Goal: Information Seeking & Learning: Understand process/instructions

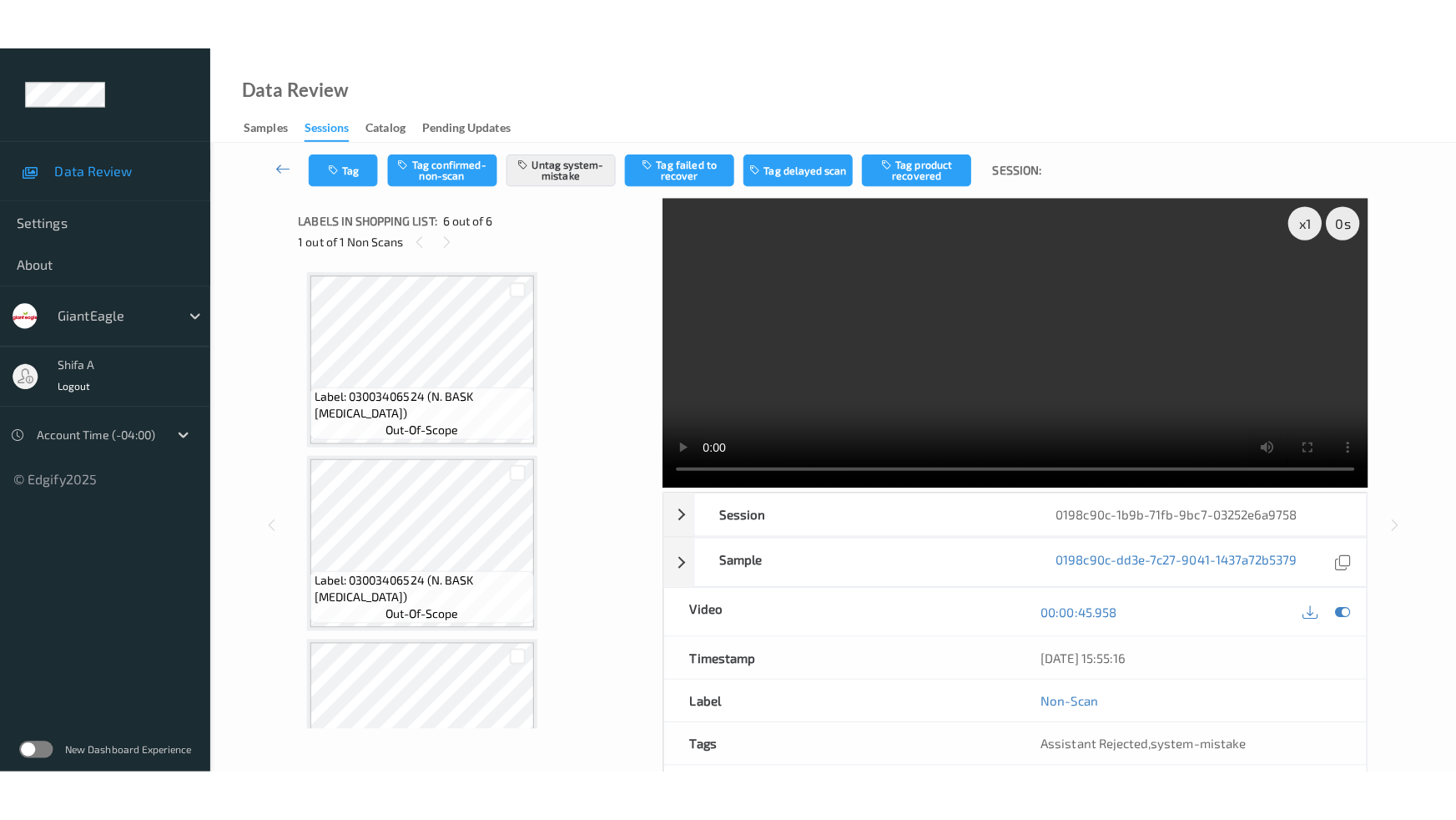
scroll to position [635, 0]
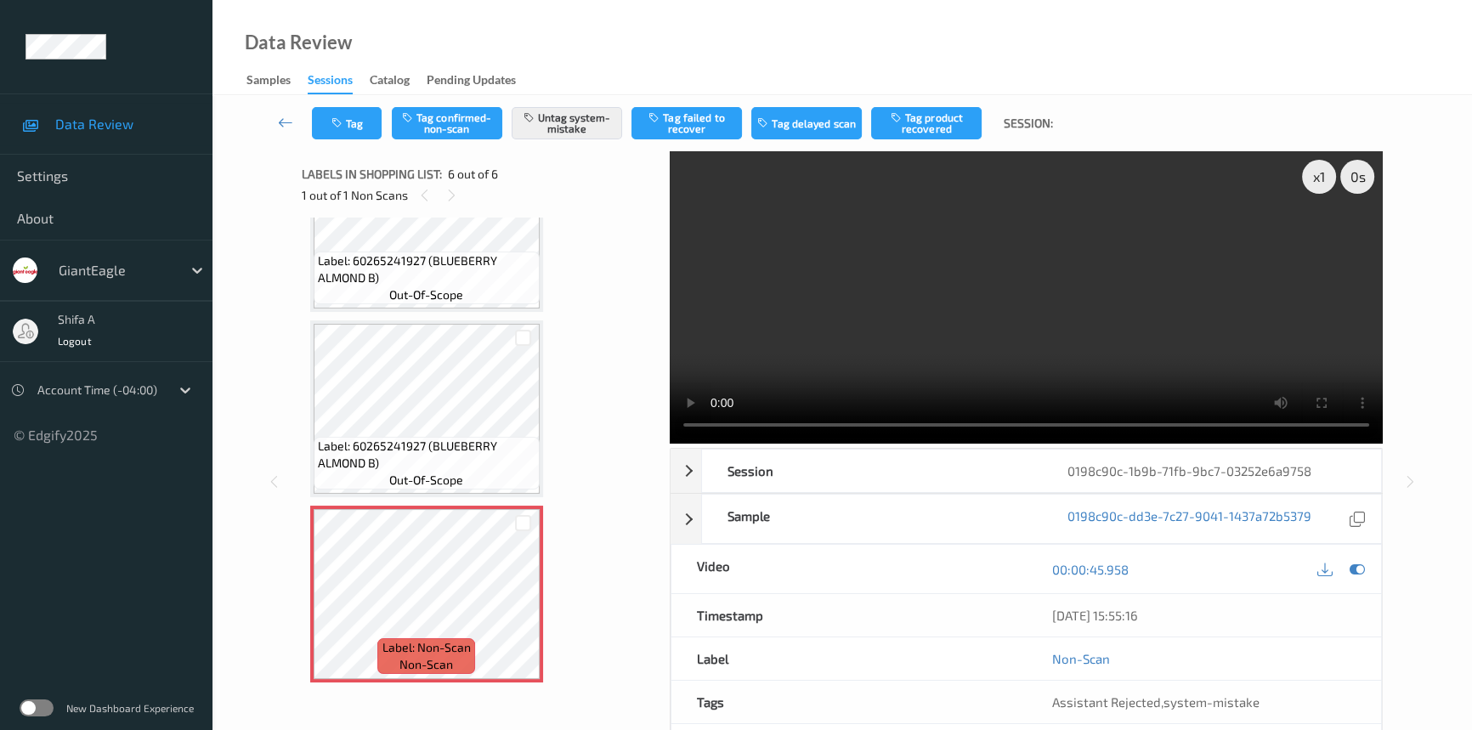
click at [818, 293] on video at bounding box center [1026, 297] width 713 height 292
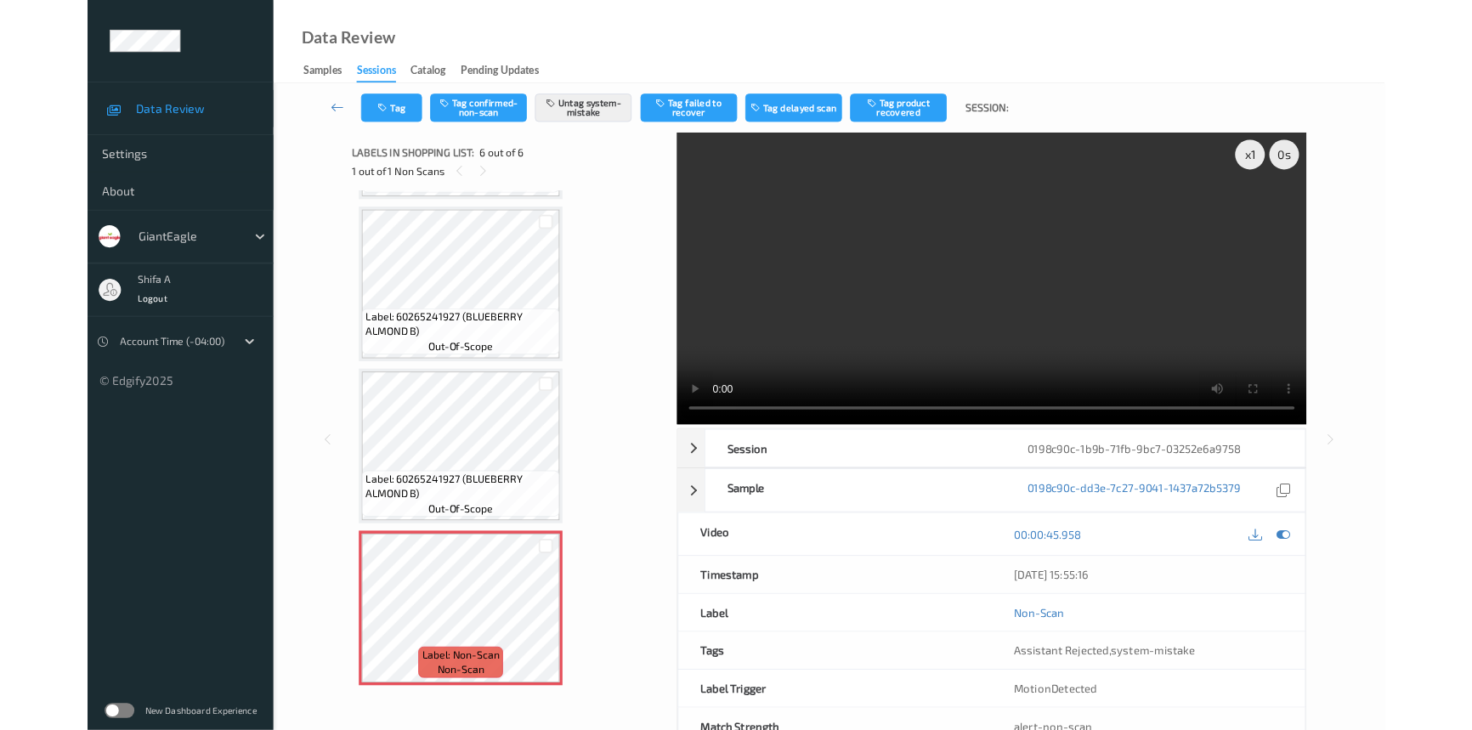
scroll to position [543, 0]
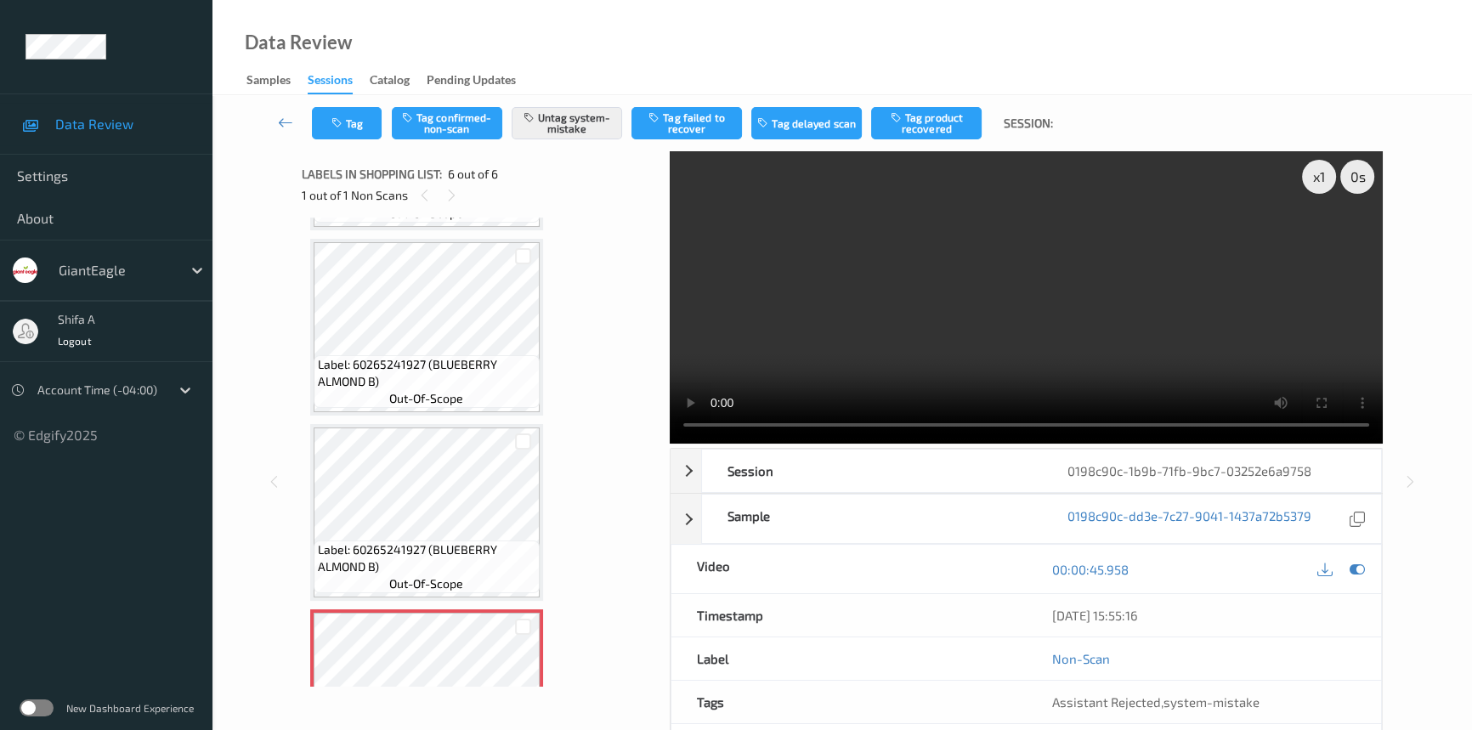
click at [1128, 276] on video at bounding box center [1026, 297] width 713 height 292
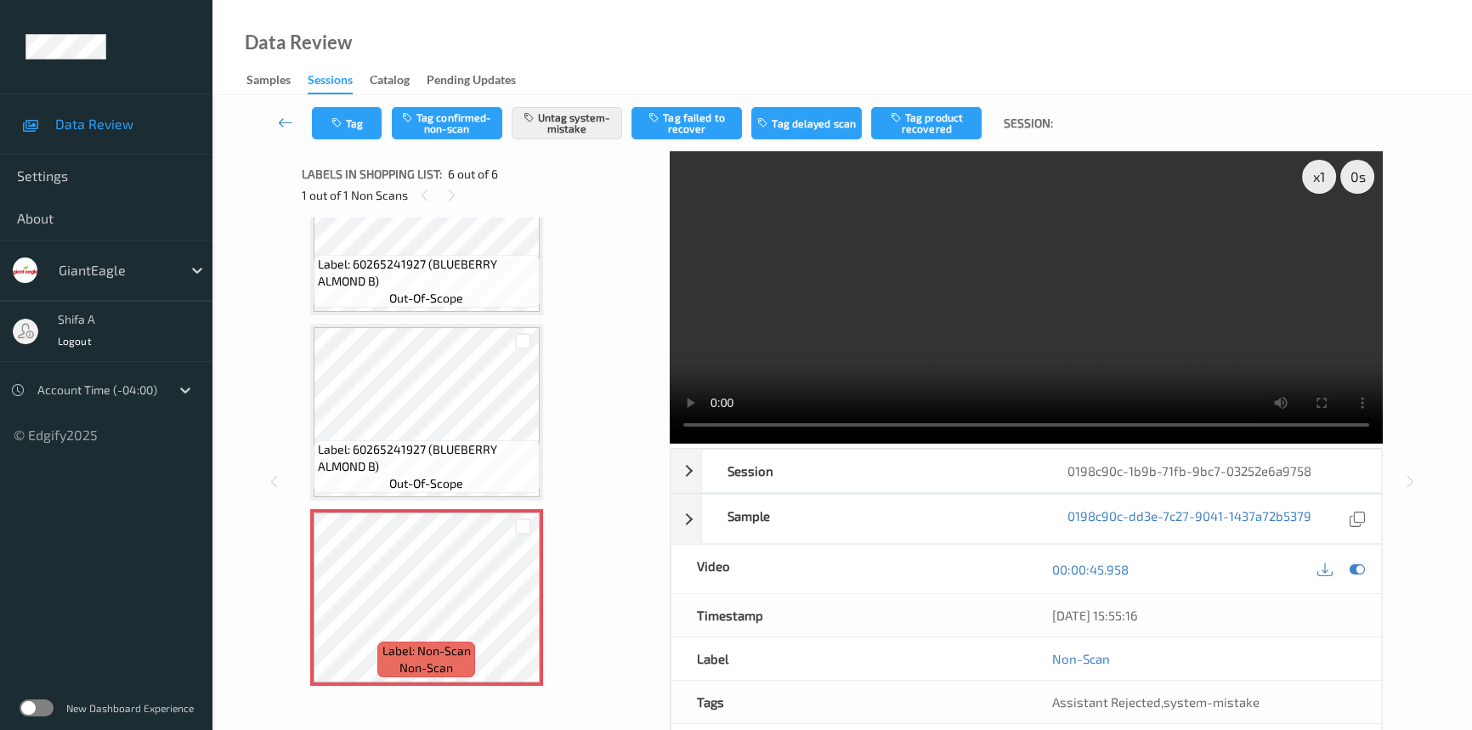
scroll to position [647, 0]
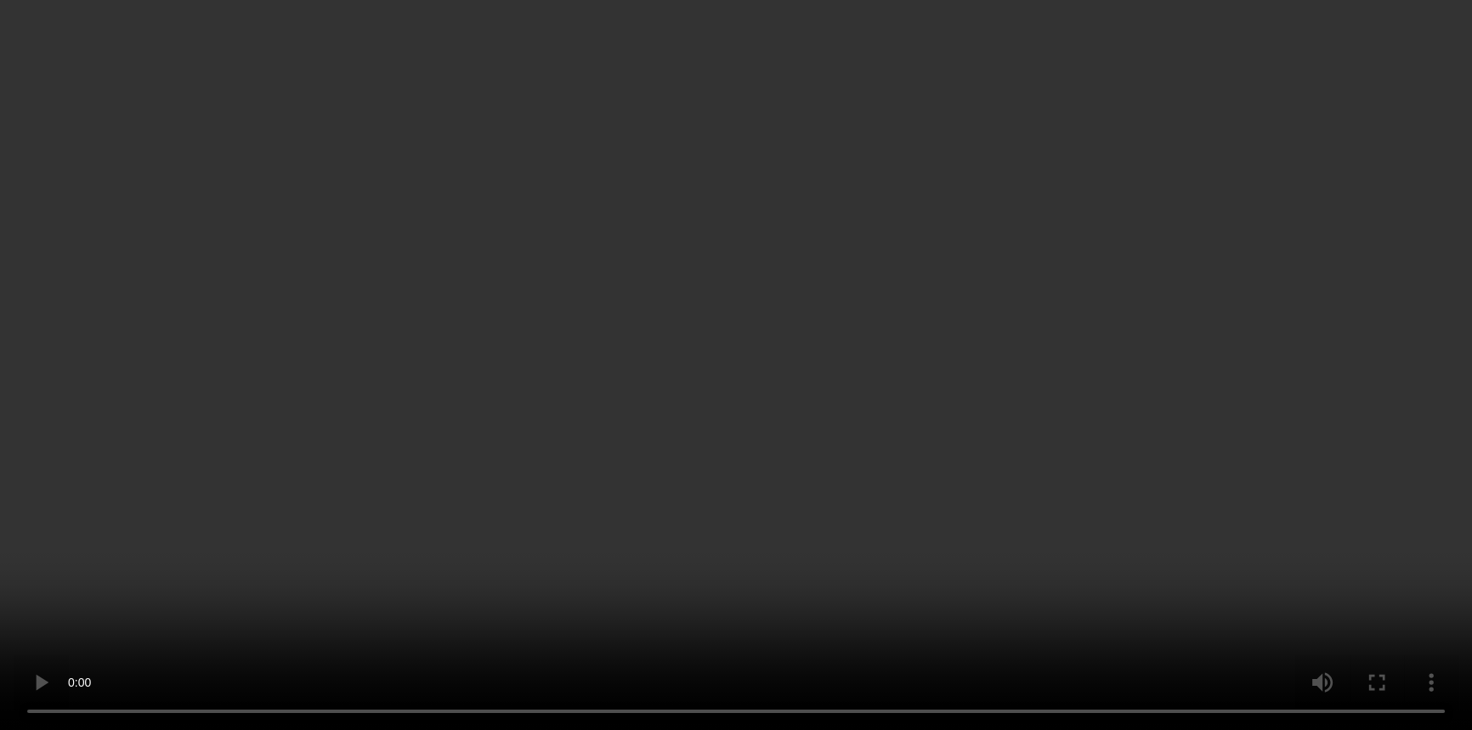
scroll to position [727, 0]
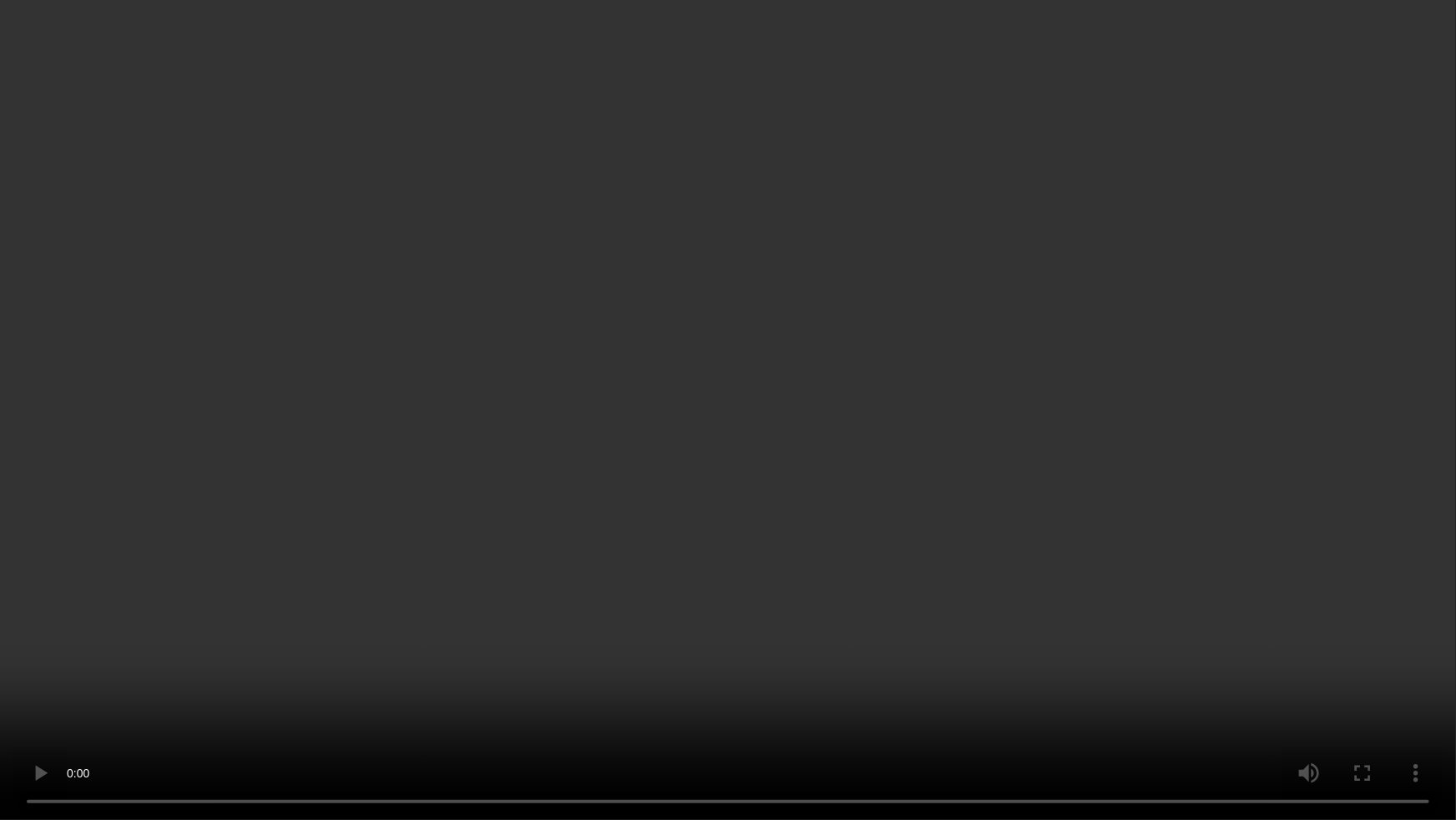
click at [1009, 370] on video at bounding box center [728, 410] width 1456 height 820
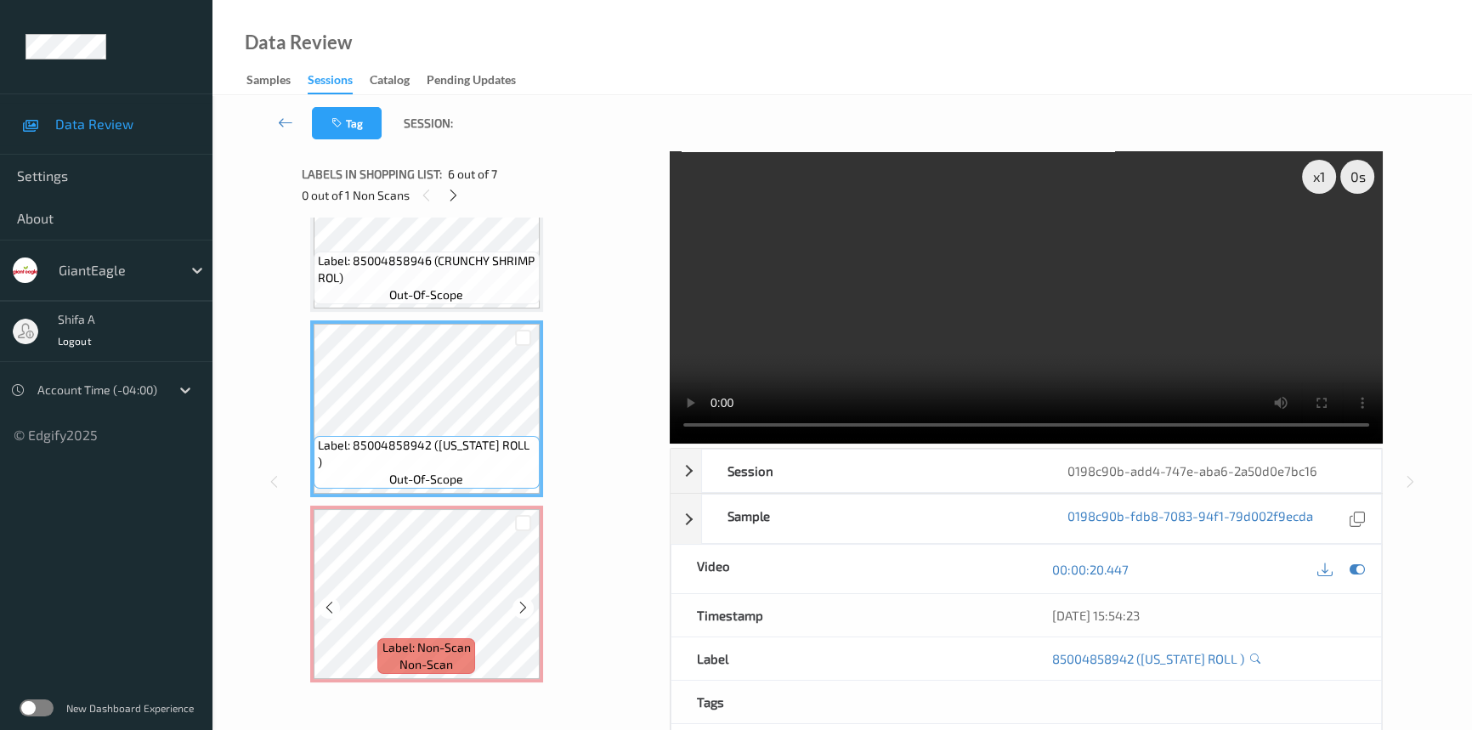
scroll to position [115, 0]
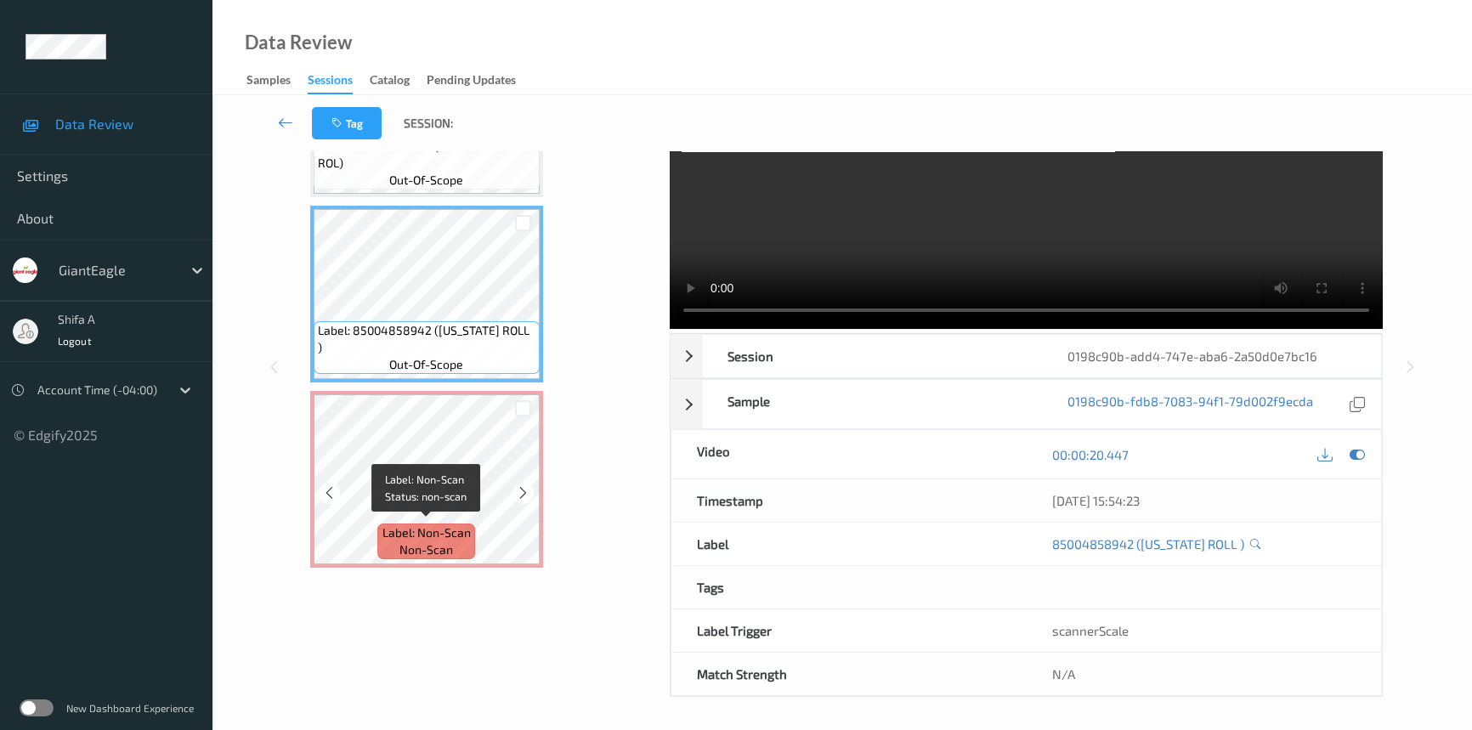
click at [443, 524] on span "Label: Non-Scan" at bounding box center [426, 532] width 88 height 17
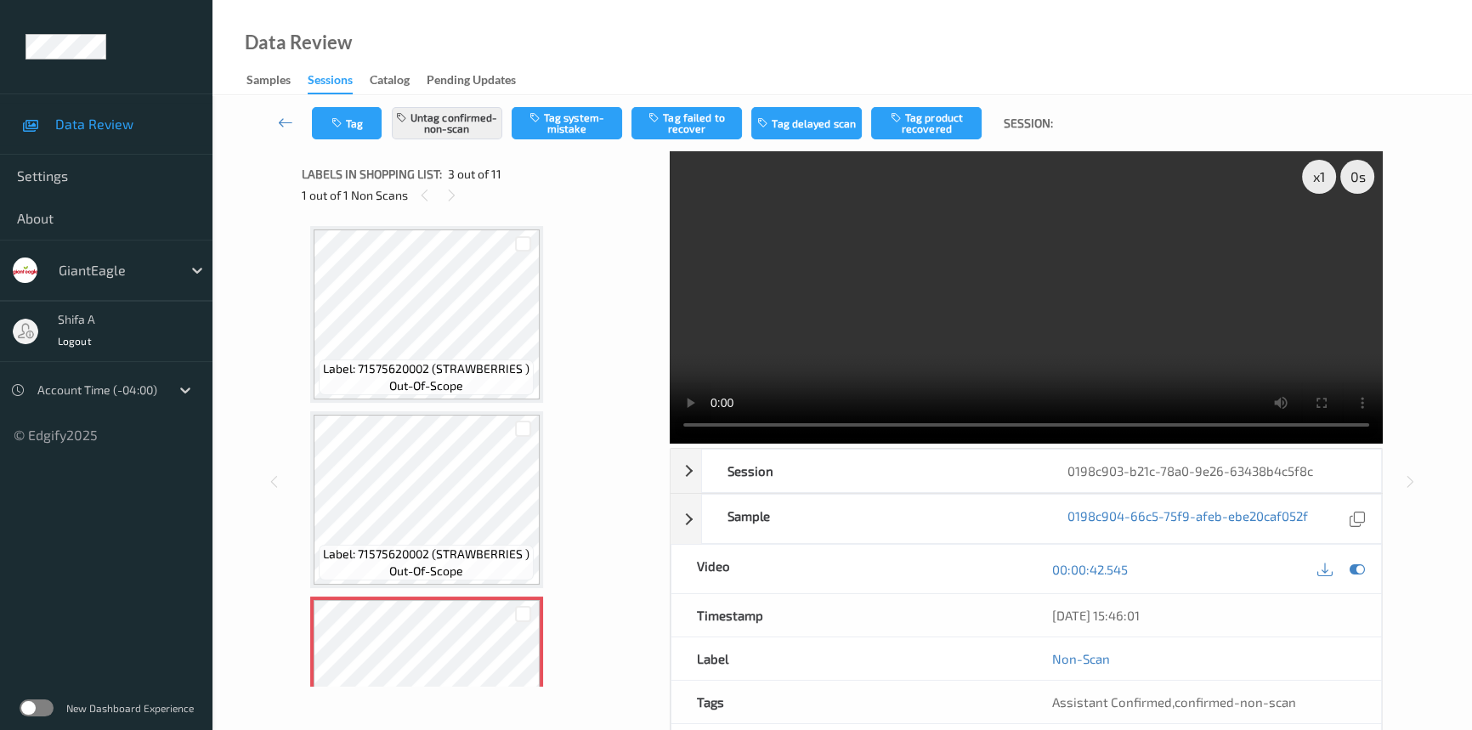
scroll to position [193, 0]
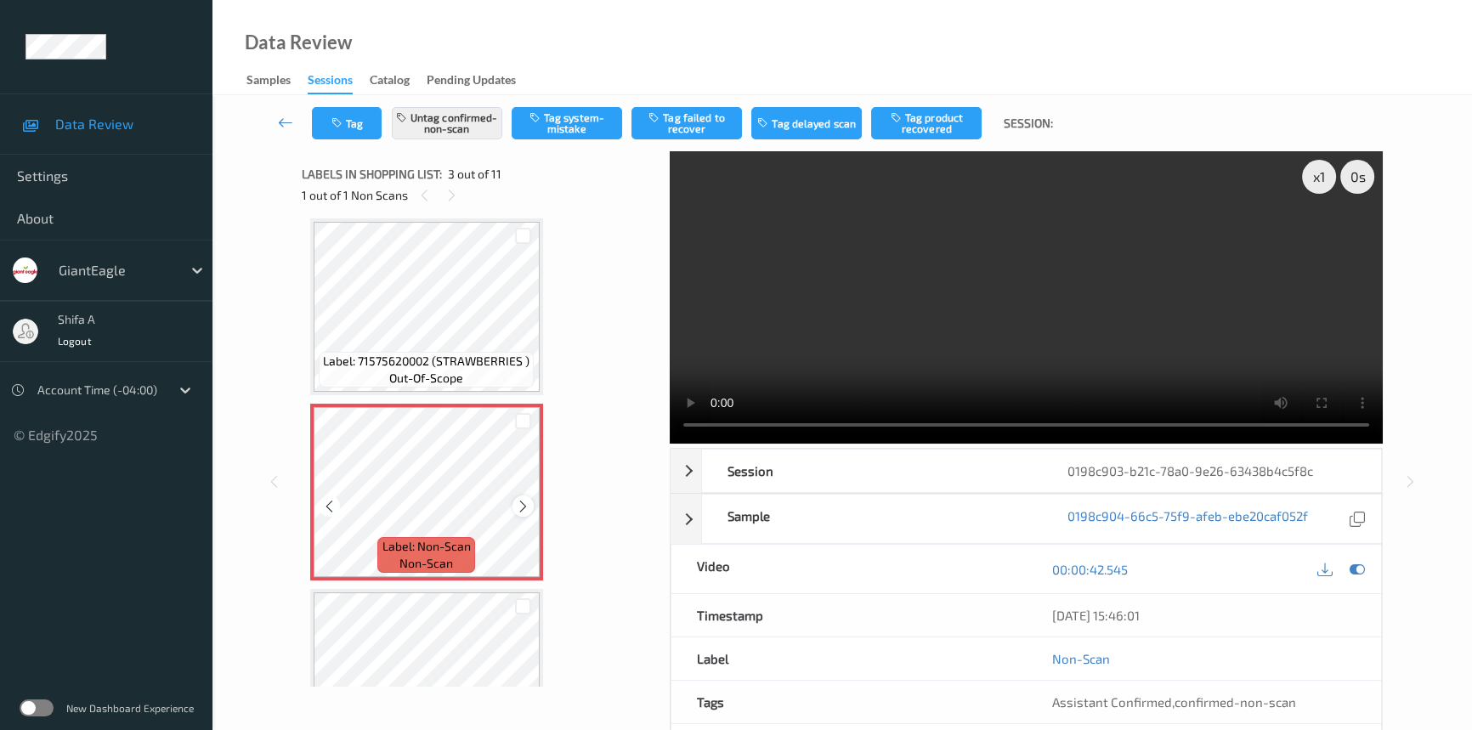
click at [531, 501] on div at bounding box center [522, 505] width 21 height 21
click at [528, 500] on icon at bounding box center [523, 506] width 14 height 15
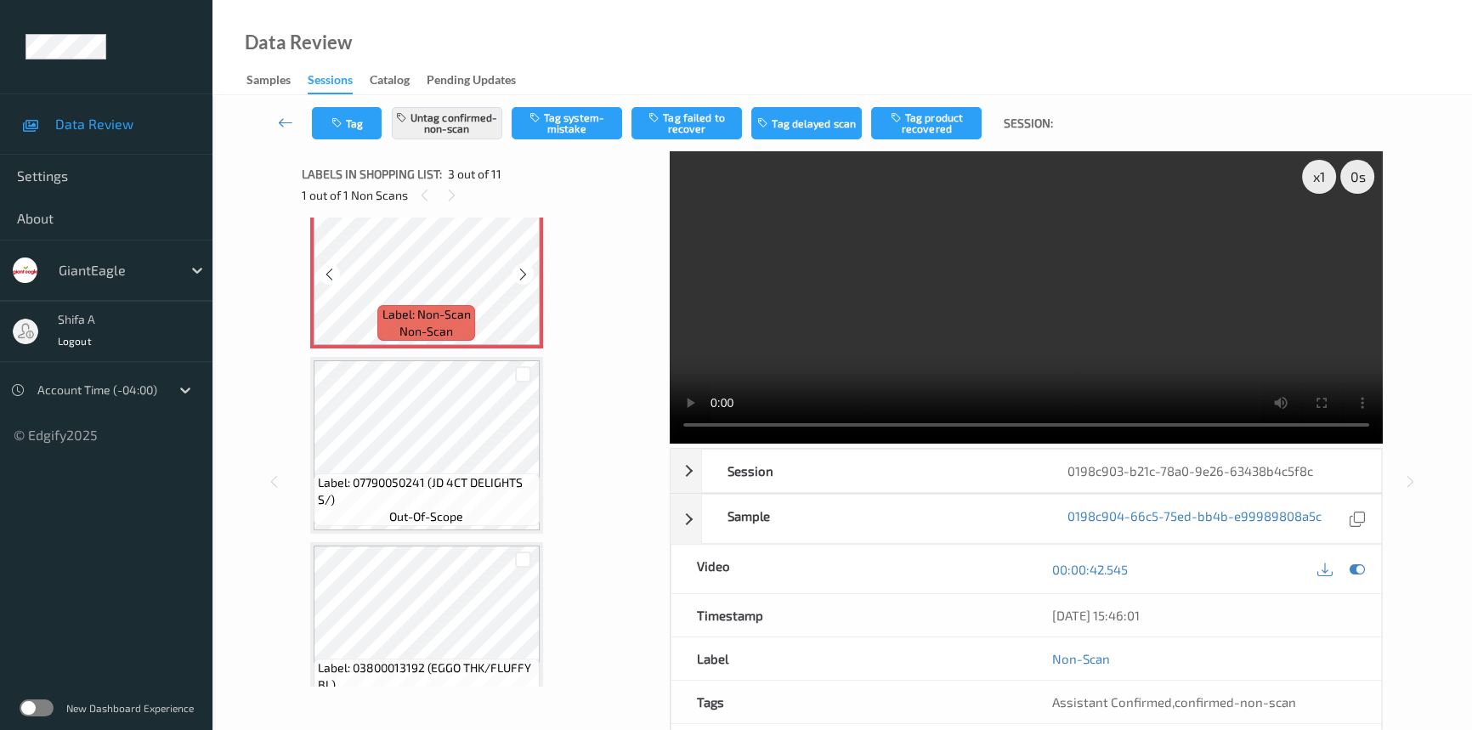
scroll to position [501, 0]
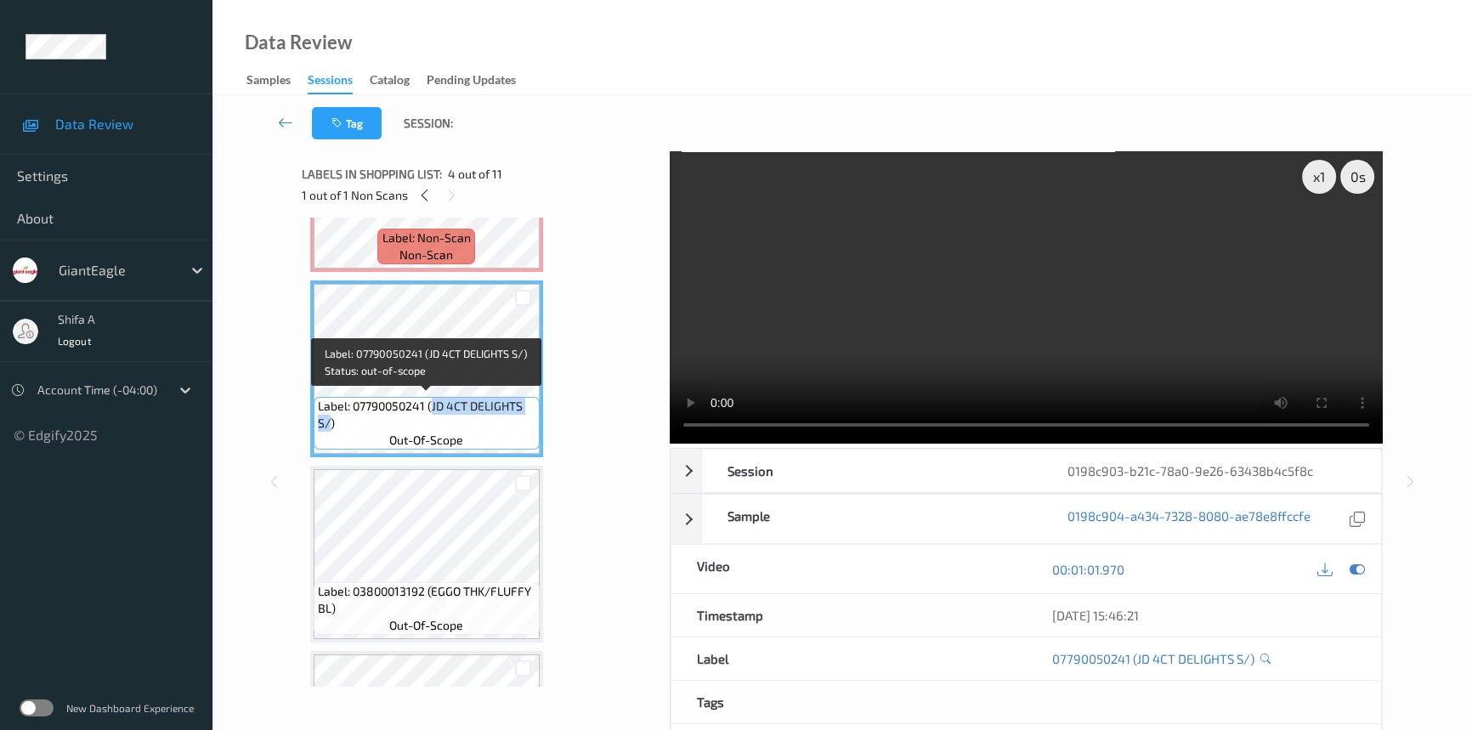
drag, startPoint x: 433, startPoint y: 405, endPoint x: 330, endPoint y: 416, distance: 103.4
click at [330, 416] on span "Label: 07790050241 (JD 4CT DELIGHTS S/)" at bounding box center [427, 415] width 218 height 34
copy span "JD 4CT DELIGHTS S/"
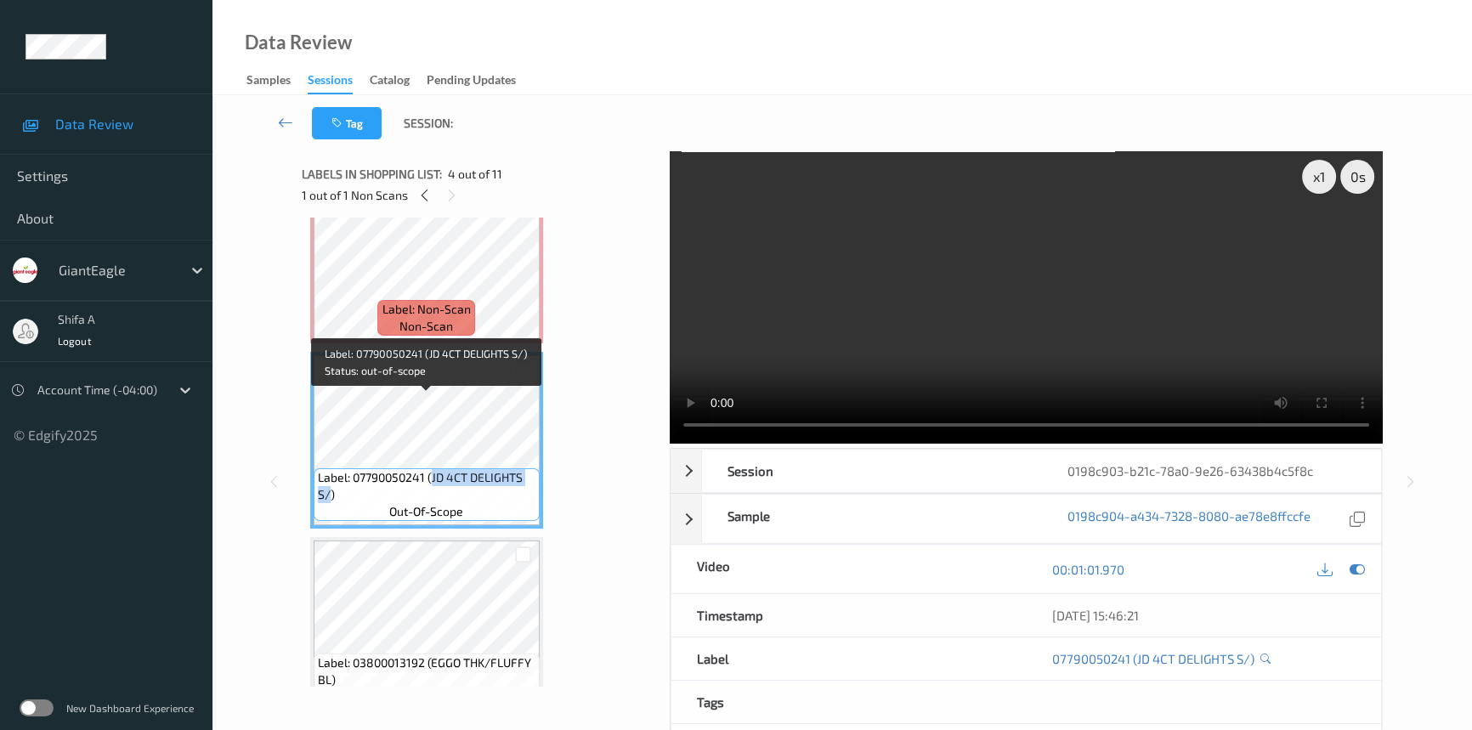
scroll to position [348, 0]
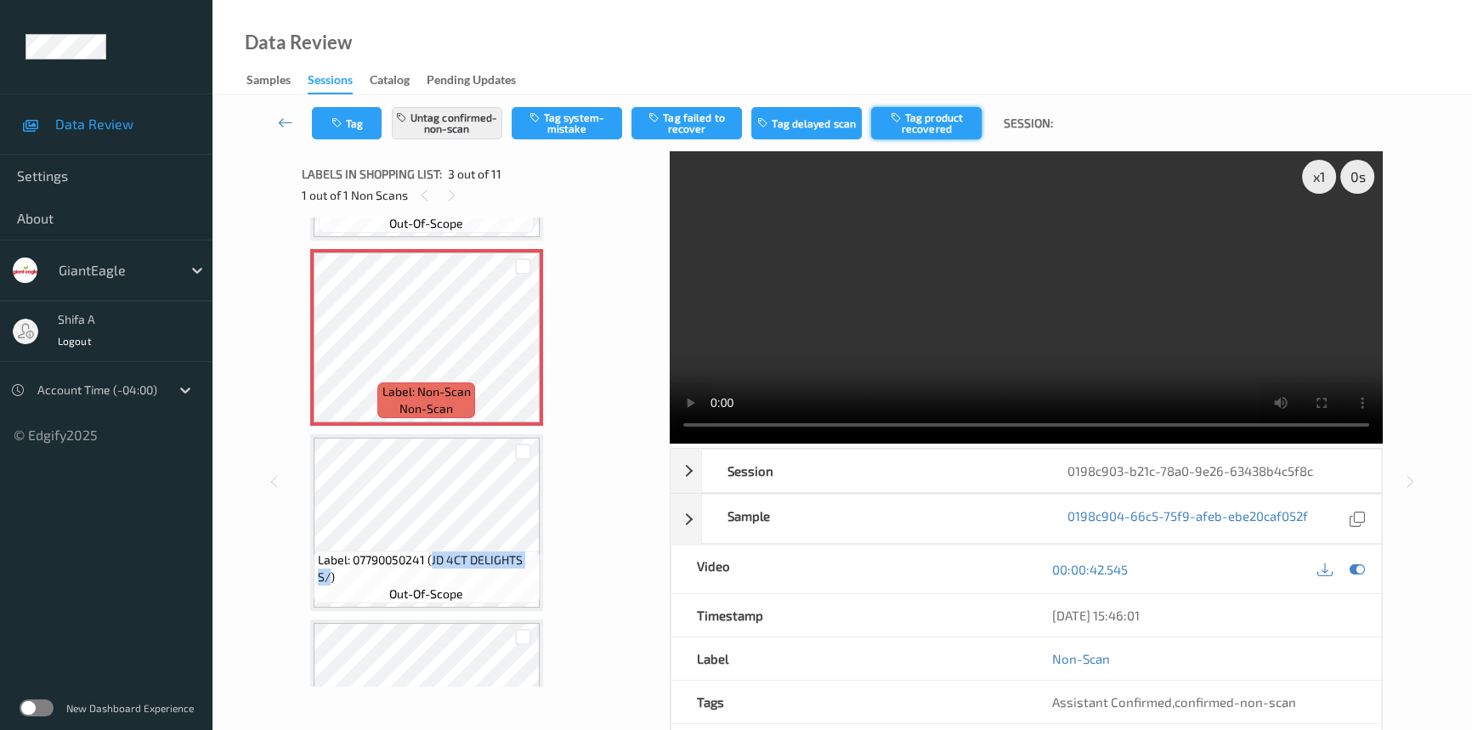
click at [941, 122] on button "Tag product recovered" at bounding box center [926, 123] width 110 height 32
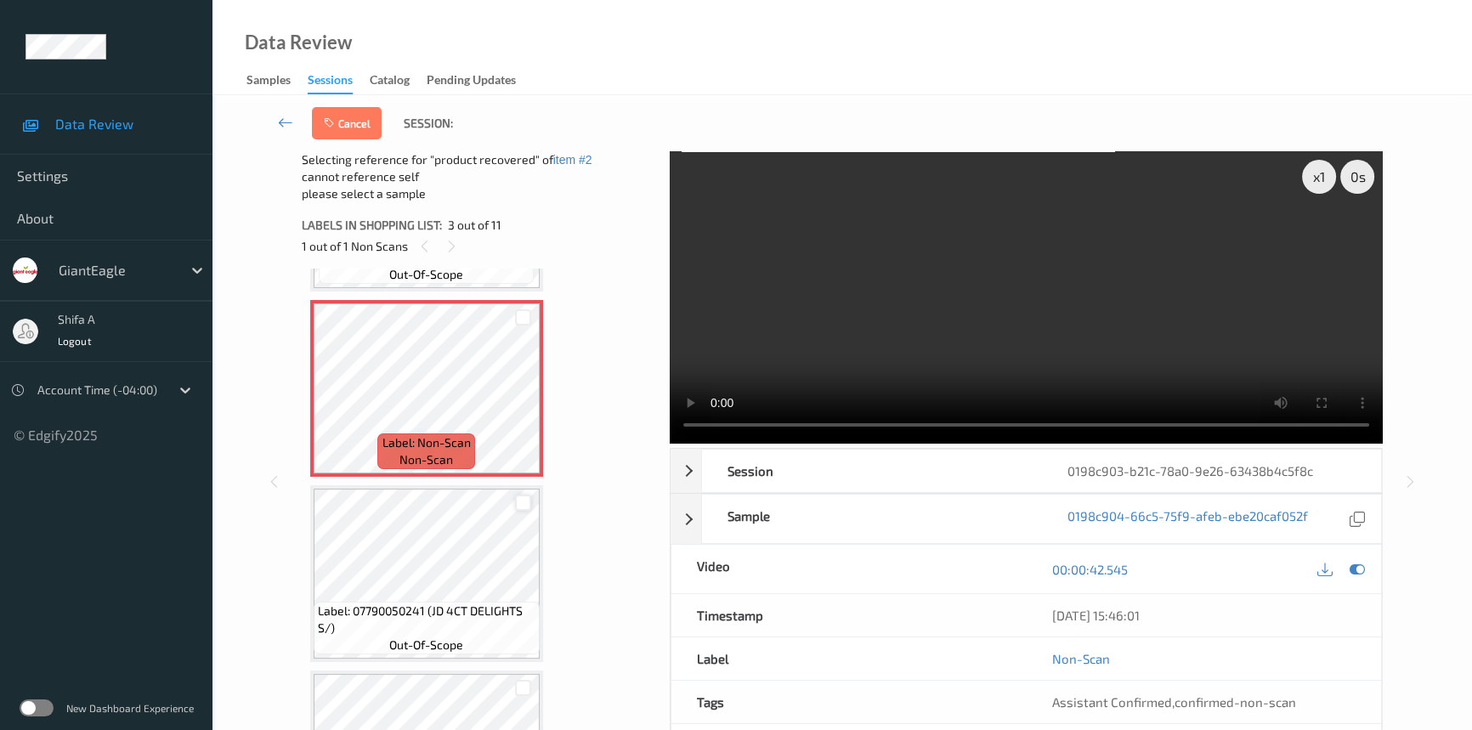
click at [518, 504] on div at bounding box center [523, 503] width 16 height 16
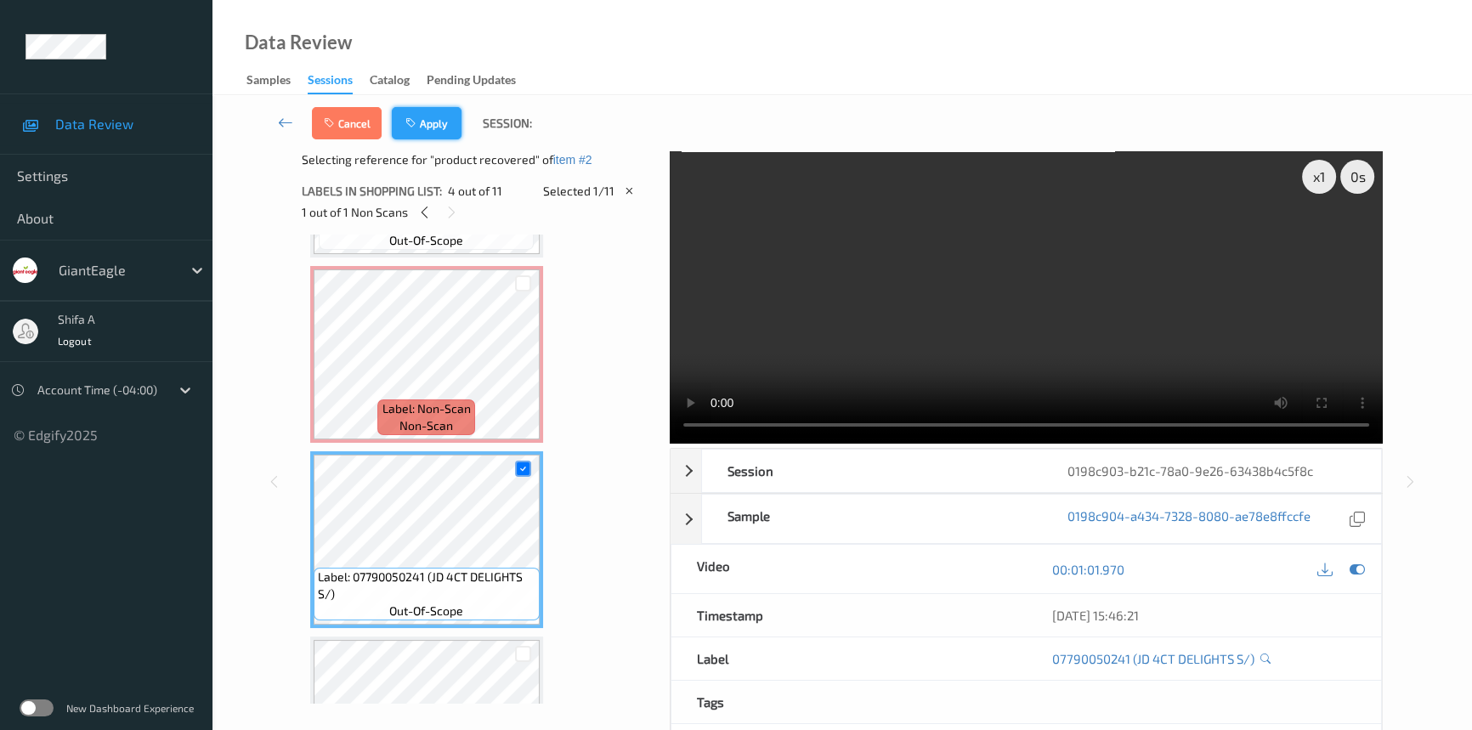
click at [427, 117] on button "Apply" at bounding box center [427, 123] width 70 height 32
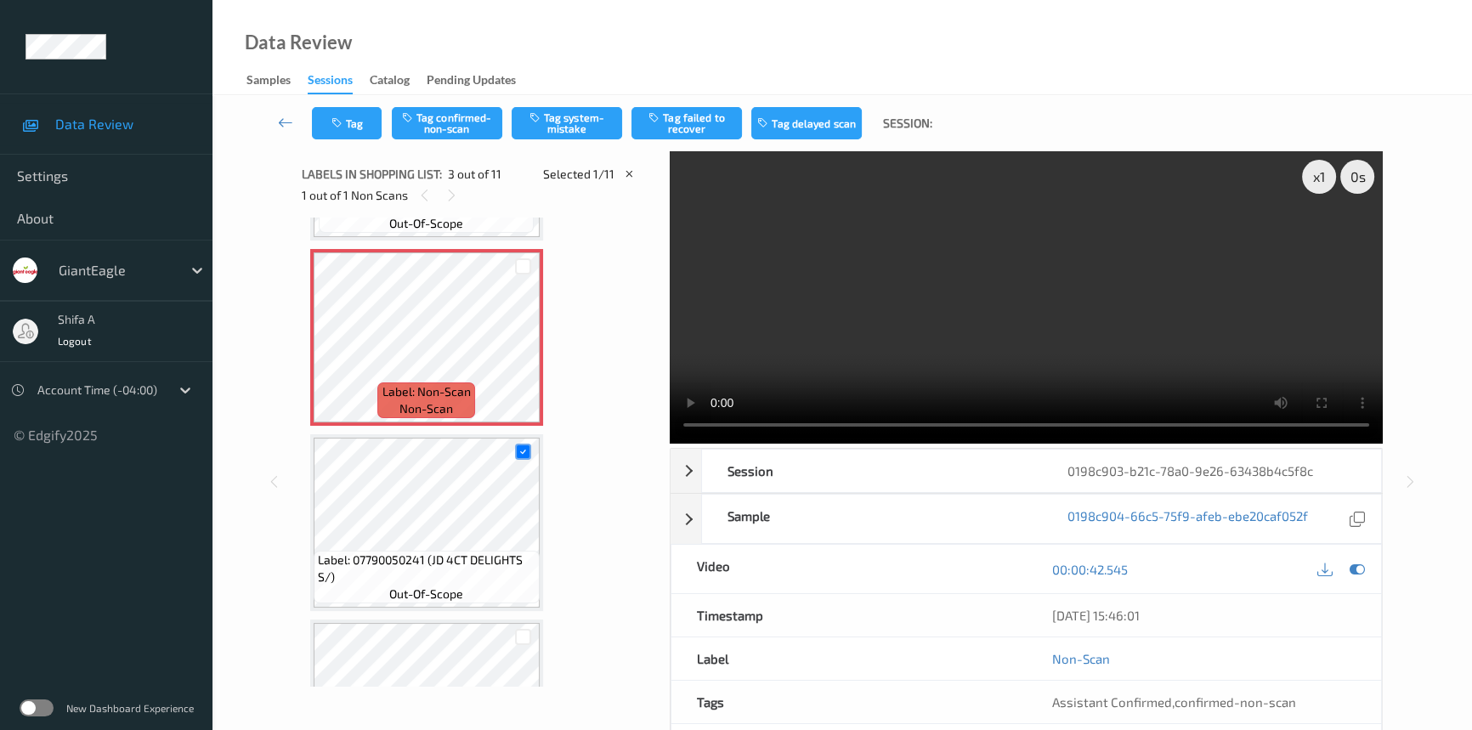
scroll to position [193, 0]
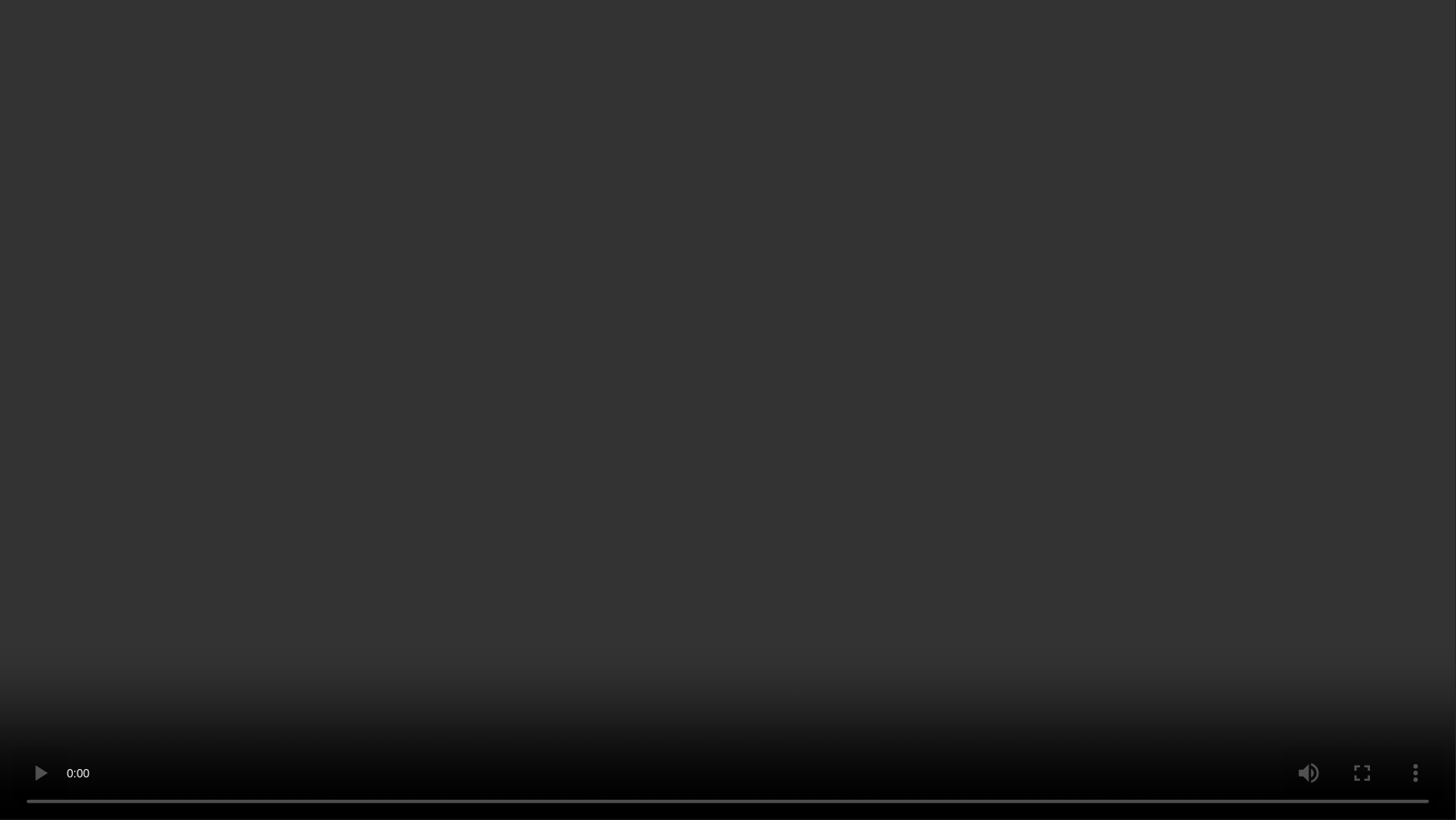
click at [926, 492] on video at bounding box center [728, 410] width 1456 height 820
click at [1293, 340] on video at bounding box center [728, 410] width 1456 height 820
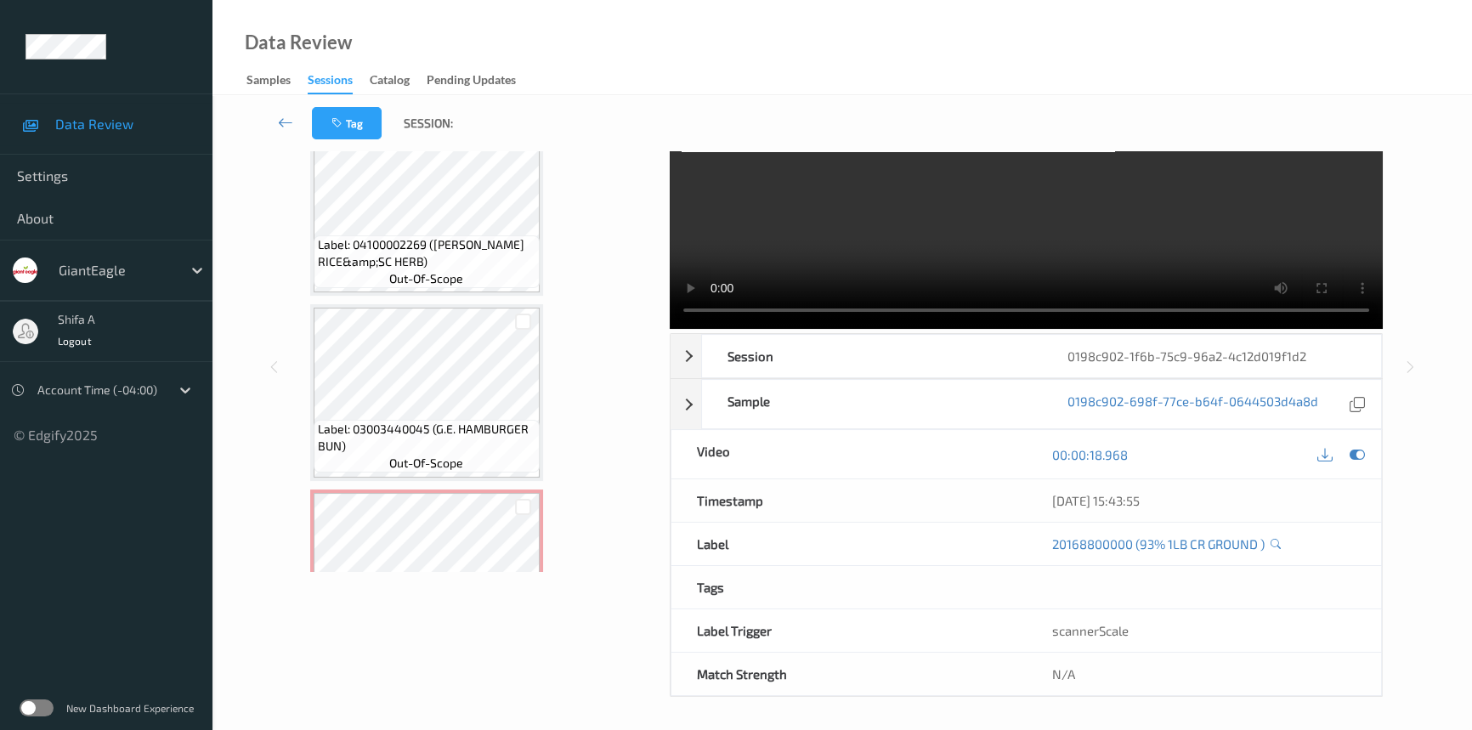
scroll to position [832, 0]
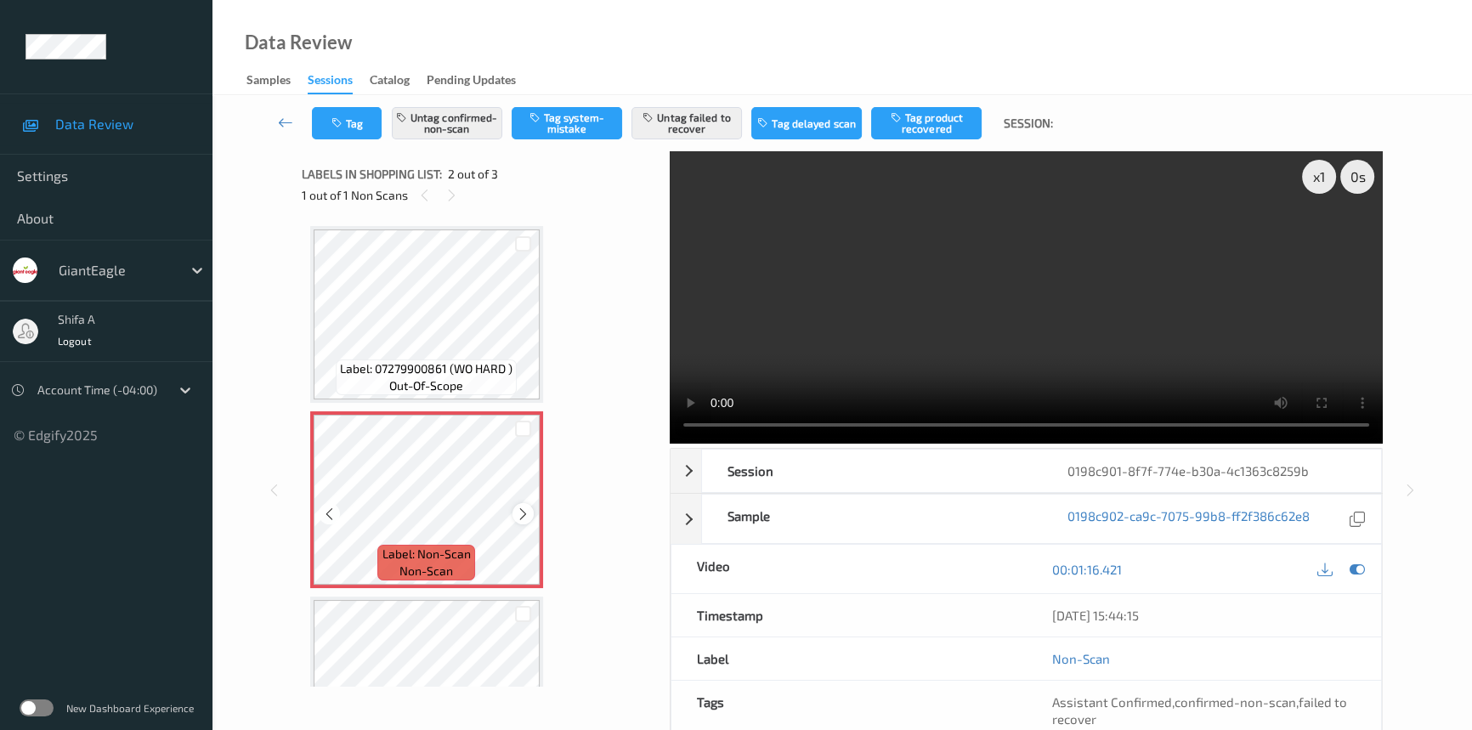
click at [527, 510] on icon at bounding box center [523, 513] width 14 height 15
click at [519, 510] on icon at bounding box center [523, 513] width 14 height 15
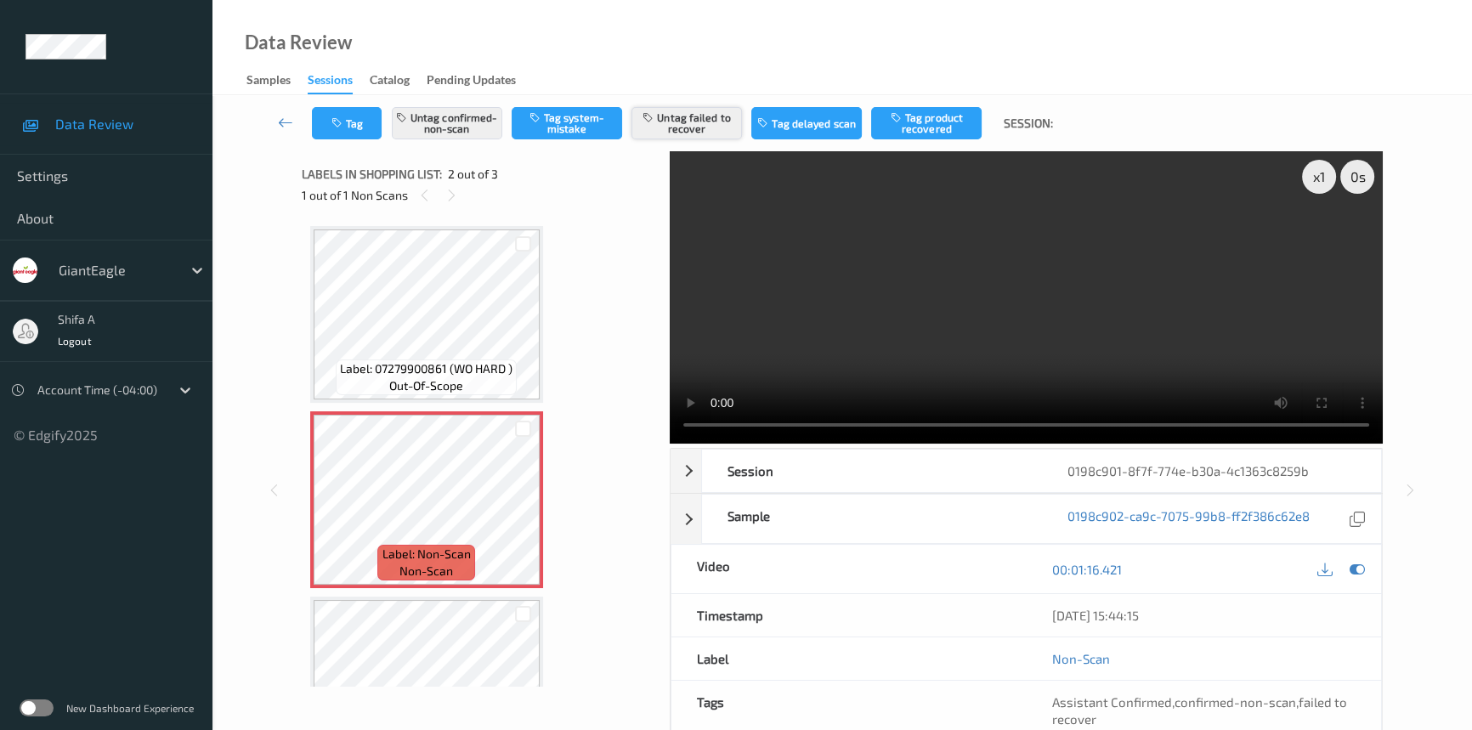
click at [729, 128] on button "Untag failed to recover" at bounding box center [686, 123] width 110 height 32
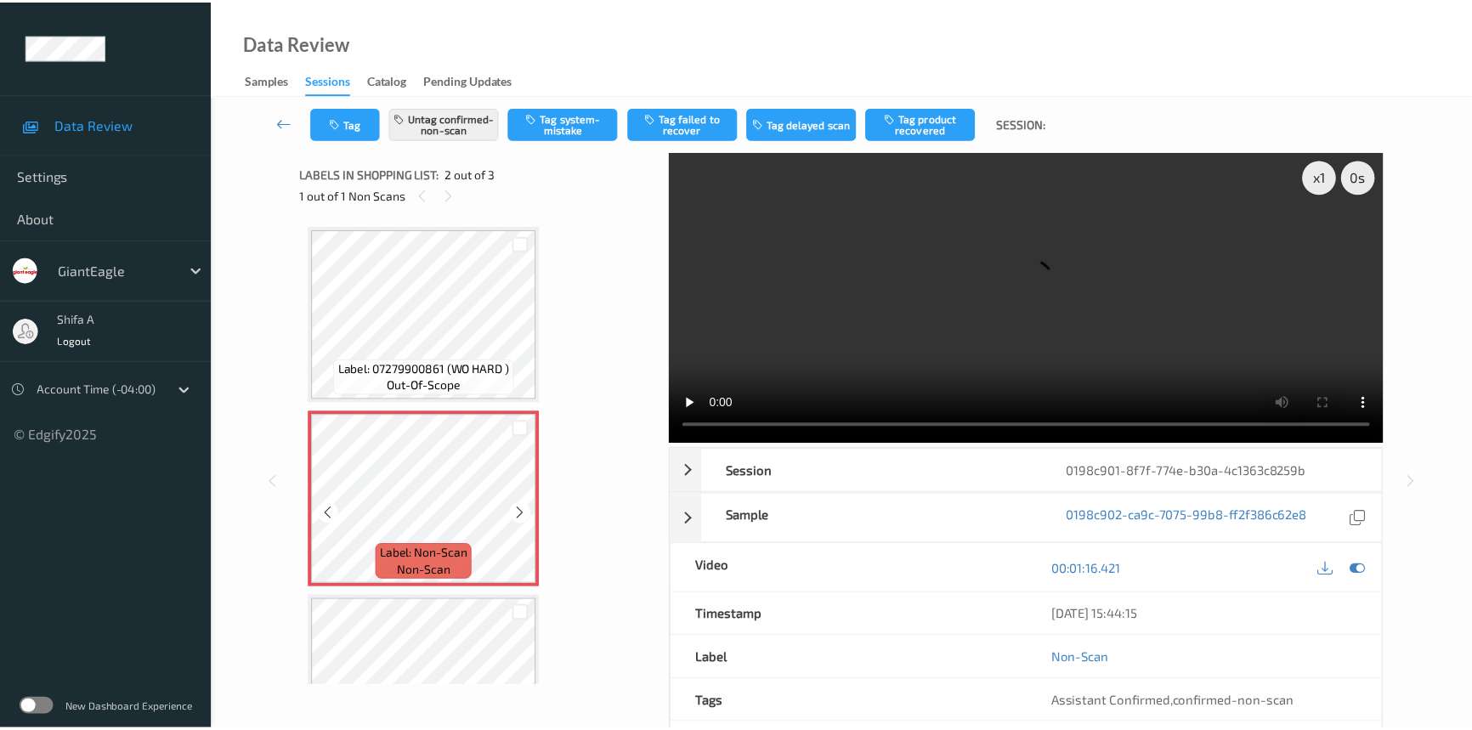
scroll to position [93, 0]
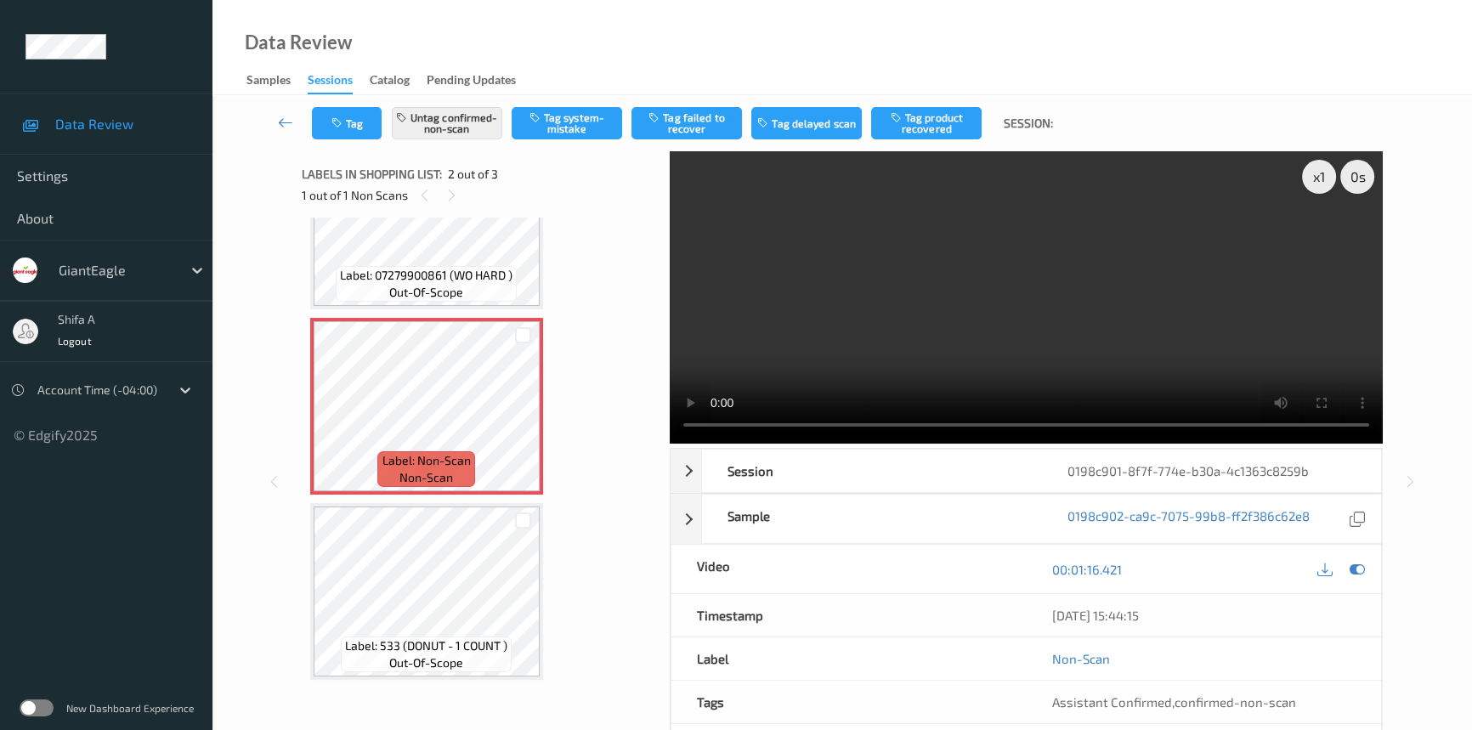
click at [480, 676] on div "Label: 533 (DONUT - 1 COUNT ) out-of-scope" at bounding box center [426, 591] width 233 height 177
click at [903, 125] on button "Tag product recovered" at bounding box center [926, 123] width 110 height 32
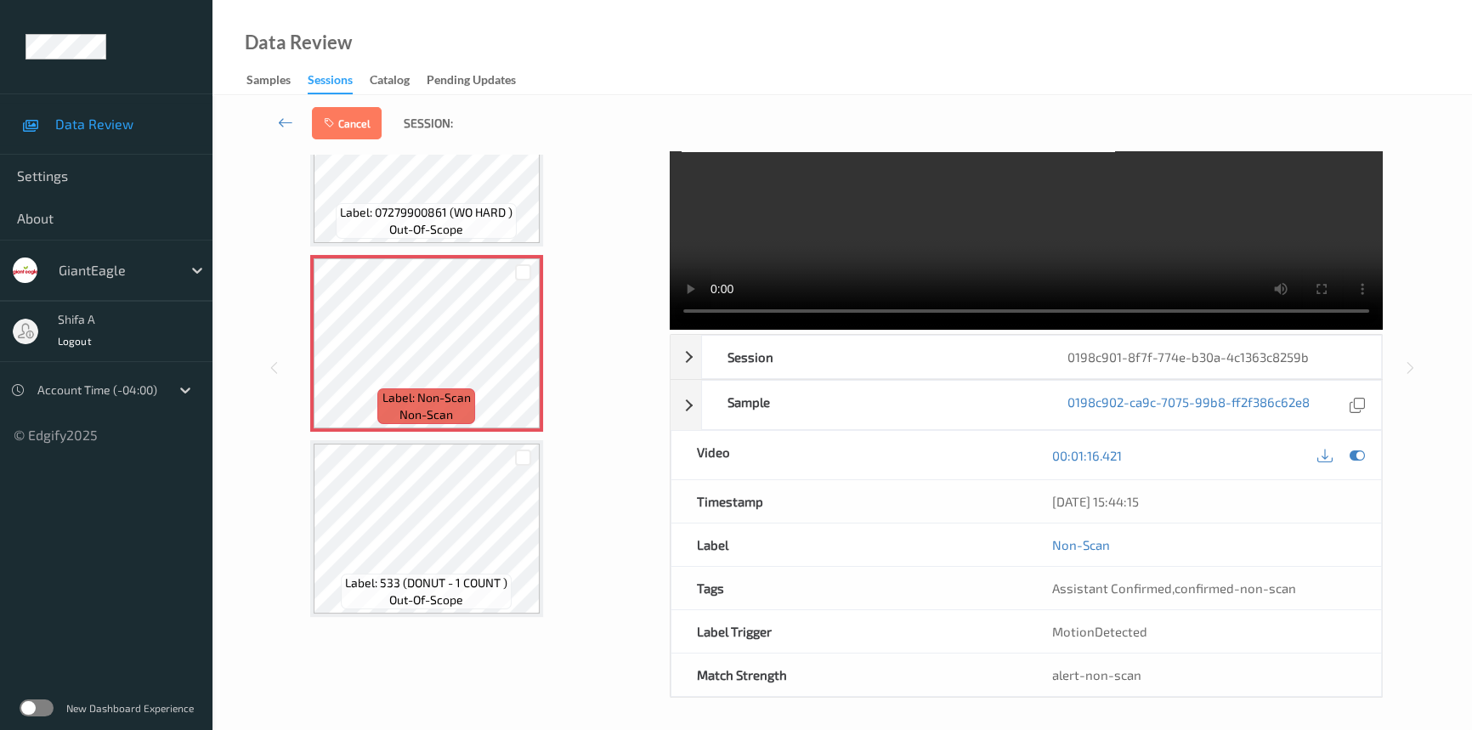
scroll to position [115, 0]
click at [525, 456] on div at bounding box center [523, 457] width 16 height 16
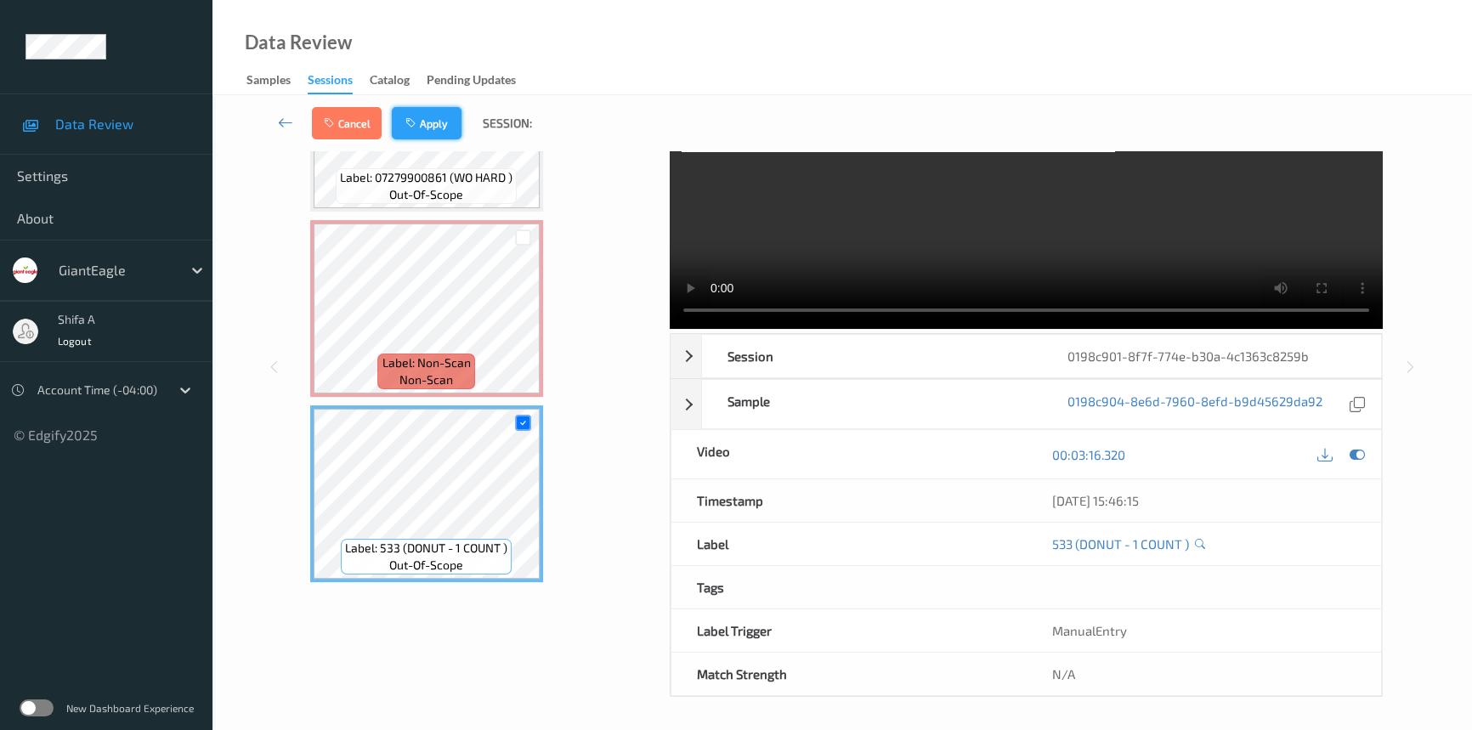
click at [427, 117] on button "Apply" at bounding box center [427, 123] width 70 height 32
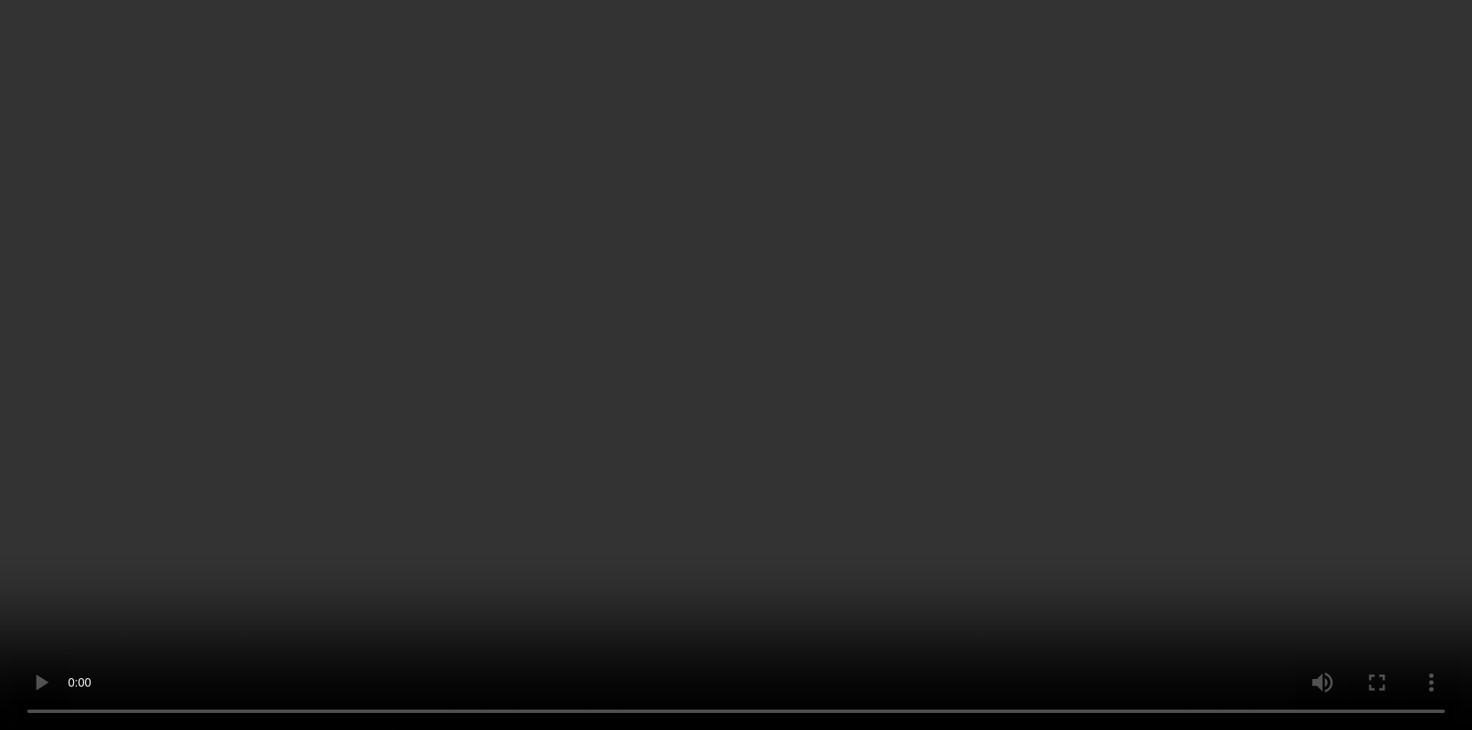
scroll to position [0, 0]
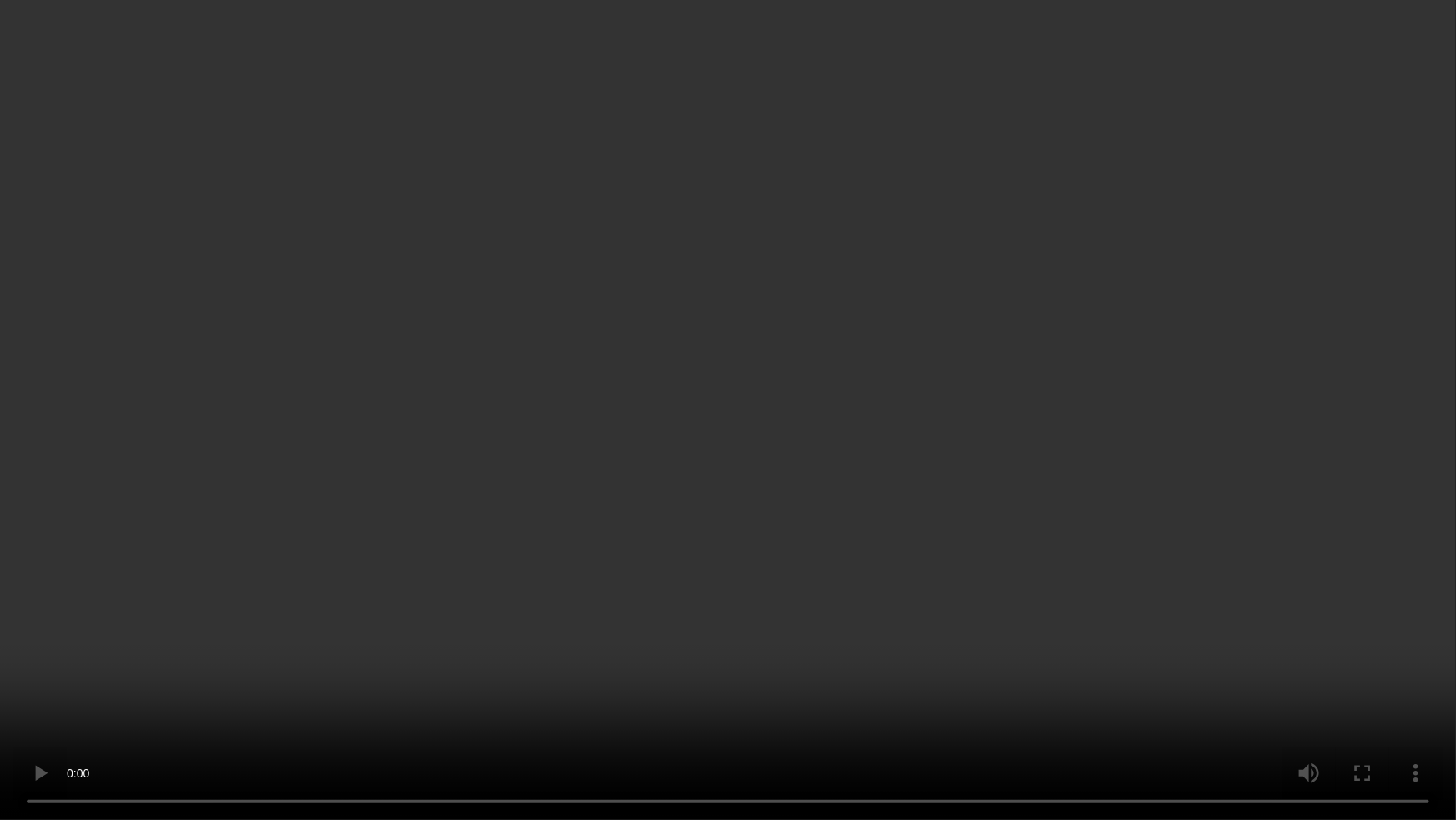
click at [1053, 369] on video at bounding box center [728, 410] width 1456 height 820
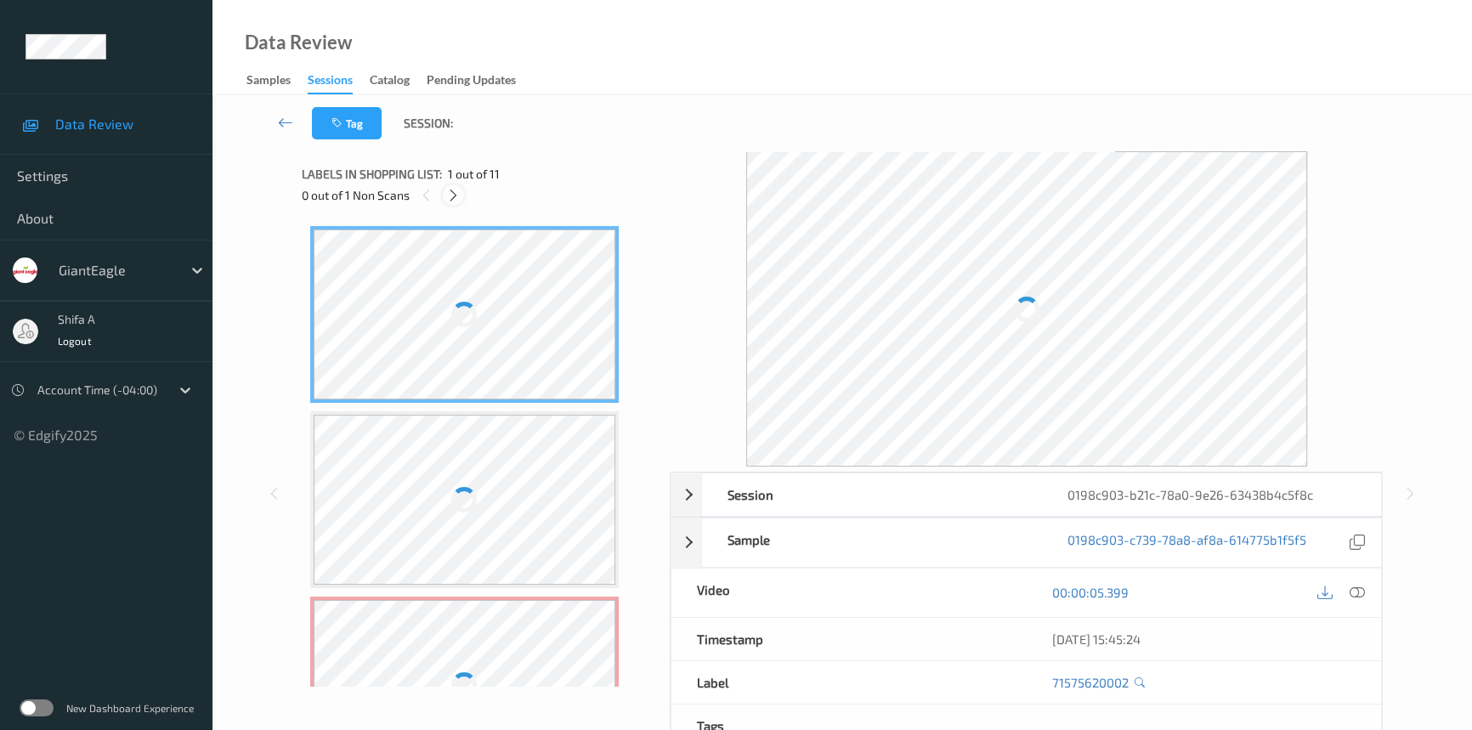
click at [452, 199] on icon at bounding box center [453, 195] width 14 height 15
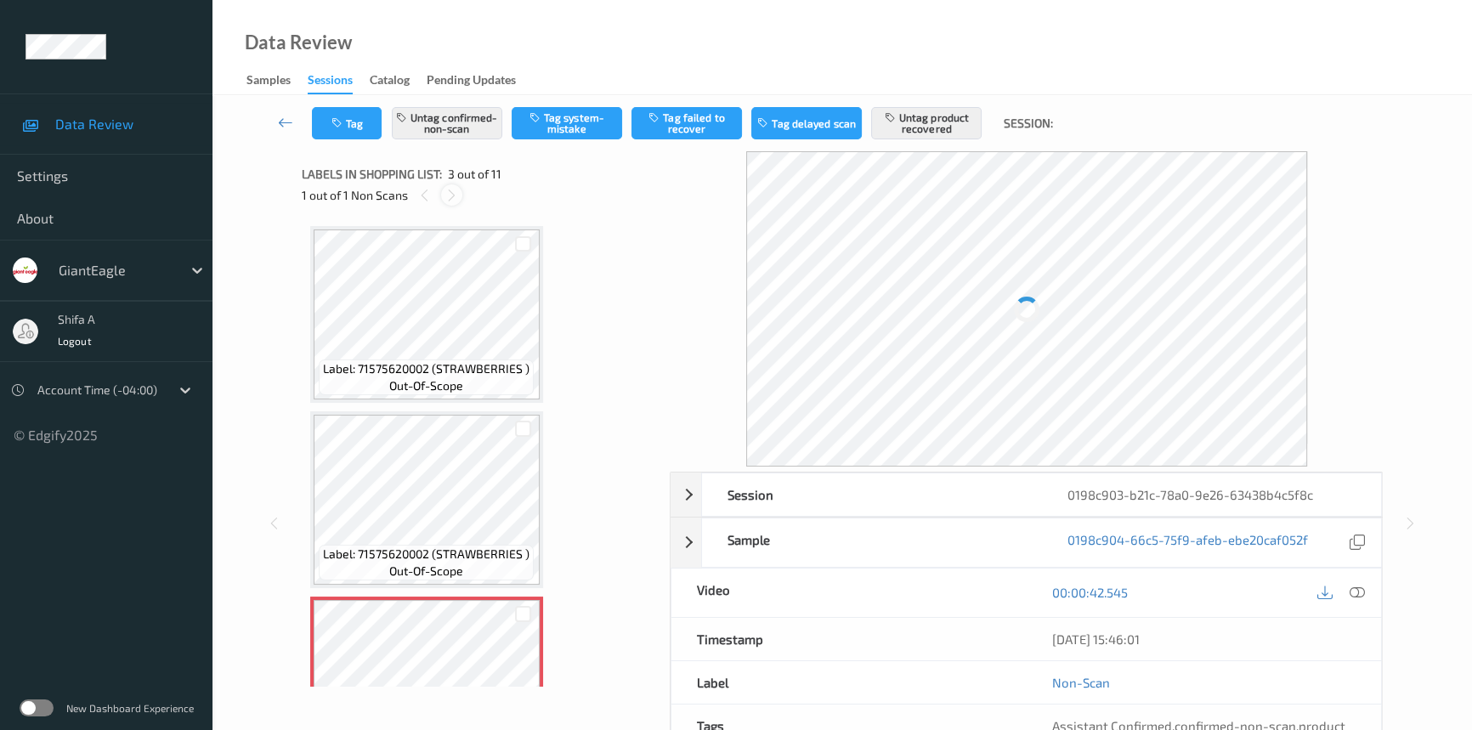
scroll to position [193, 0]
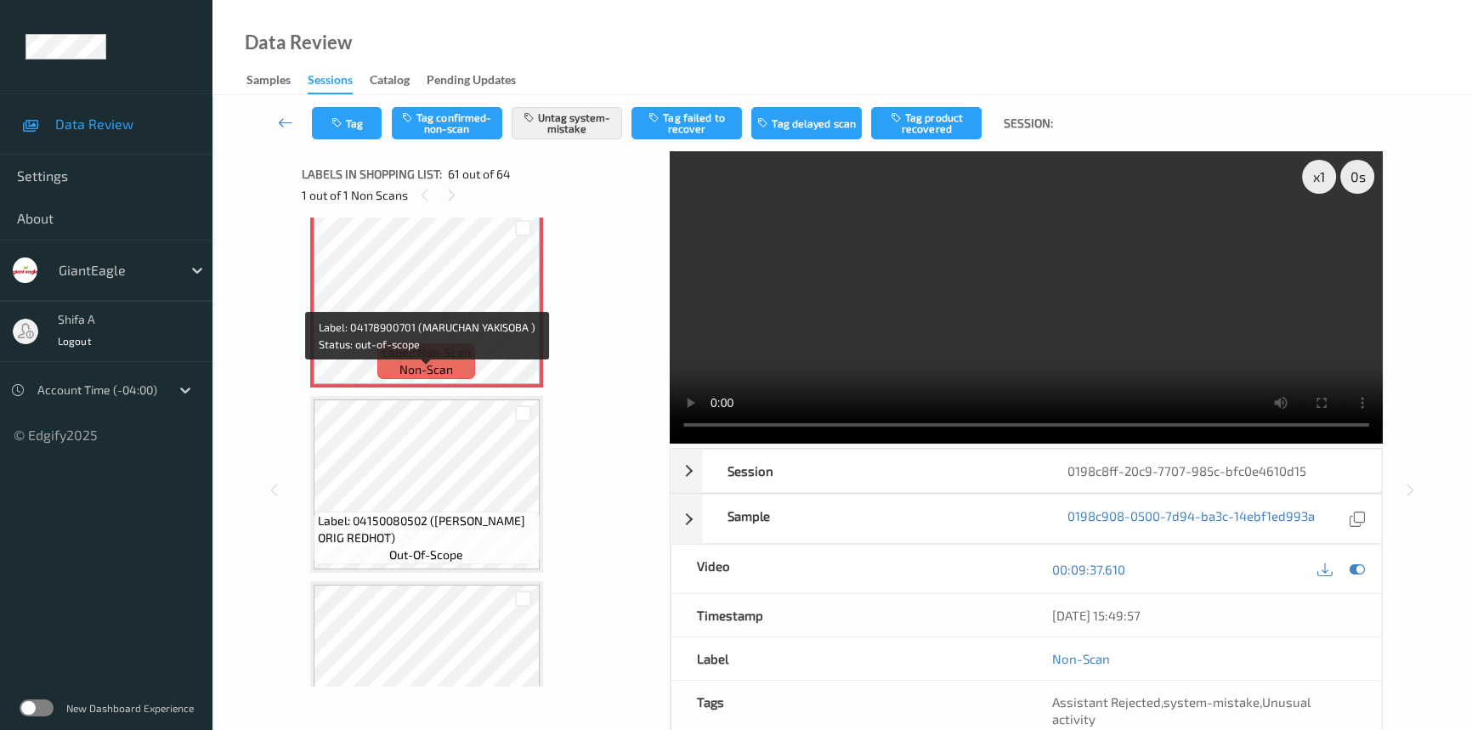
scroll to position [11047, 0]
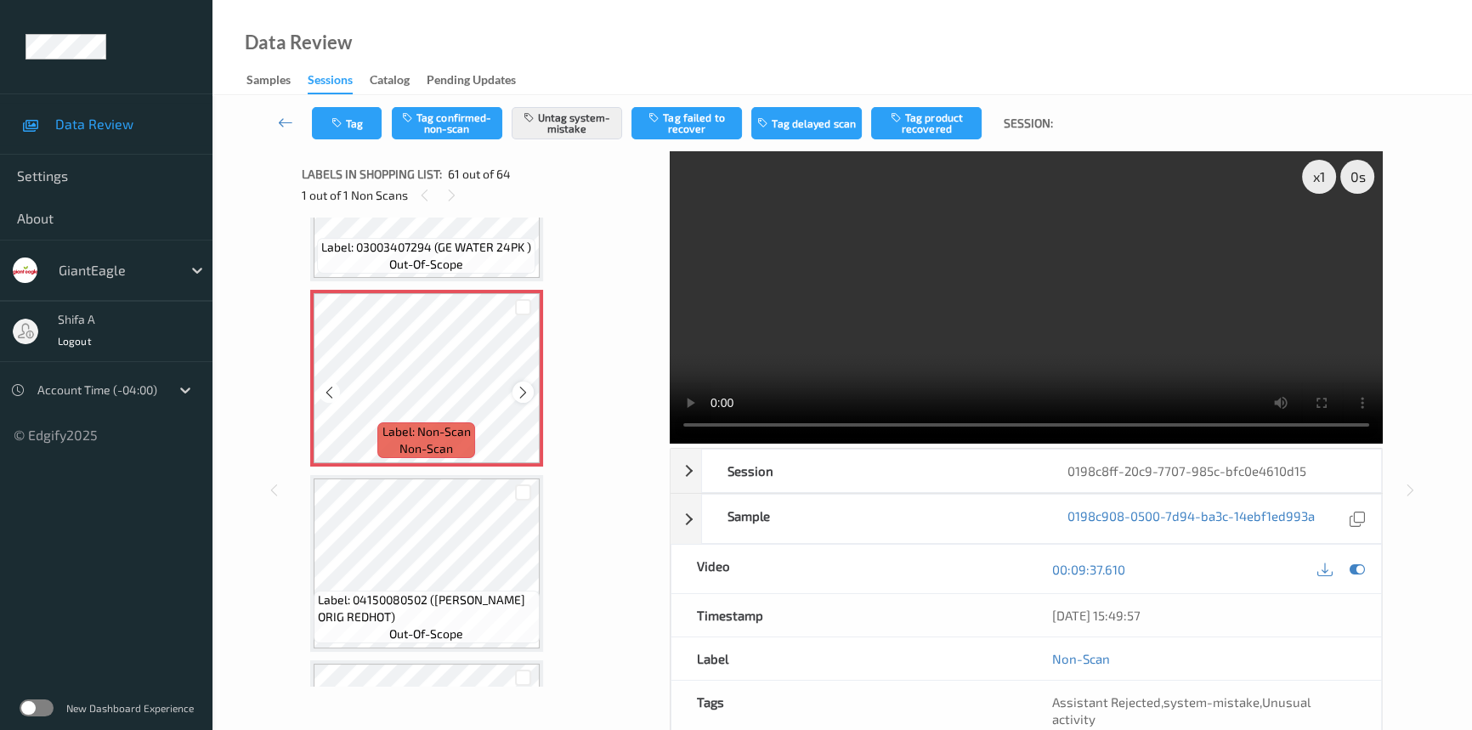
click at [523, 384] on icon at bounding box center [523, 391] width 14 height 15
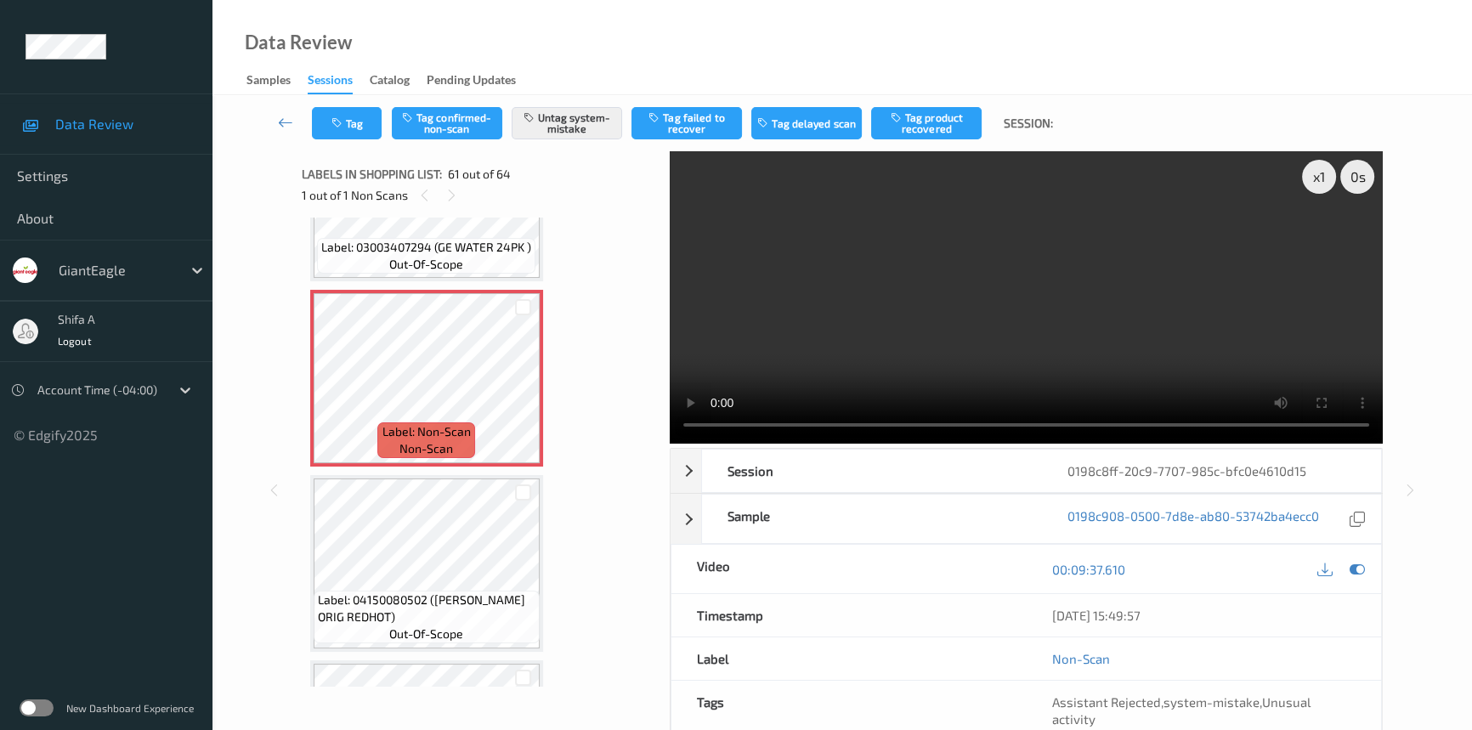
click at [1067, 331] on video at bounding box center [1026, 297] width 713 height 292
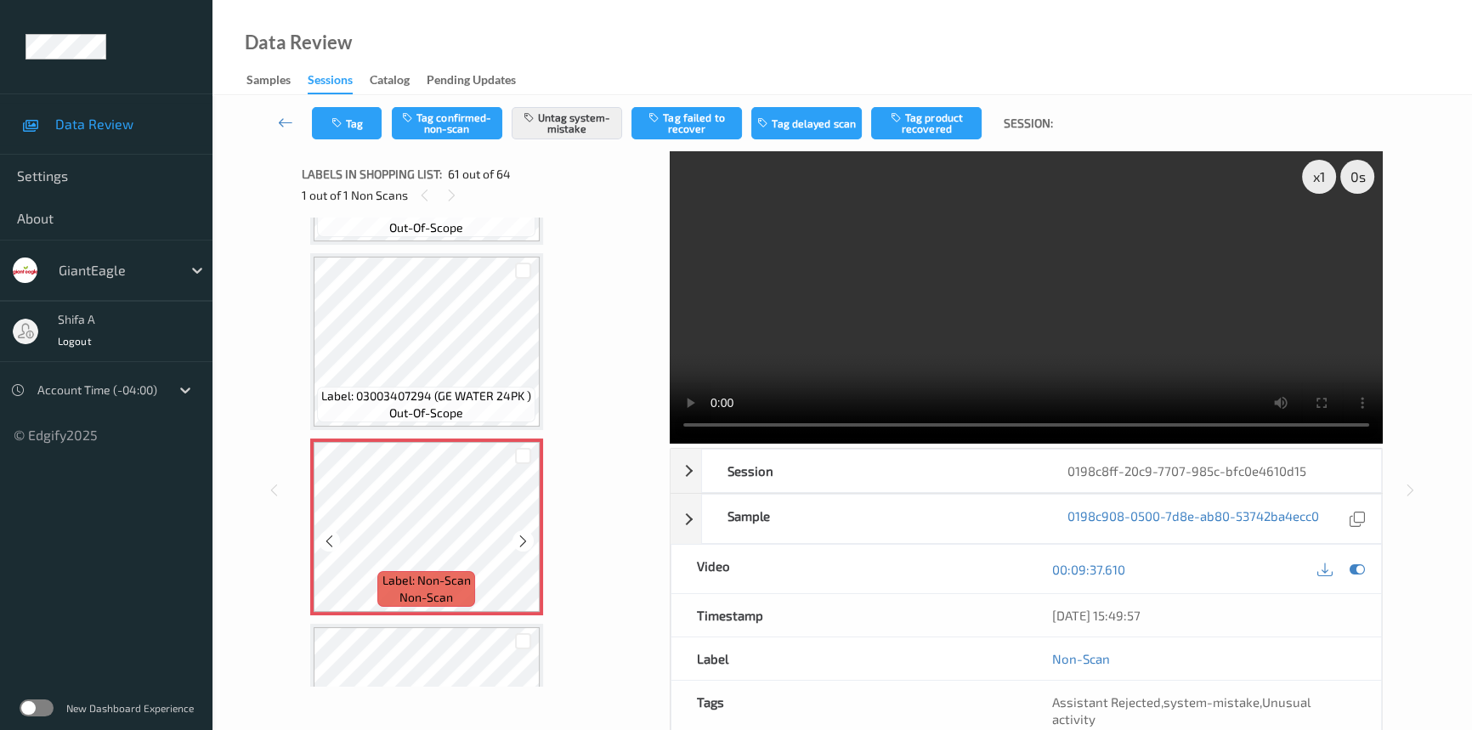
scroll to position [10892, 0]
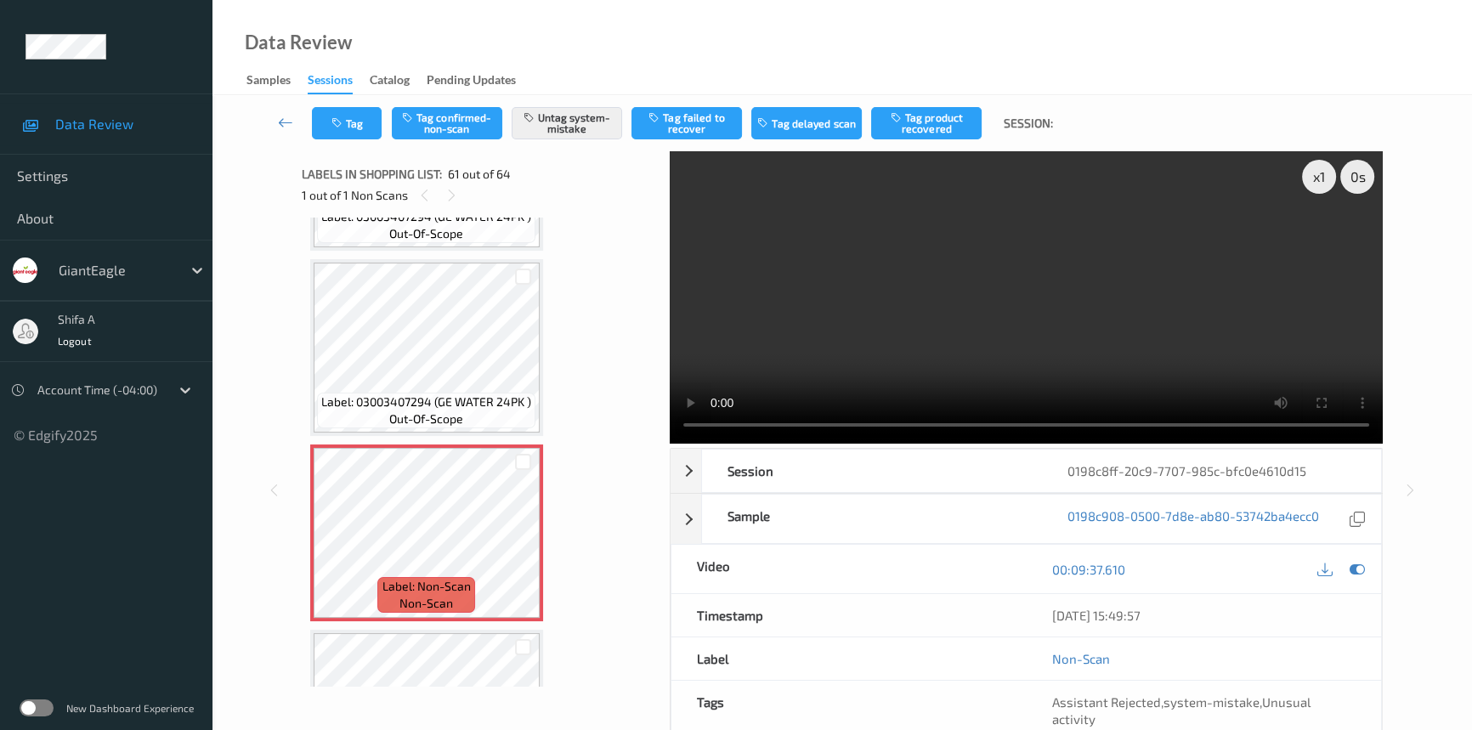
click at [1038, 302] on video at bounding box center [1026, 297] width 713 height 292
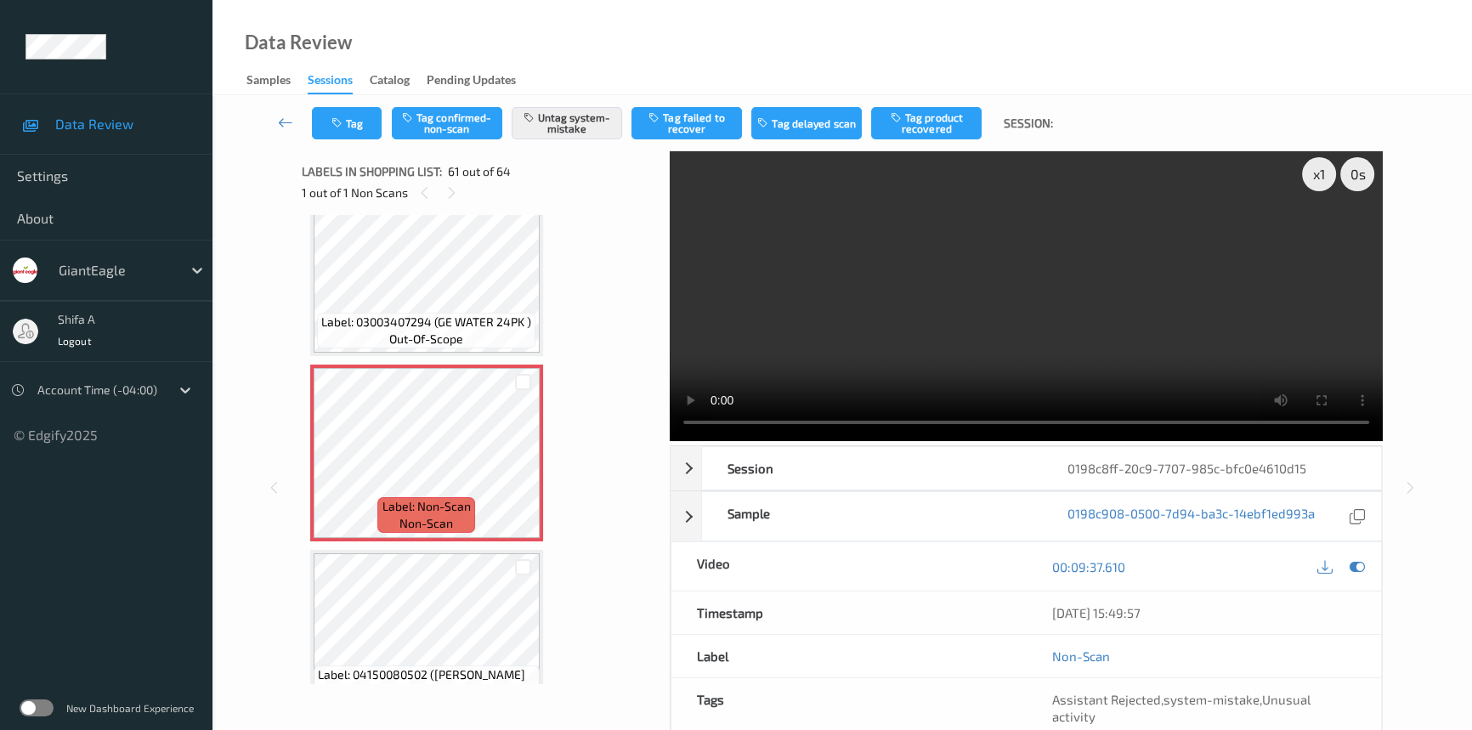
scroll to position [0, 0]
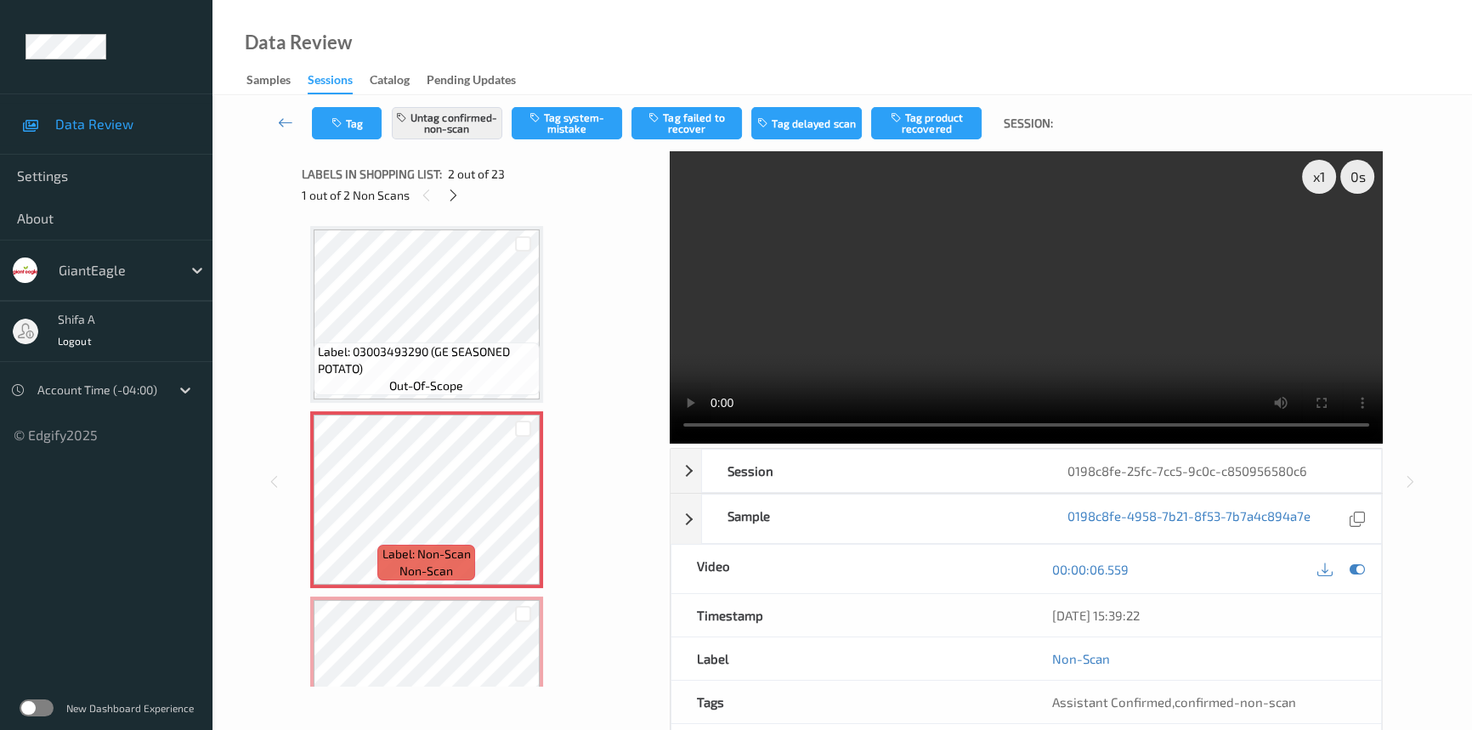
click at [1161, 324] on video at bounding box center [1026, 297] width 713 height 292
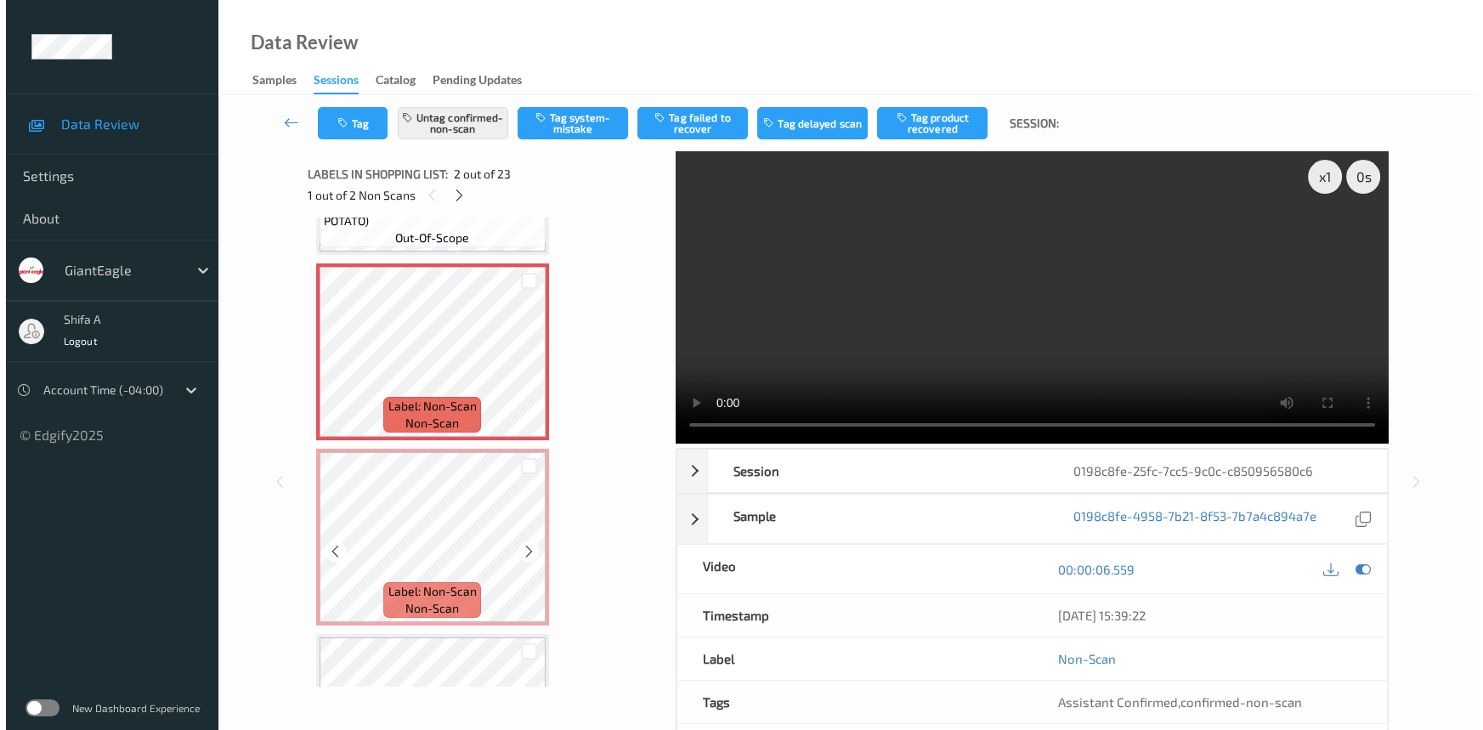
scroll to position [154, 0]
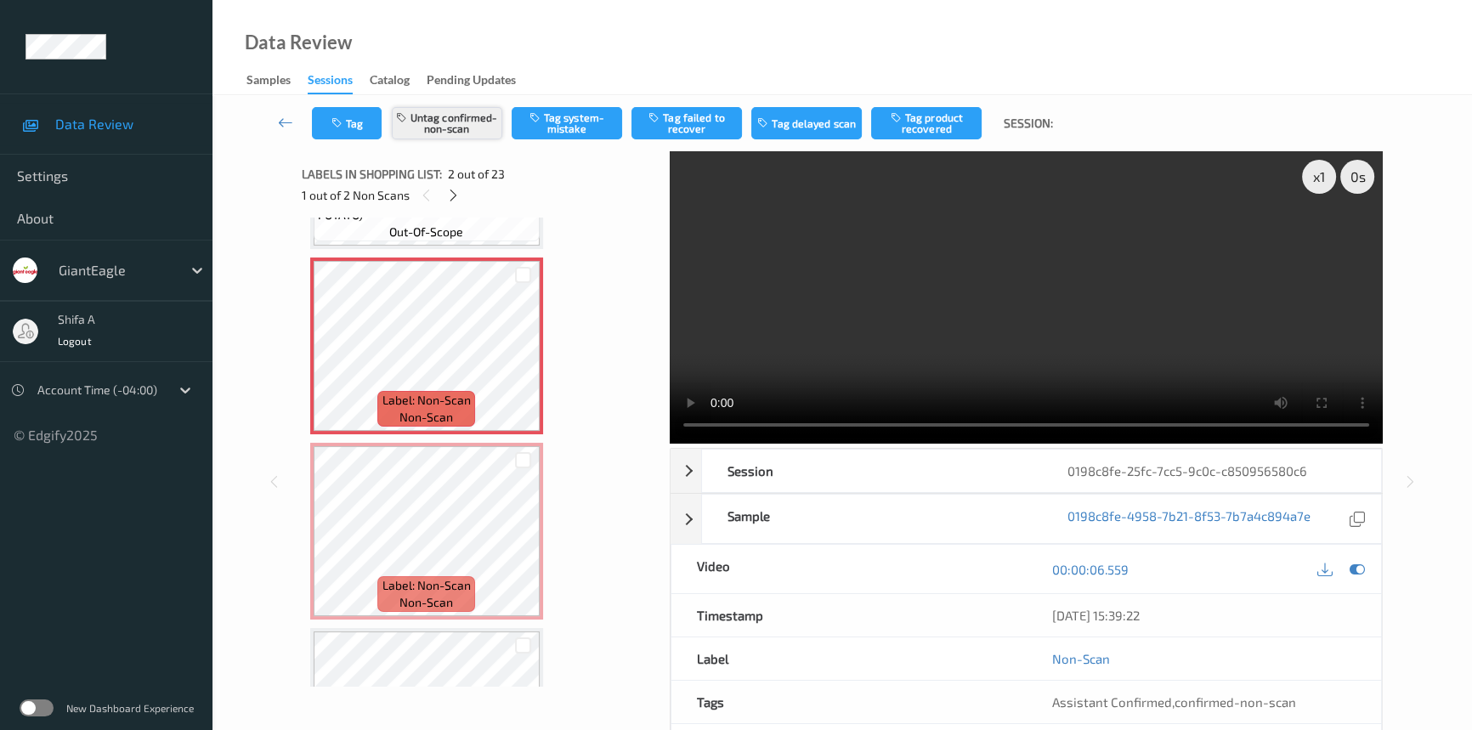
click at [484, 119] on button "Untag confirmed-non-scan" at bounding box center [447, 123] width 110 height 32
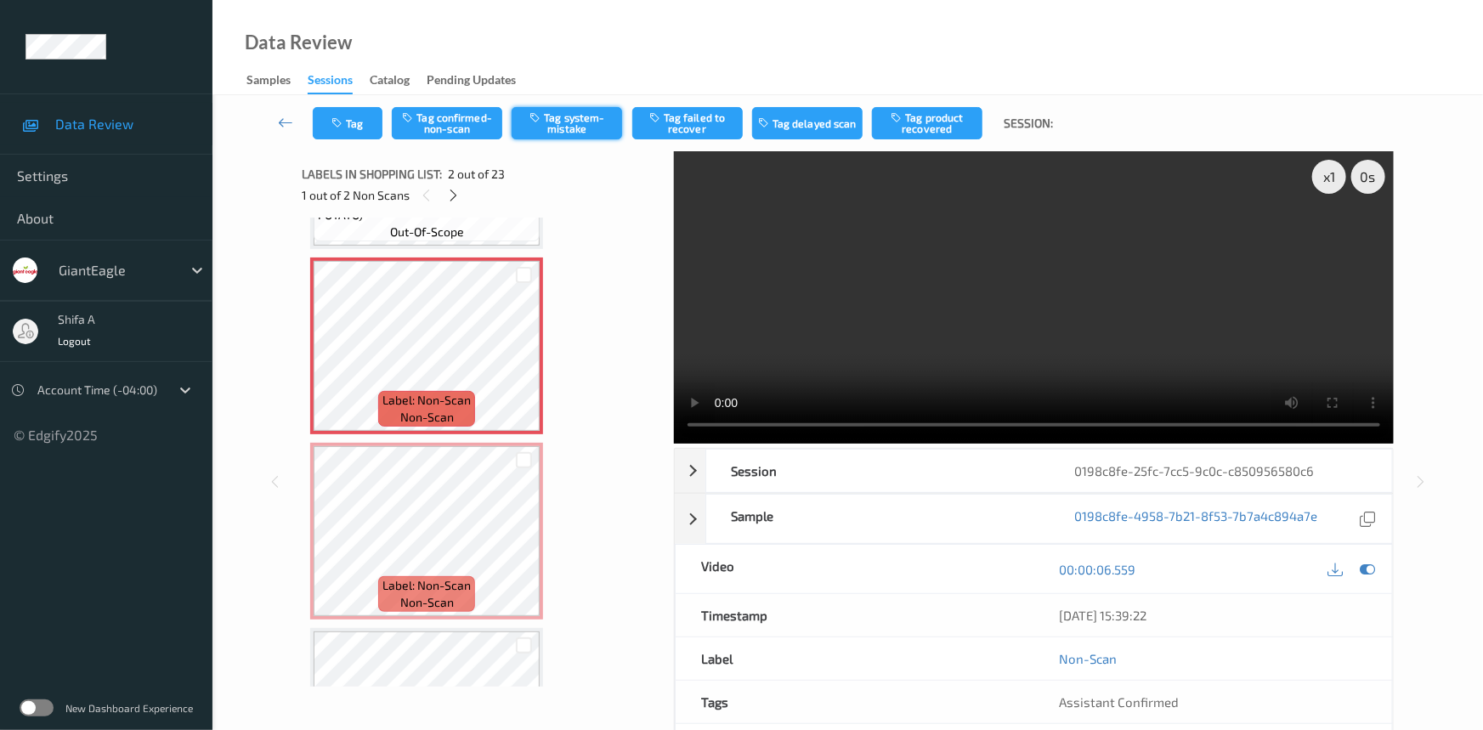
click at [570, 123] on button "Tag system-mistake" at bounding box center [567, 123] width 110 height 32
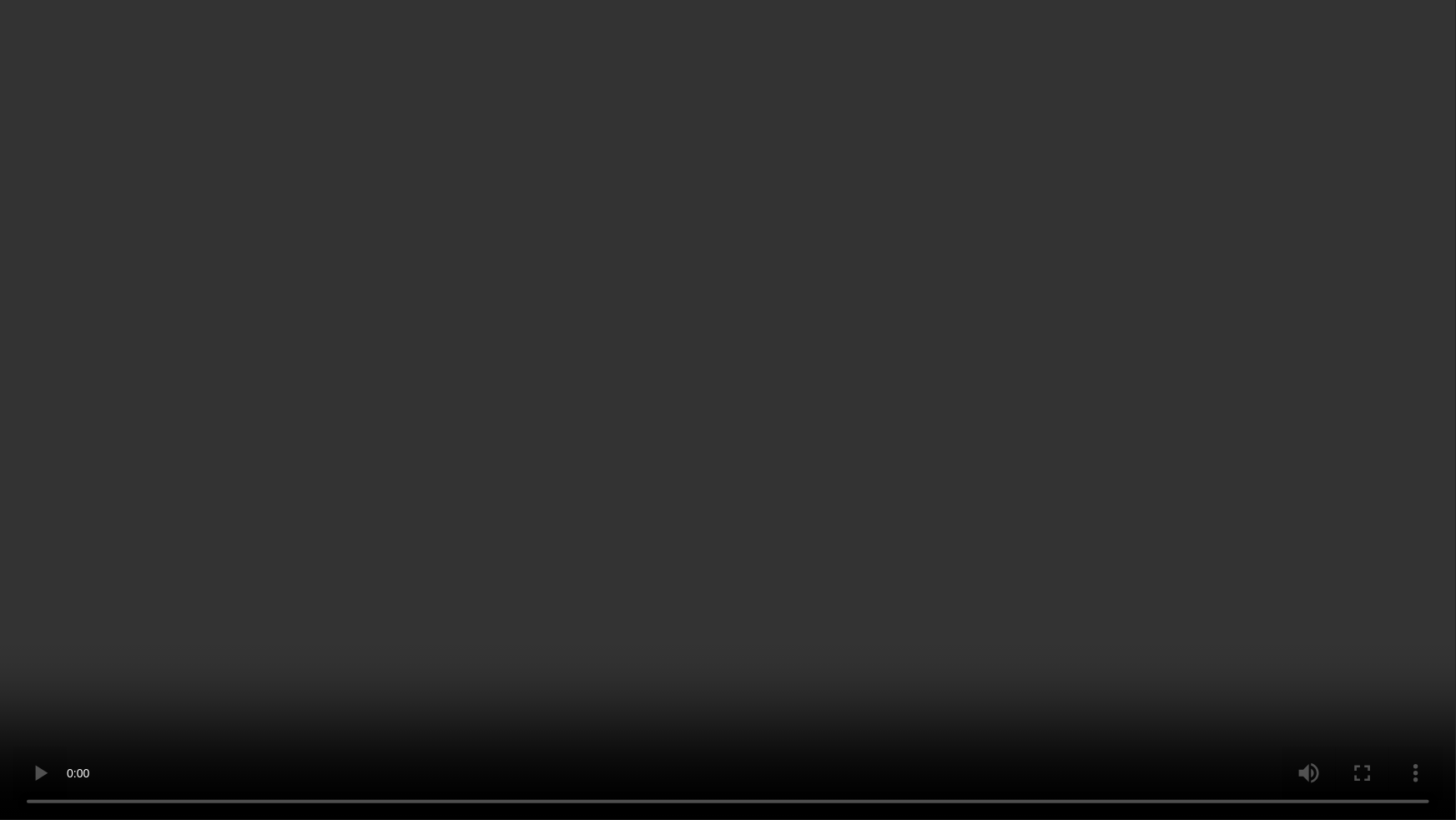
click at [1048, 465] on video at bounding box center [728, 410] width 1456 height 820
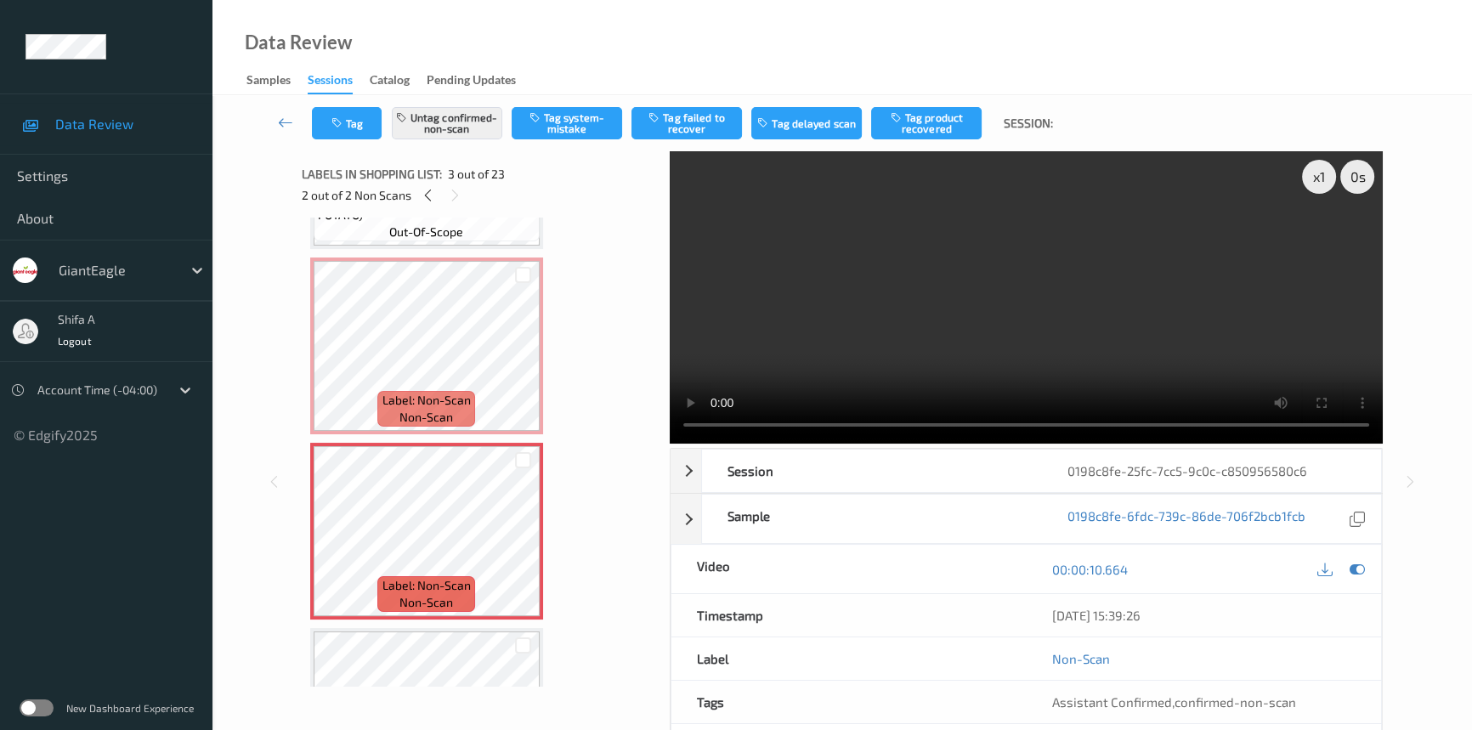
click at [1099, 347] on video at bounding box center [1026, 297] width 713 height 292
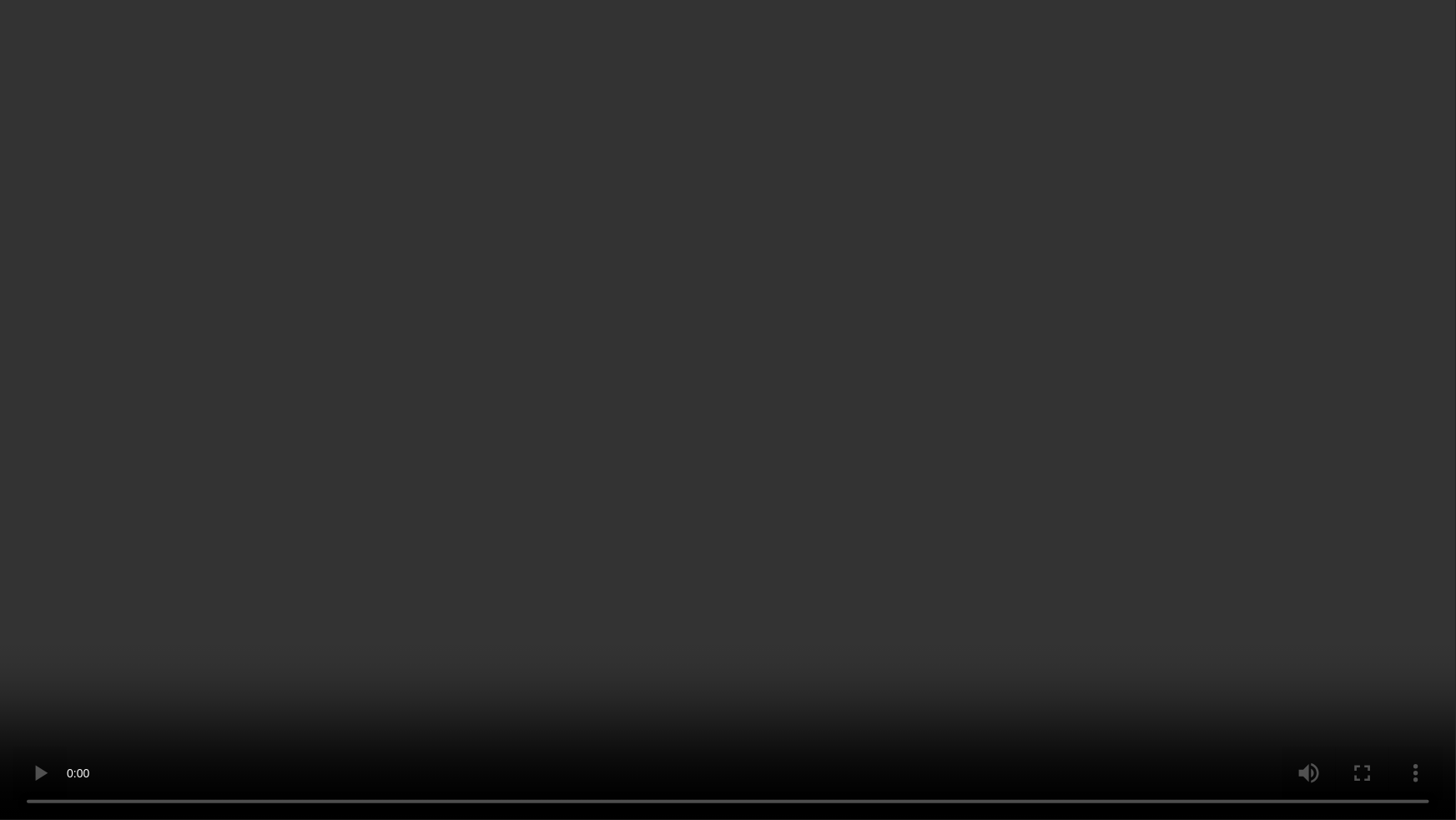
click at [652, 679] on video at bounding box center [728, 410] width 1456 height 820
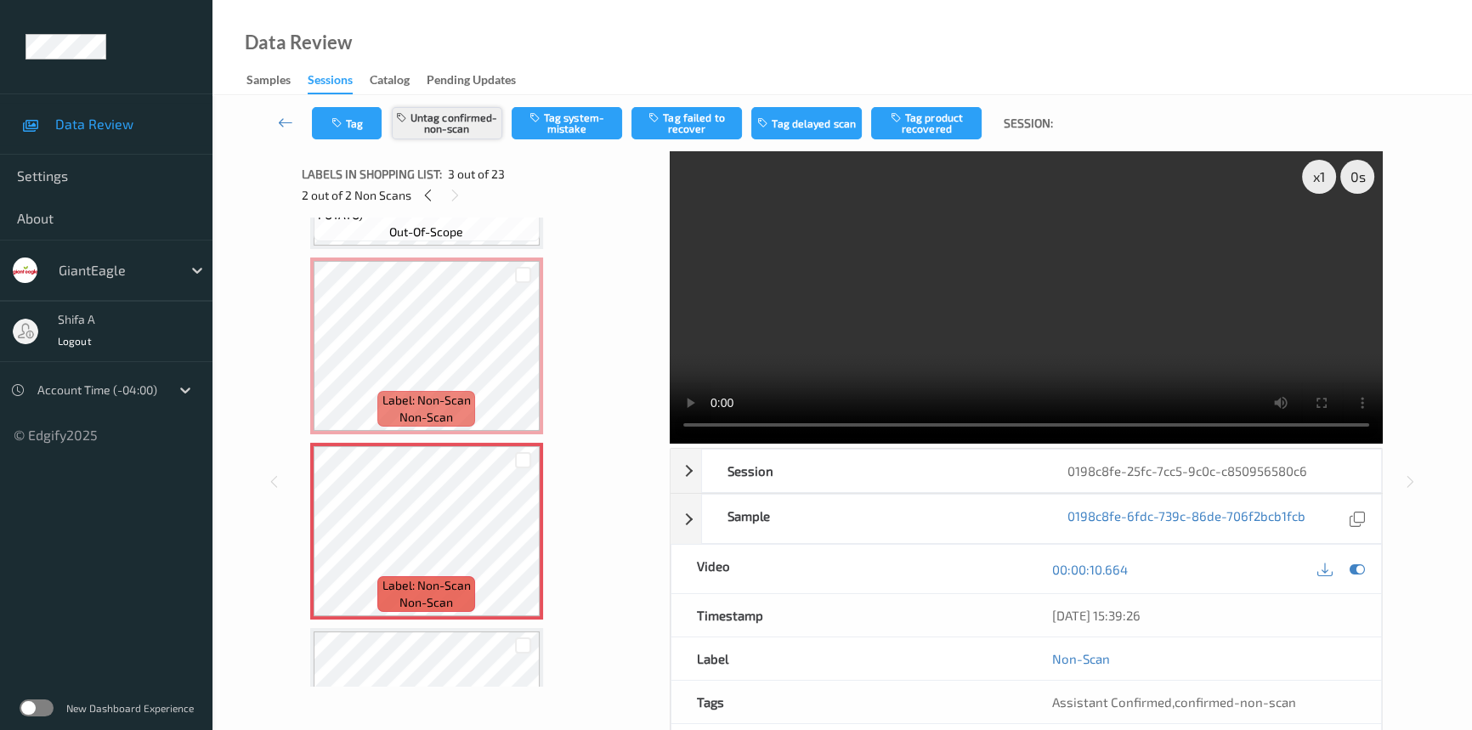
click at [461, 128] on button "Untag confirmed-non-scan" at bounding box center [447, 123] width 110 height 32
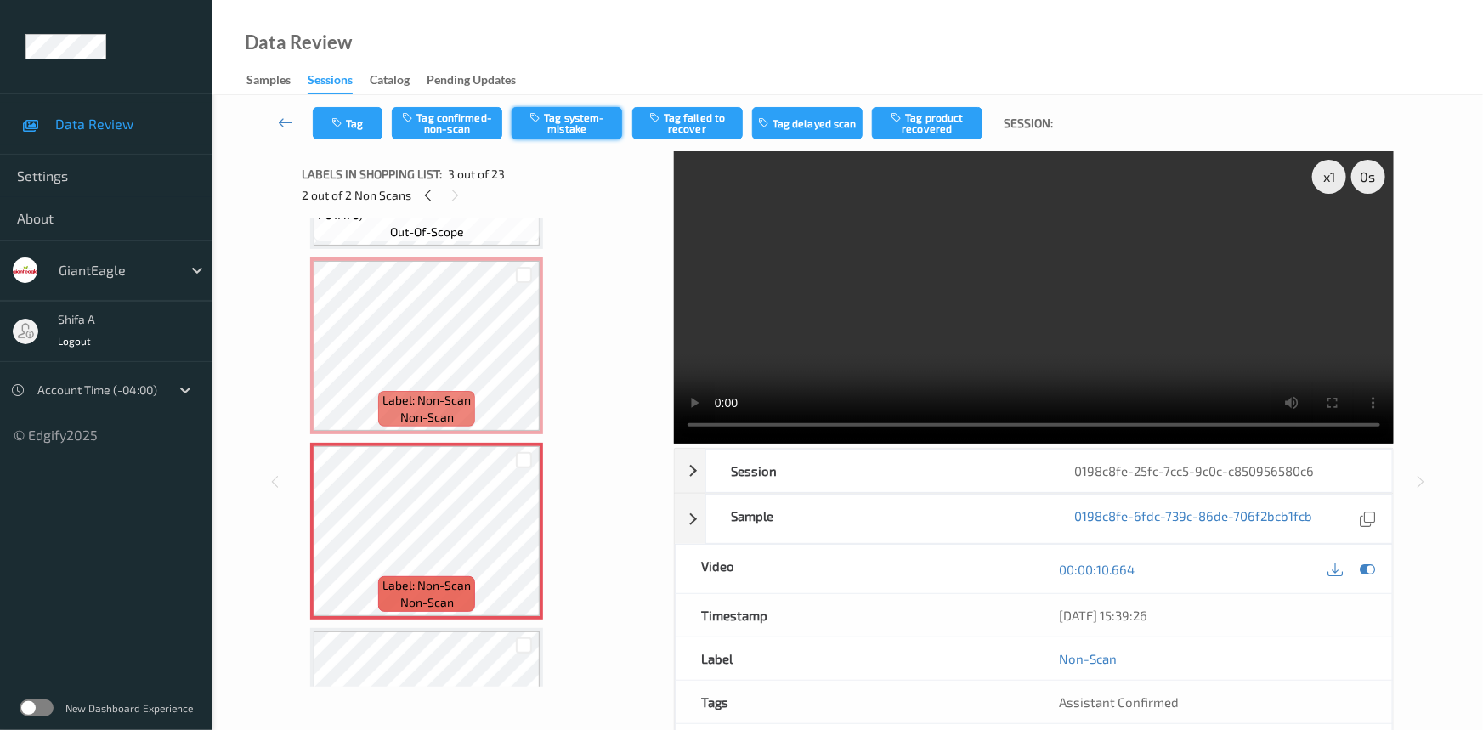
click at [581, 124] on button "Tag system-mistake" at bounding box center [567, 123] width 110 height 32
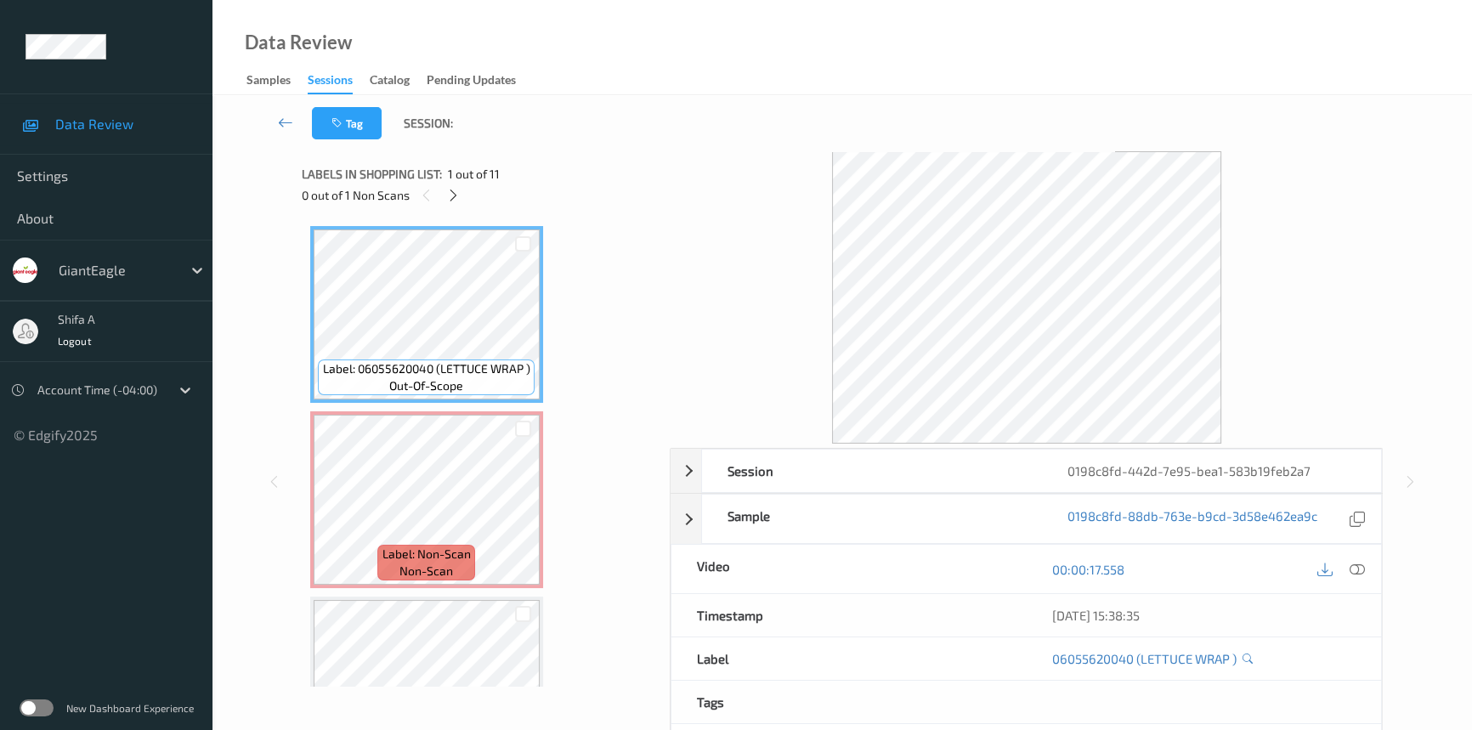
click at [1357, 566] on icon at bounding box center [1357, 569] width 15 height 15
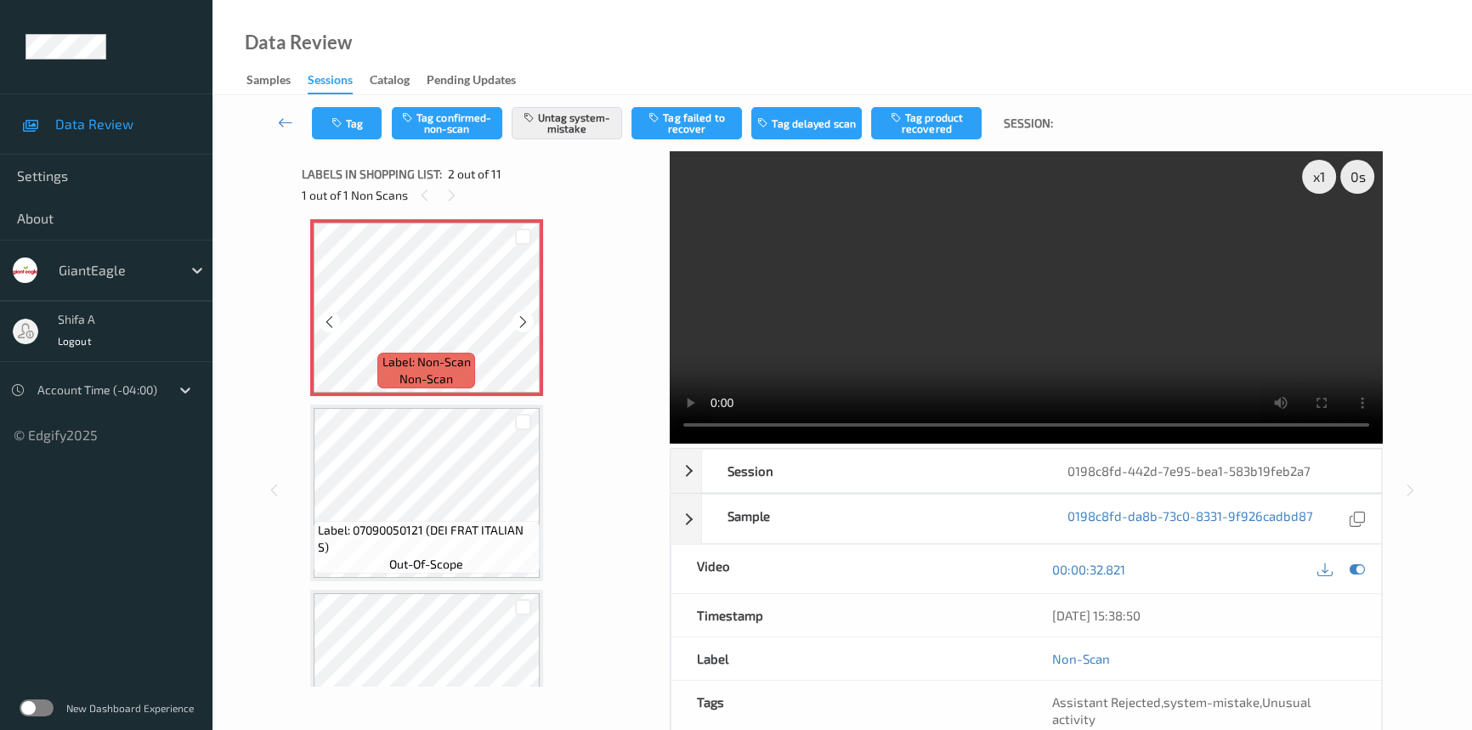
scroll to position [154, 0]
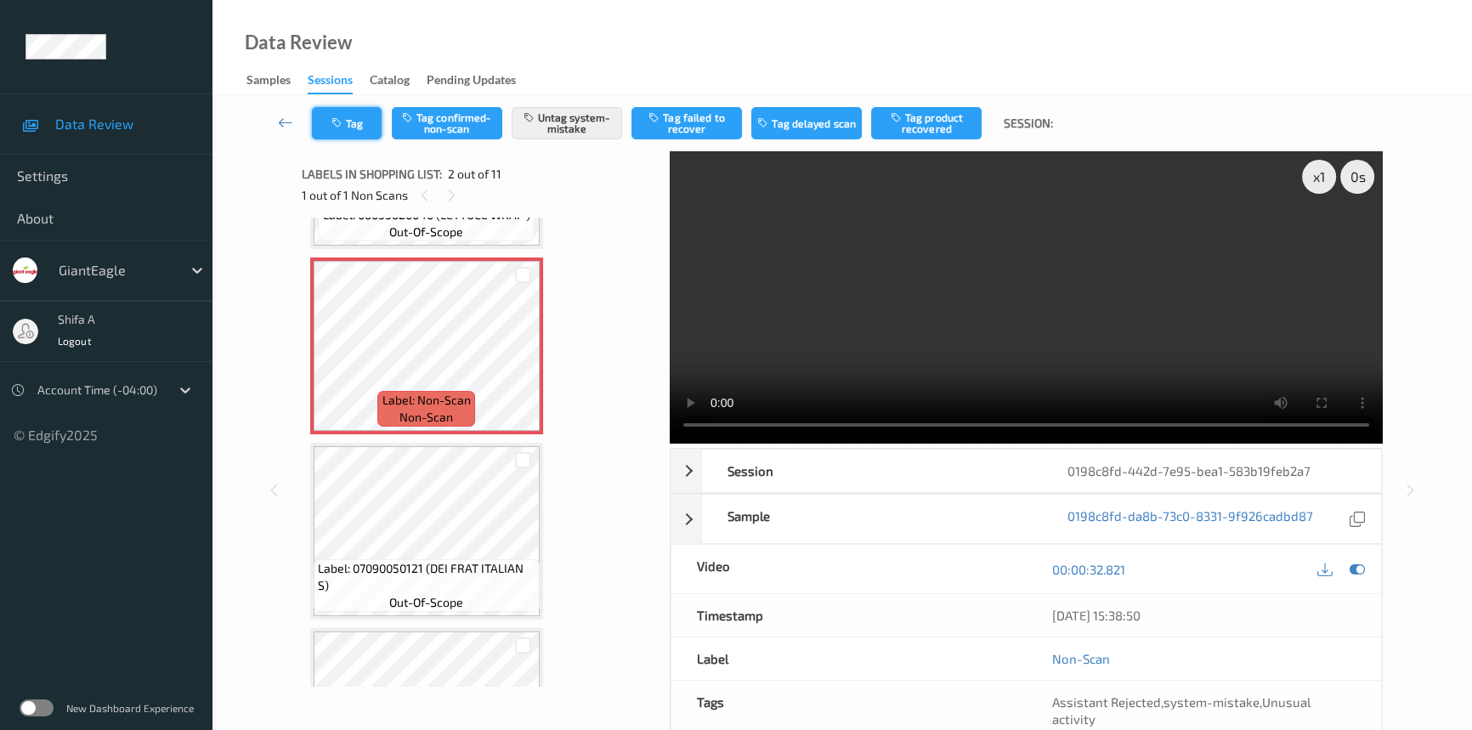
click at [337, 110] on button "Tag" at bounding box center [347, 123] width 70 height 32
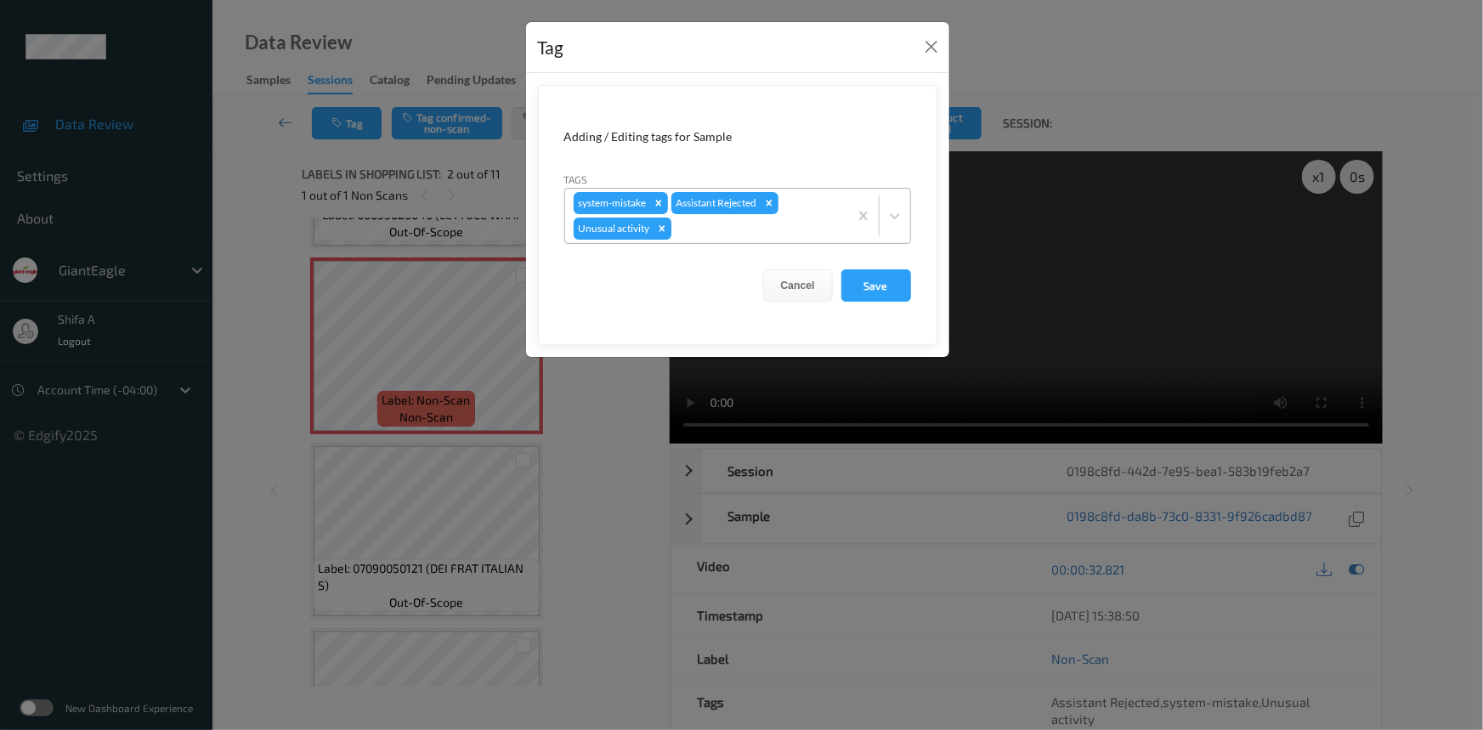
click at [663, 230] on icon "Remove Unusual activity" at bounding box center [662, 228] width 6 height 6
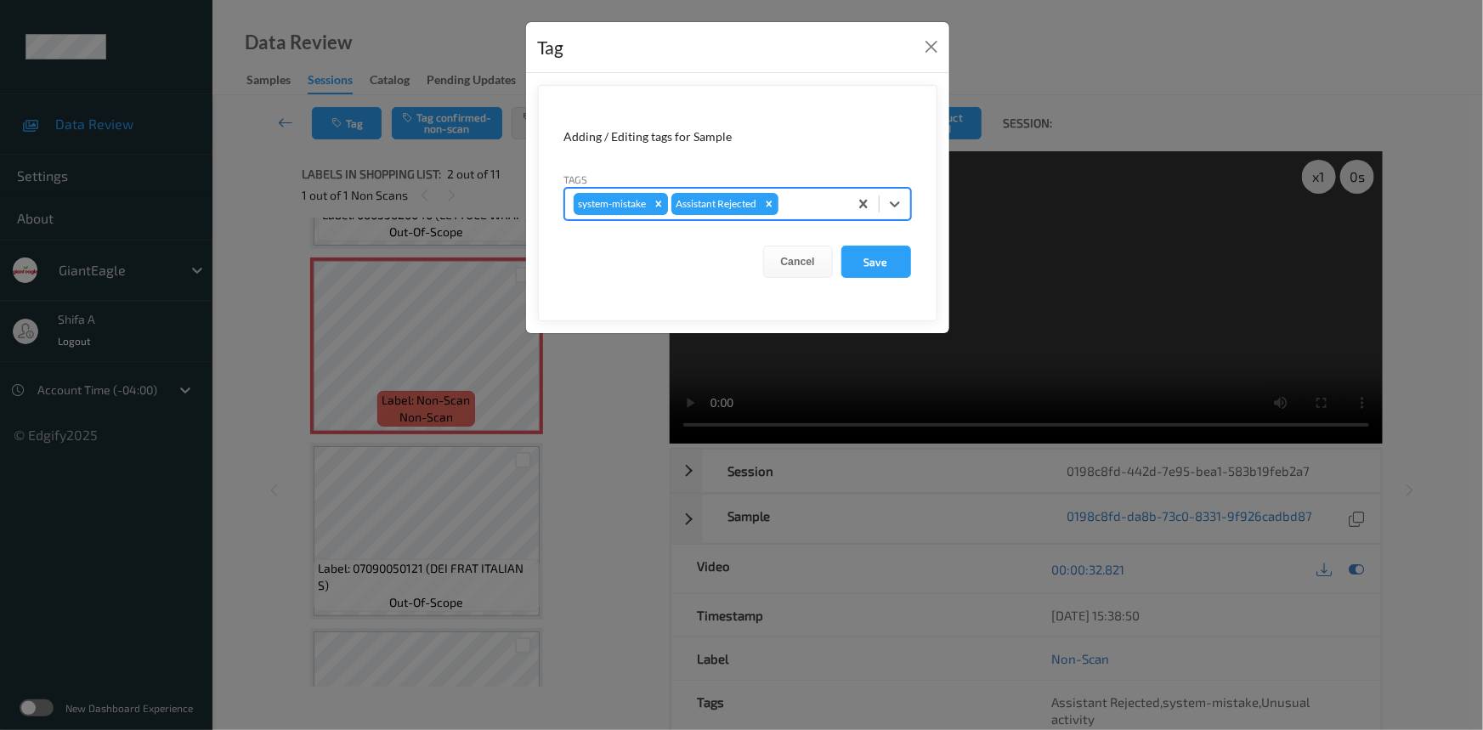
click at [658, 208] on icon "Remove system-mistake" at bounding box center [659, 204] width 12 height 12
click at [867, 265] on button "Save" at bounding box center [876, 262] width 70 height 32
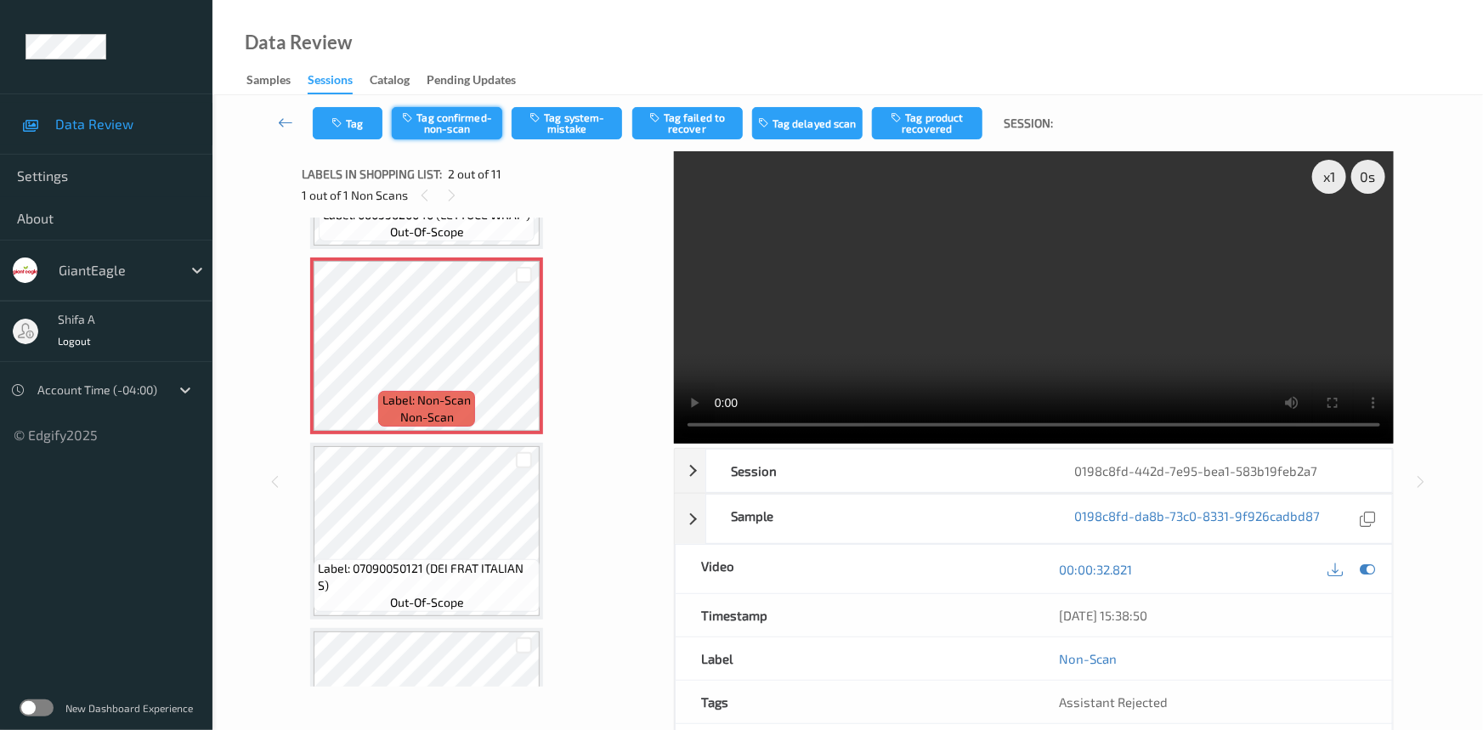
click at [444, 127] on button "Tag confirmed-non-scan" at bounding box center [447, 123] width 110 height 32
click at [931, 127] on button "Tag product recovered" at bounding box center [927, 123] width 110 height 32
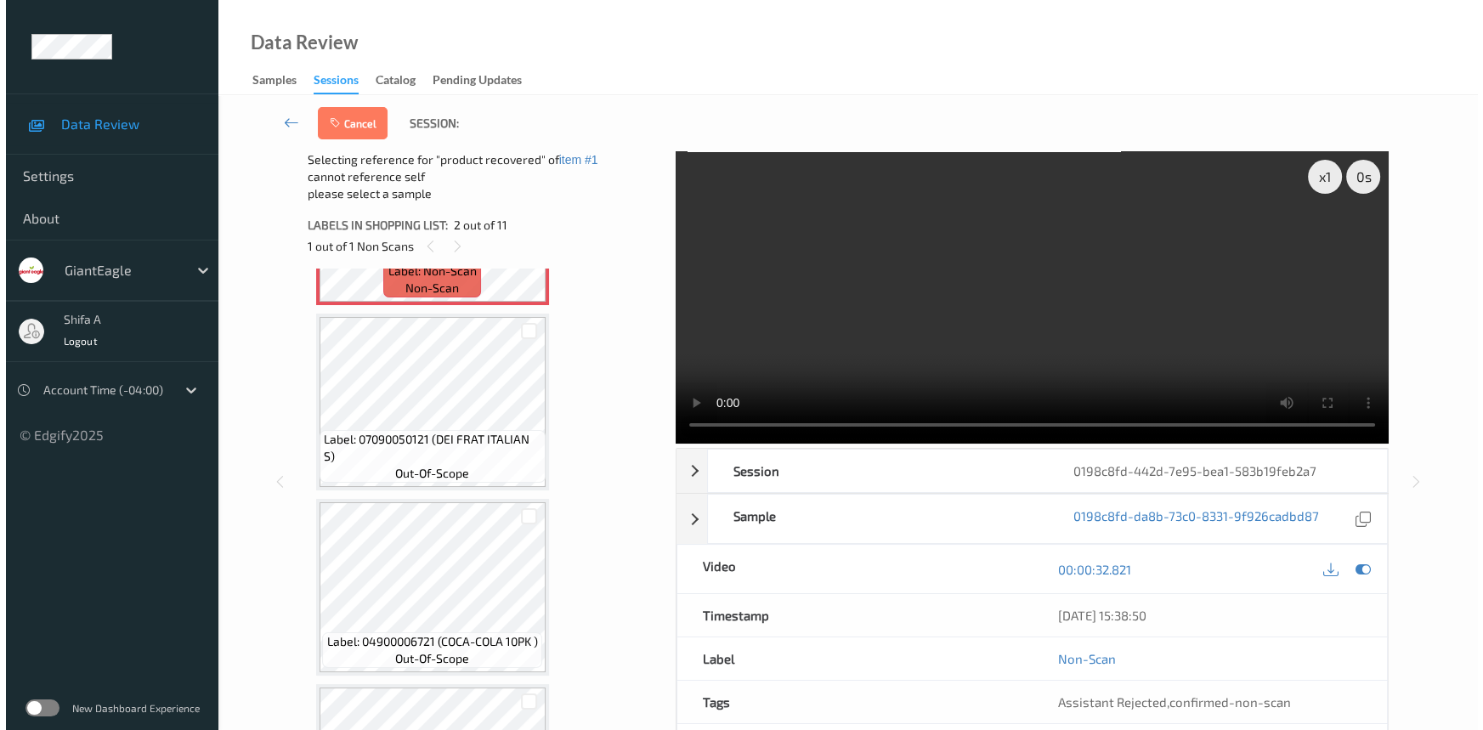
scroll to position [386, 0]
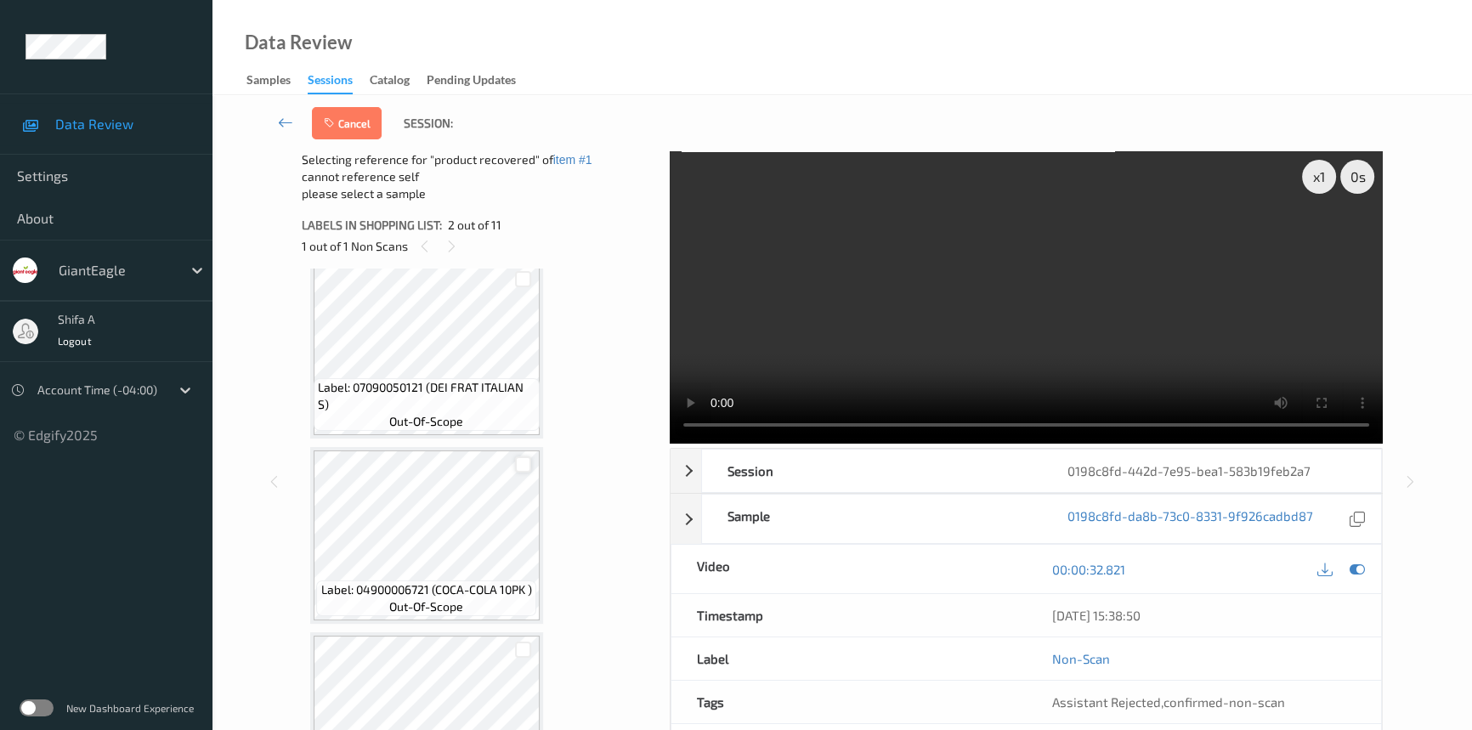
click at [525, 458] on div at bounding box center [523, 464] width 16 height 16
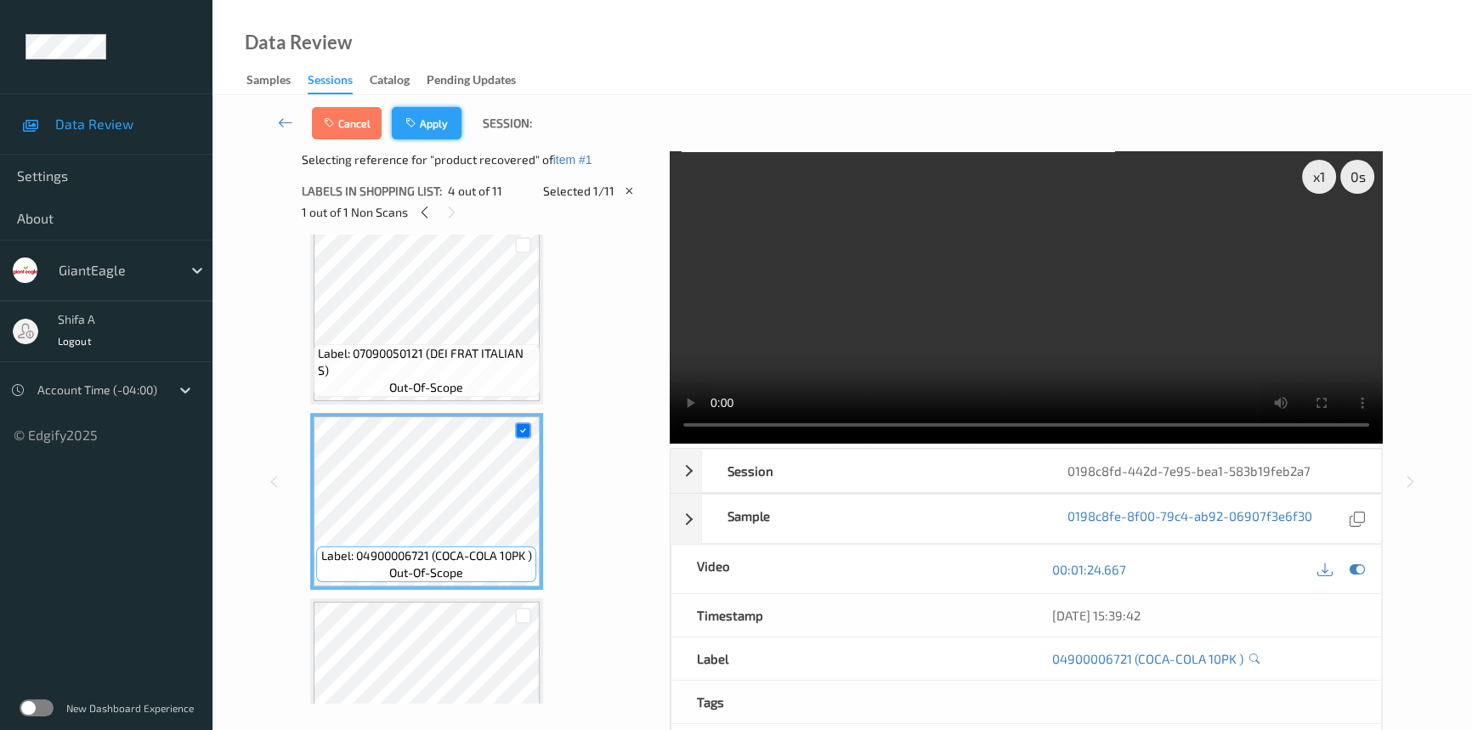
click at [431, 127] on button "Apply" at bounding box center [427, 123] width 70 height 32
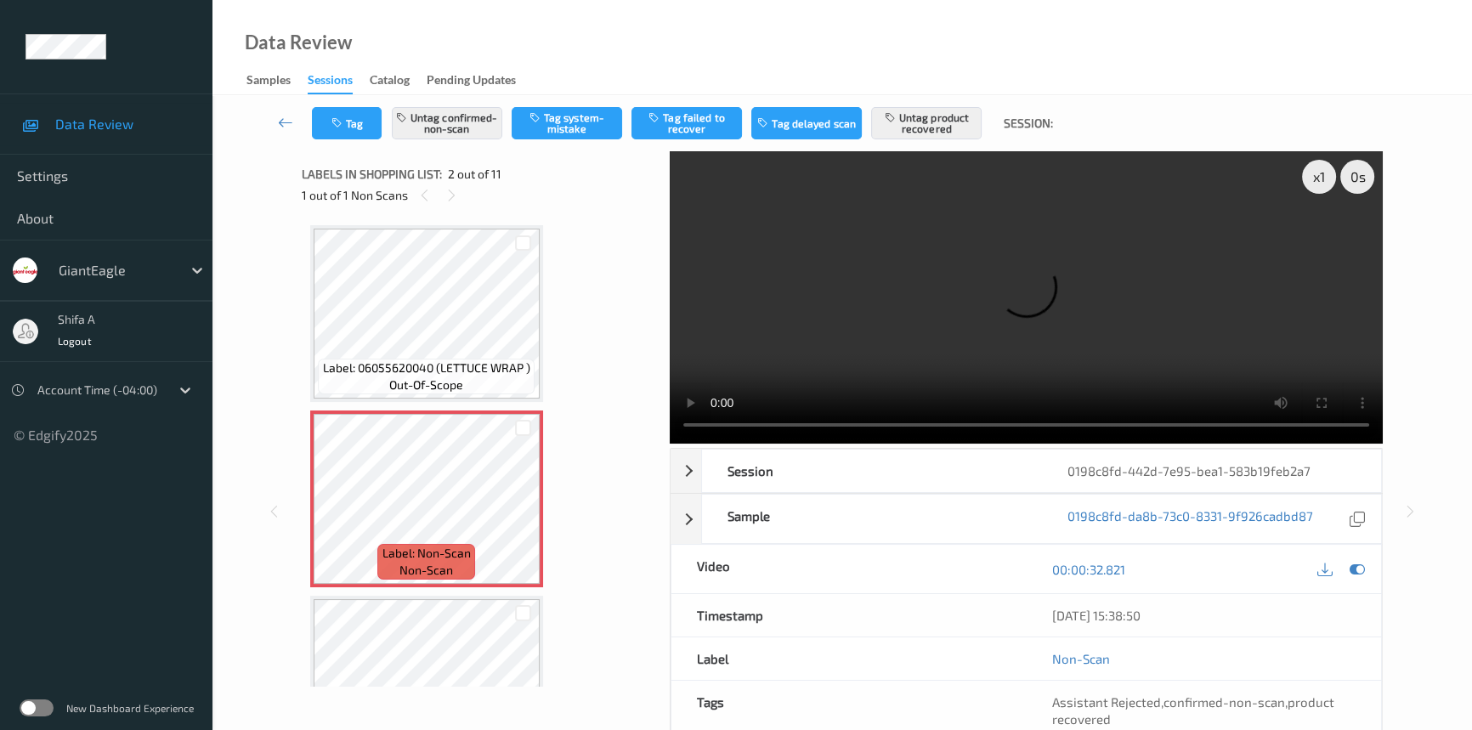
scroll to position [0, 0]
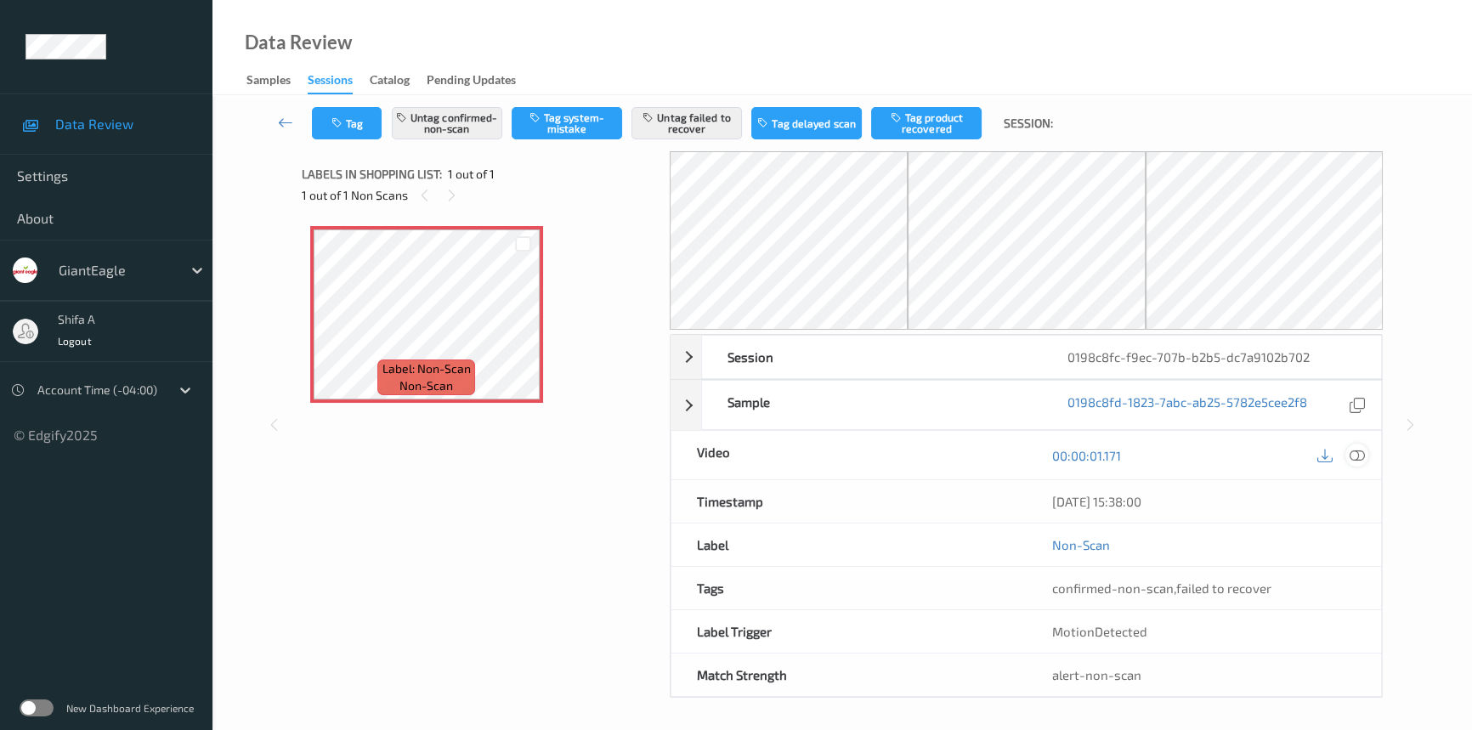
click at [1357, 456] on icon at bounding box center [1357, 455] width 15 height 15
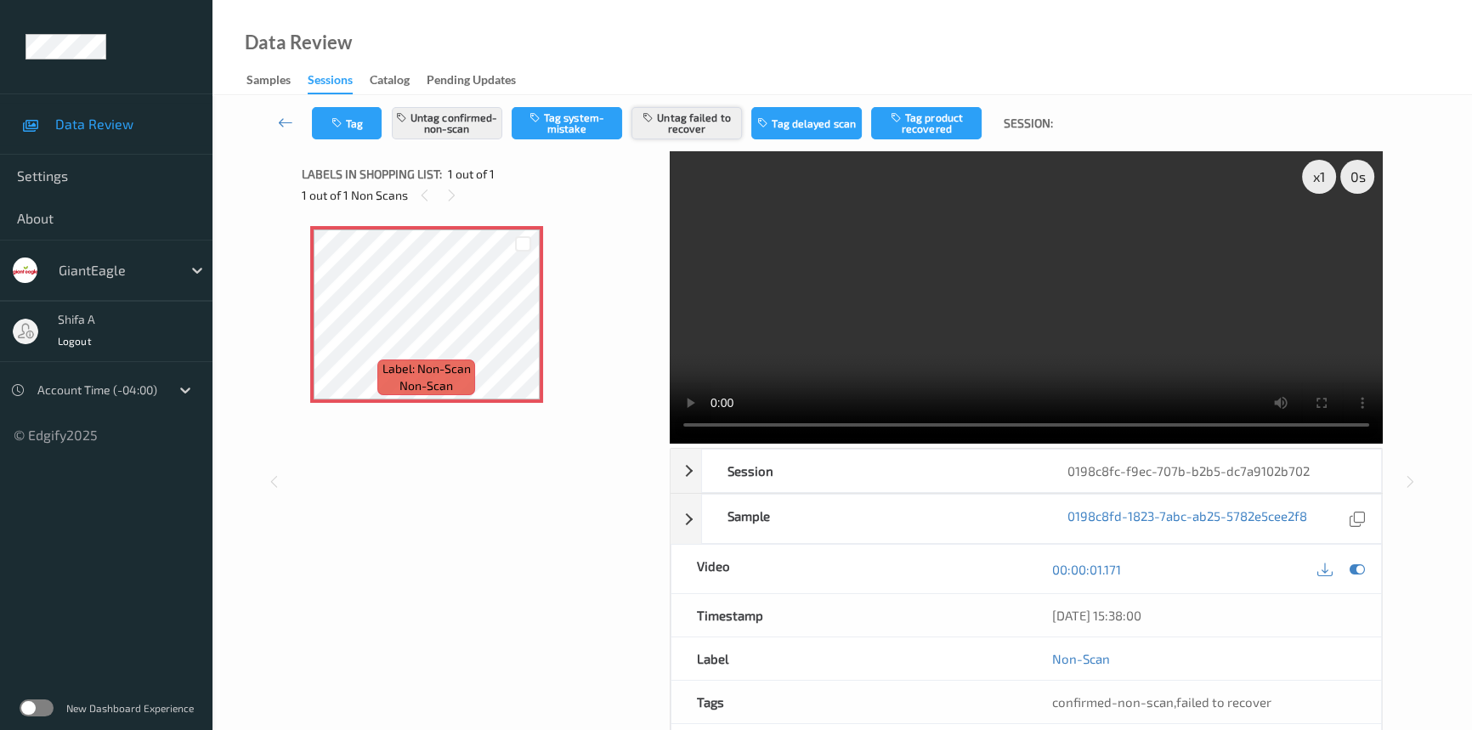
click at [683, 134] on button "Untag failed to recover" at bounding box center [686, 123] width 110 height 32
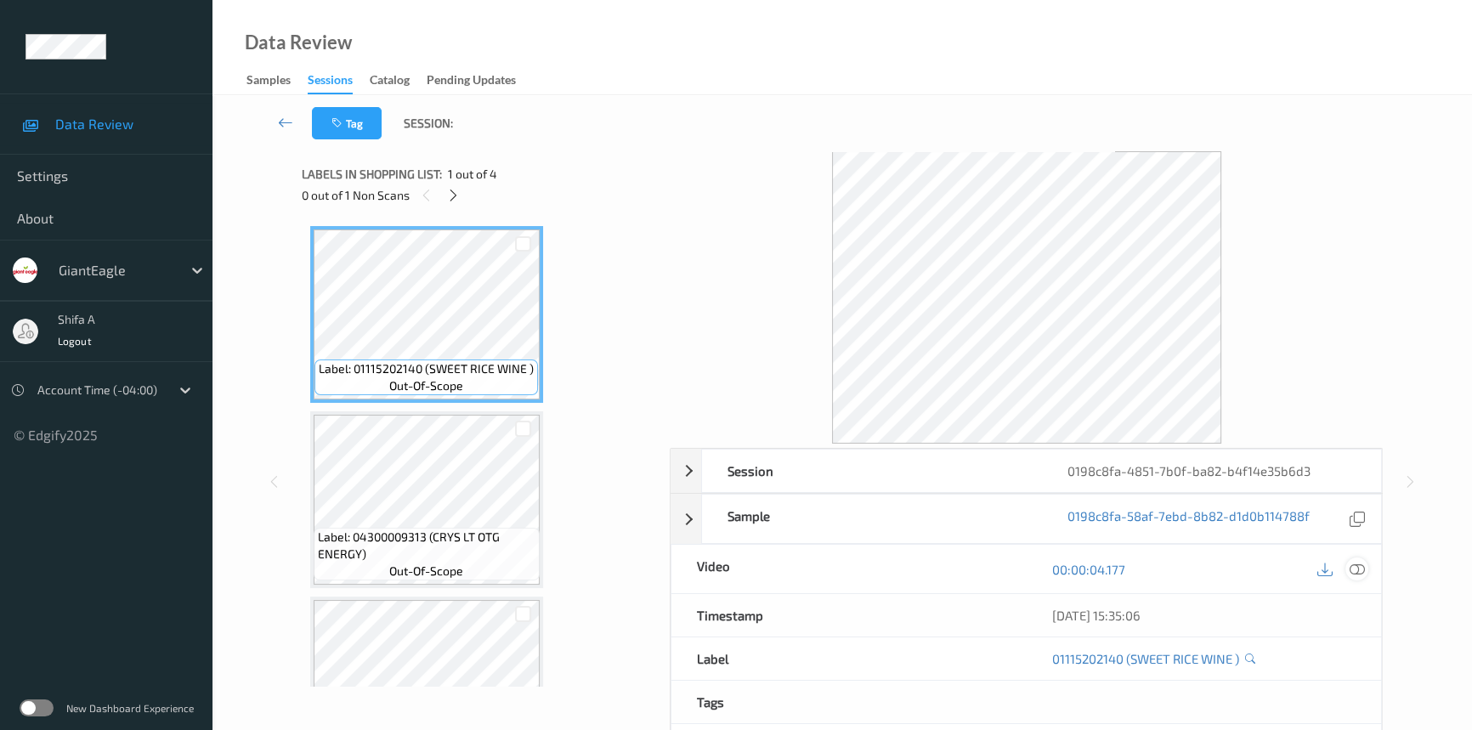
click at [1354, 571] on icon at bounding box center [1357, 569] width 15 height 15
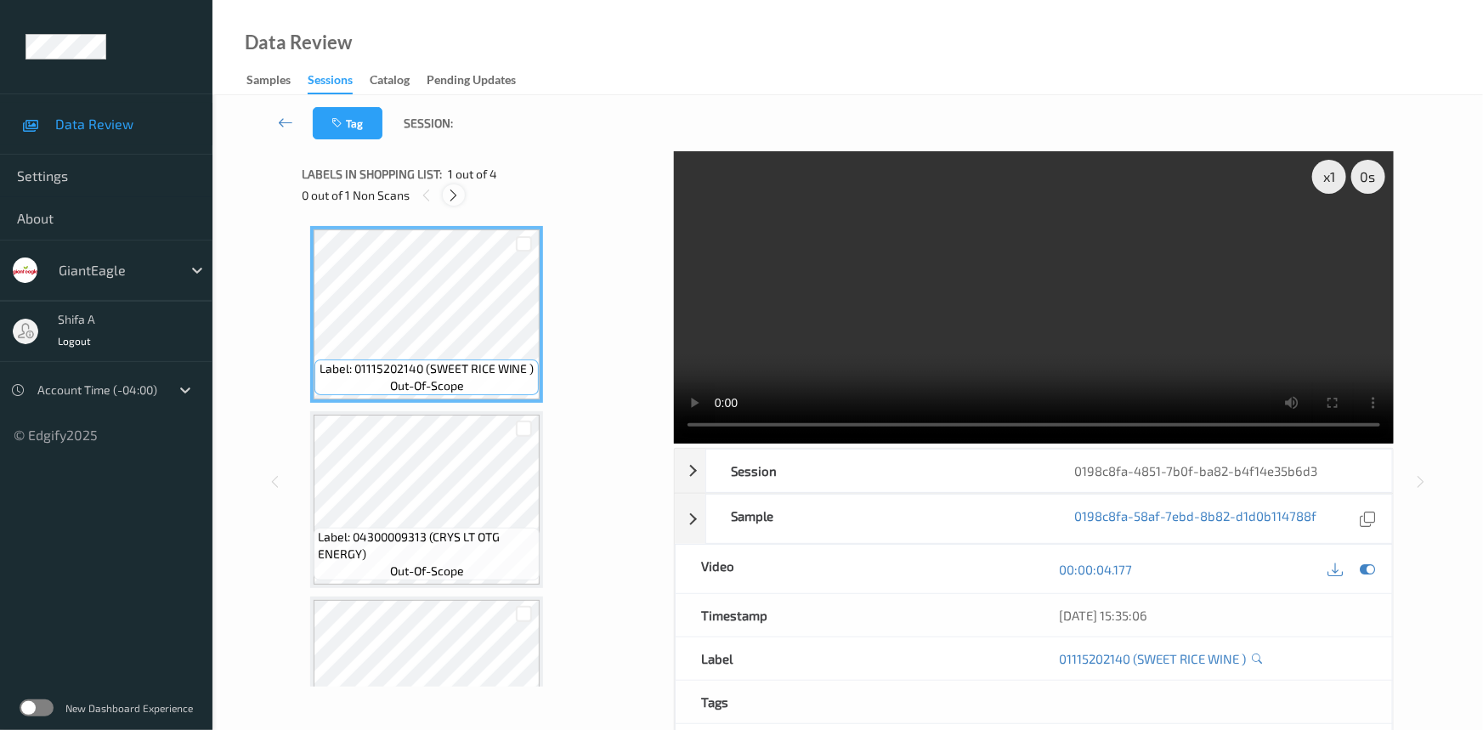
click at [451, 201] on icon at bounding box center [454, 195] width 14 height 15
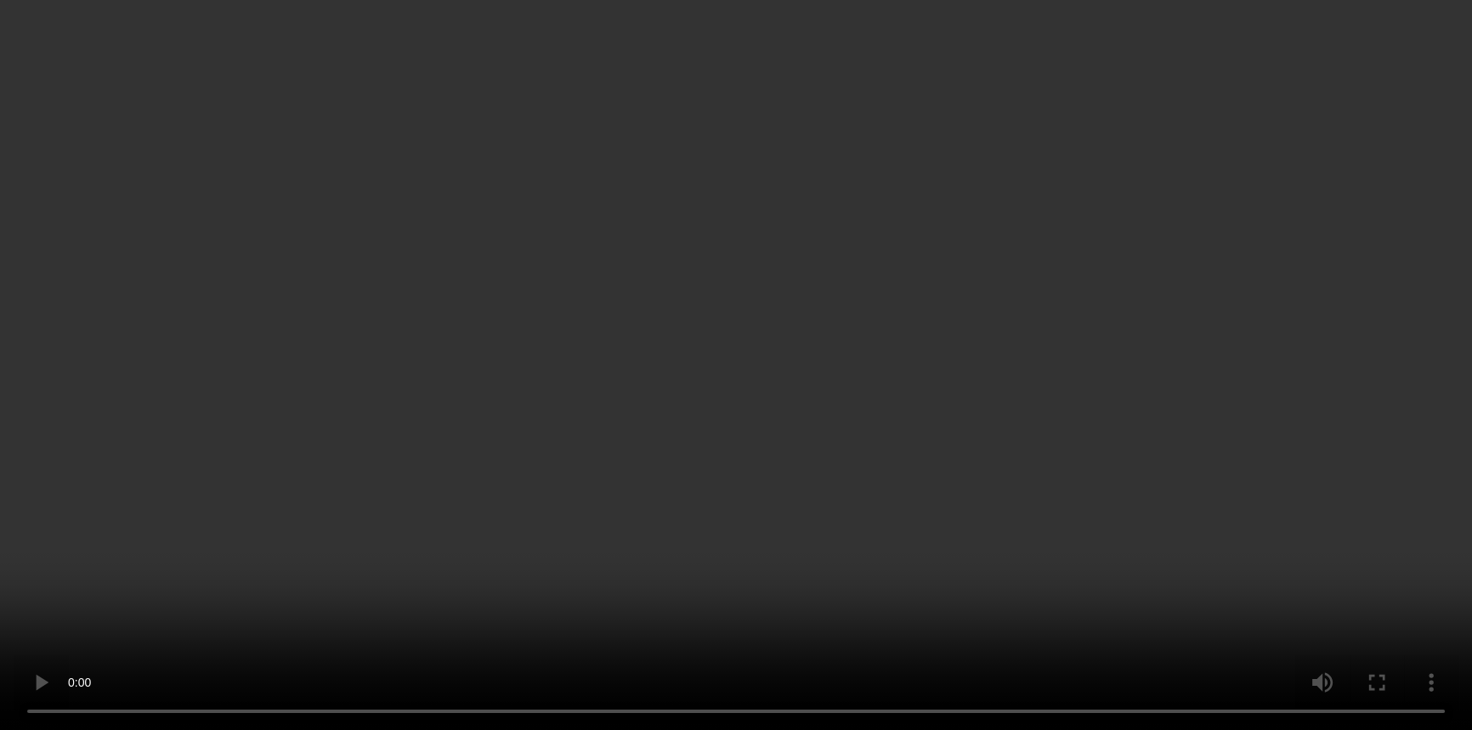
scroll to position [173, 0]
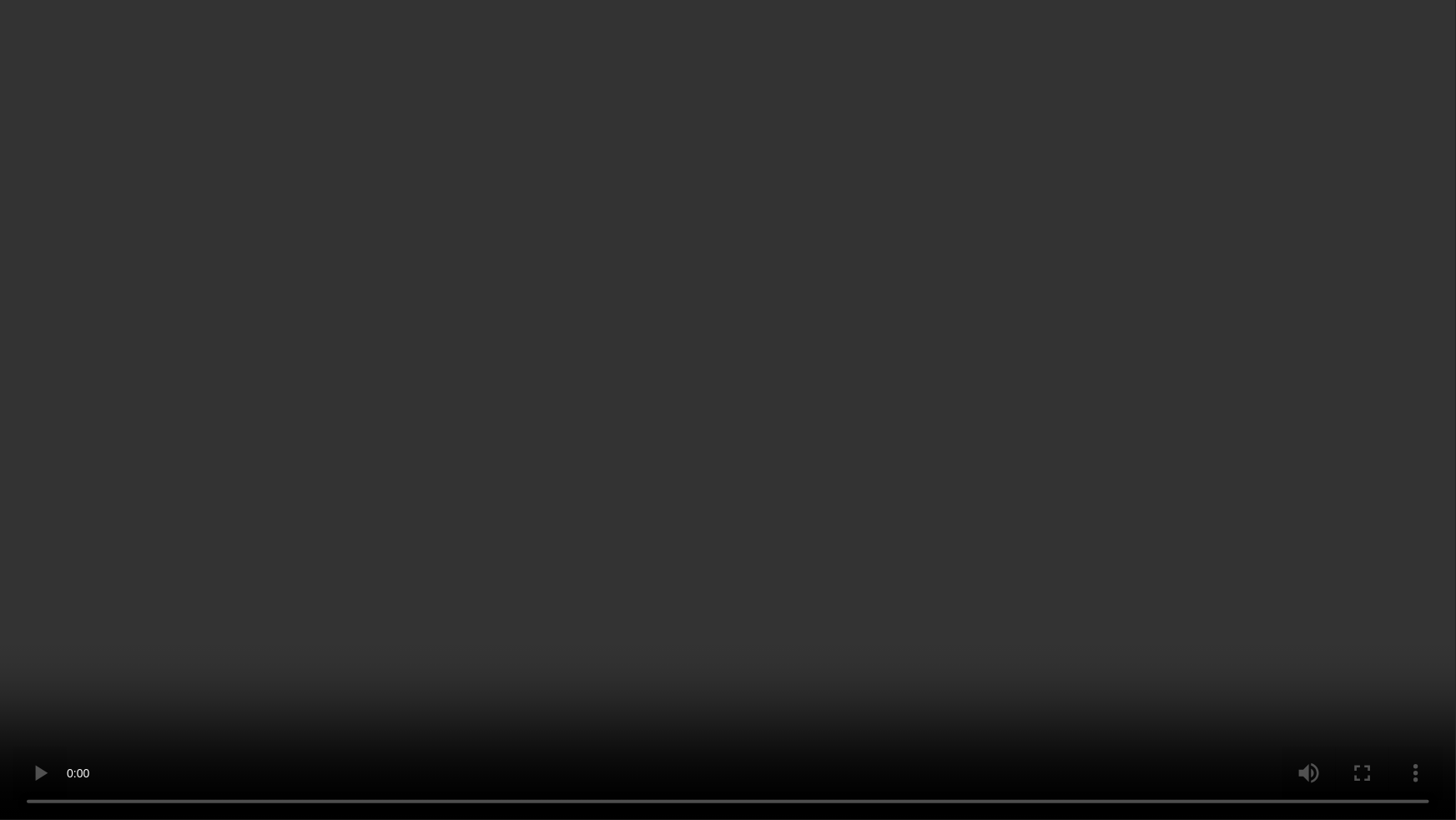
click at [820, 335] on video at bounding box center [728, 410] width 1456 height 820
click at [1108, 518] on video at bounding box center [728, 410] width 1456 height 820
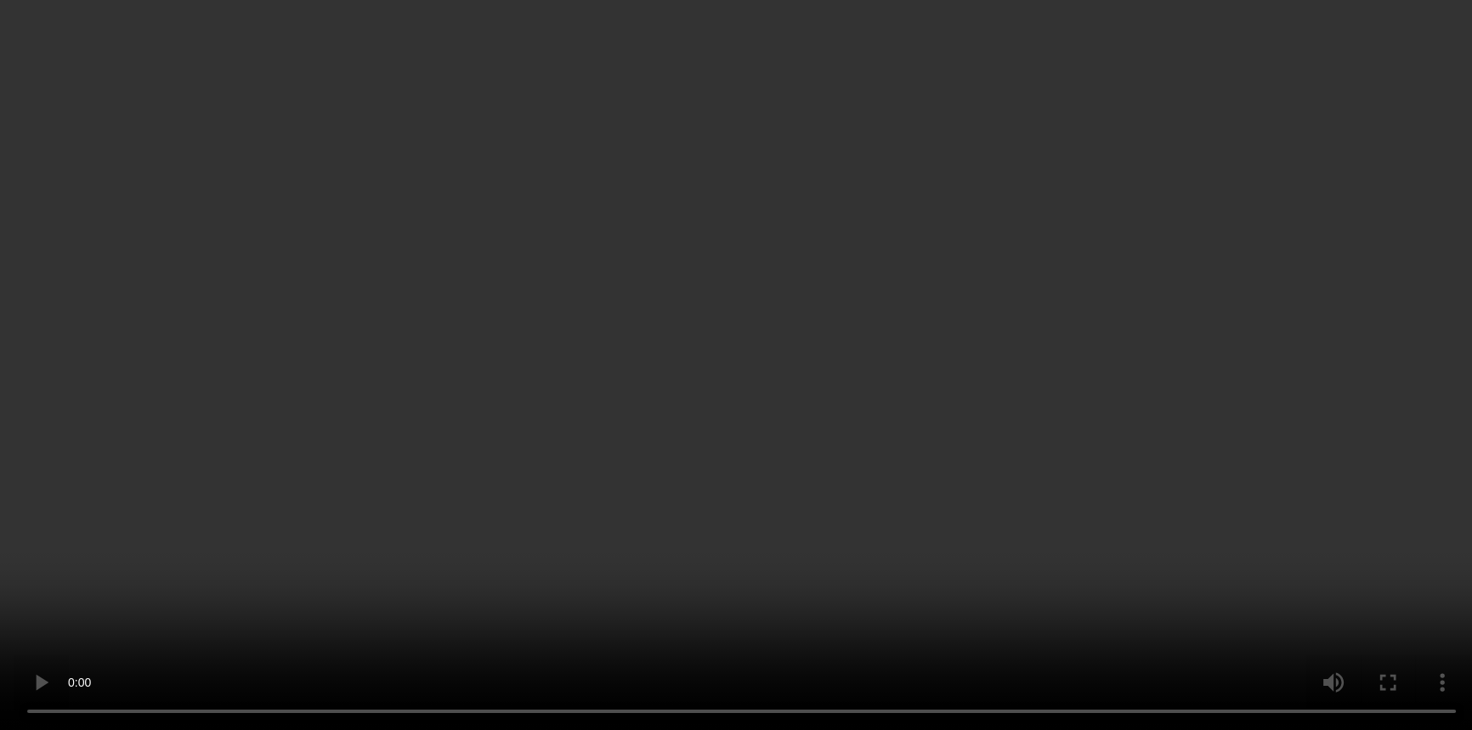
scroll to position [278, 0]
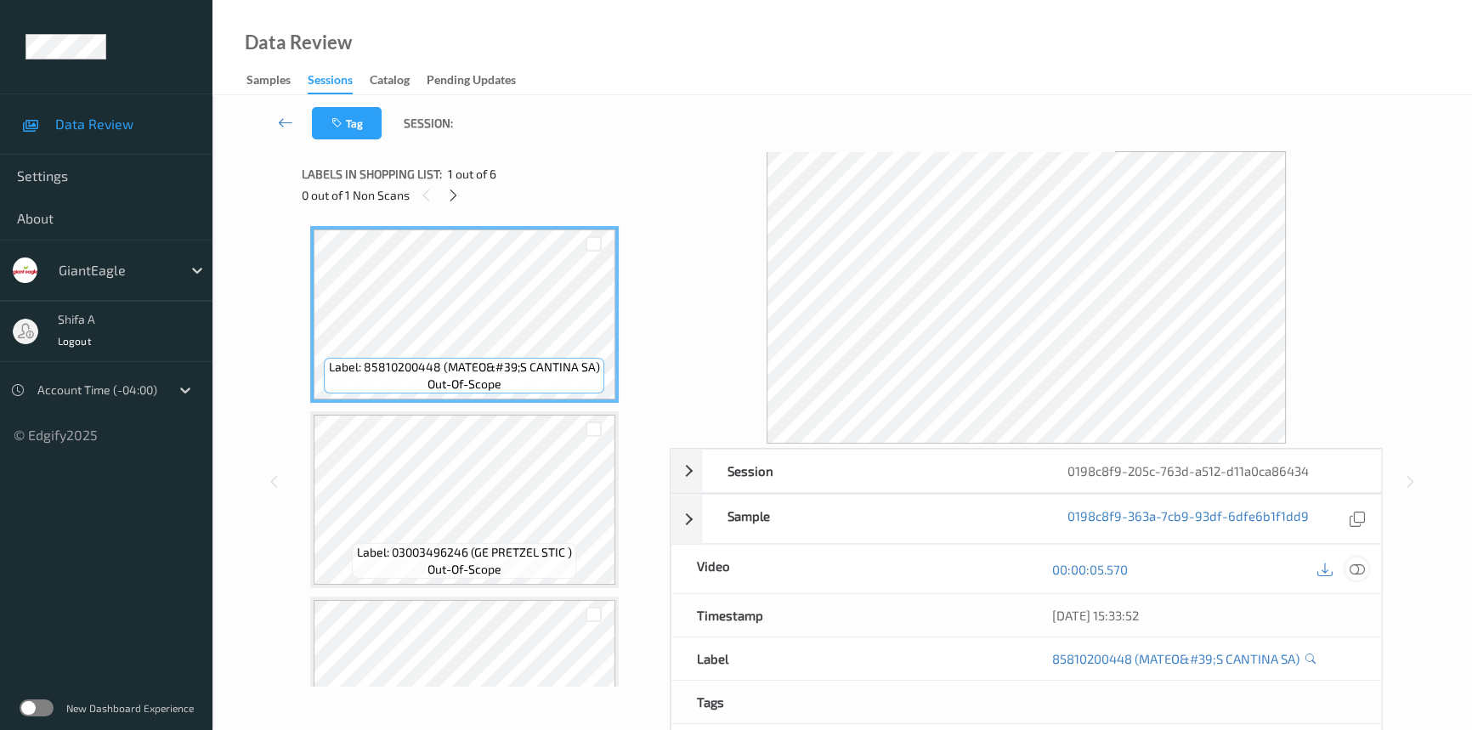
click at [1358, 573] on icon at bounding box center [1357, 569] width 15 height 15
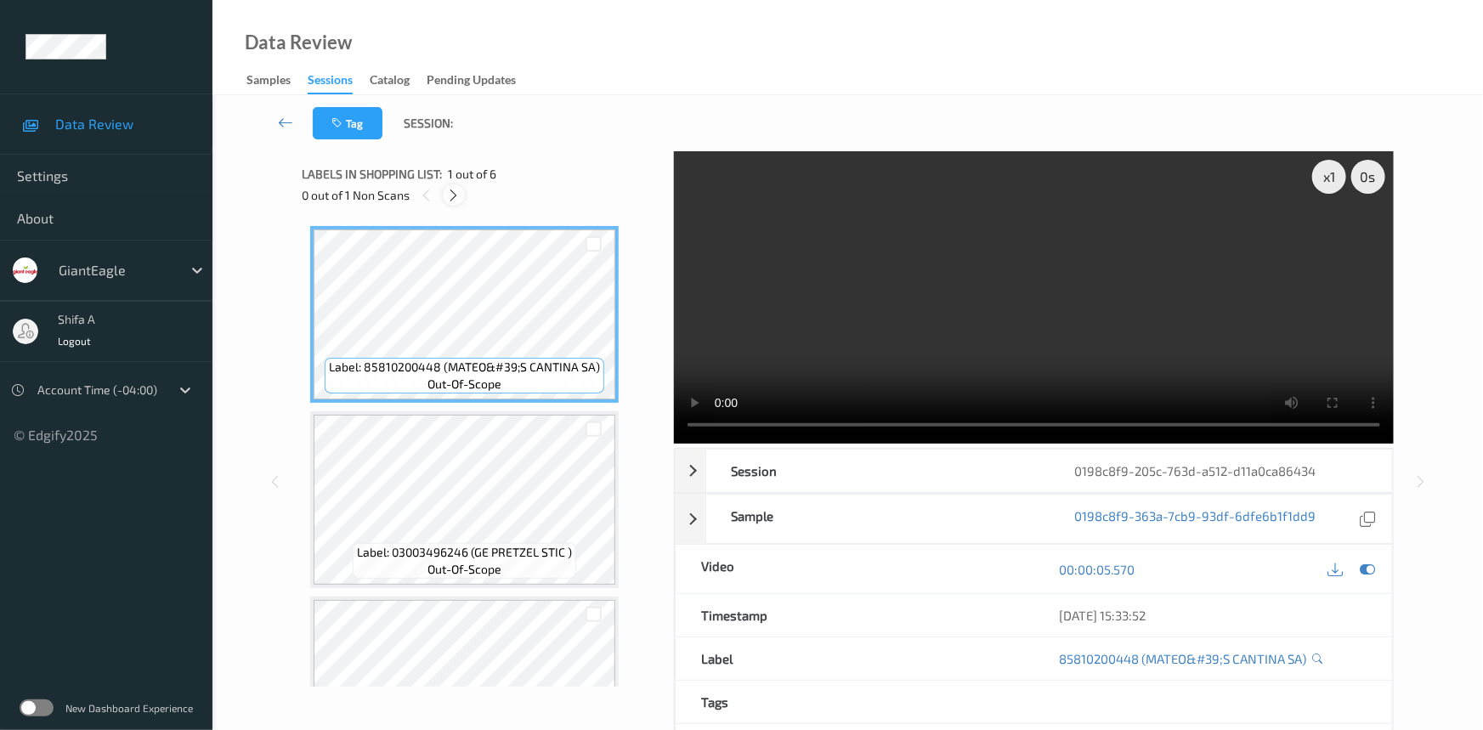
click at [458, 197] on icon at bounding box center [454, 195] width 14 height 15
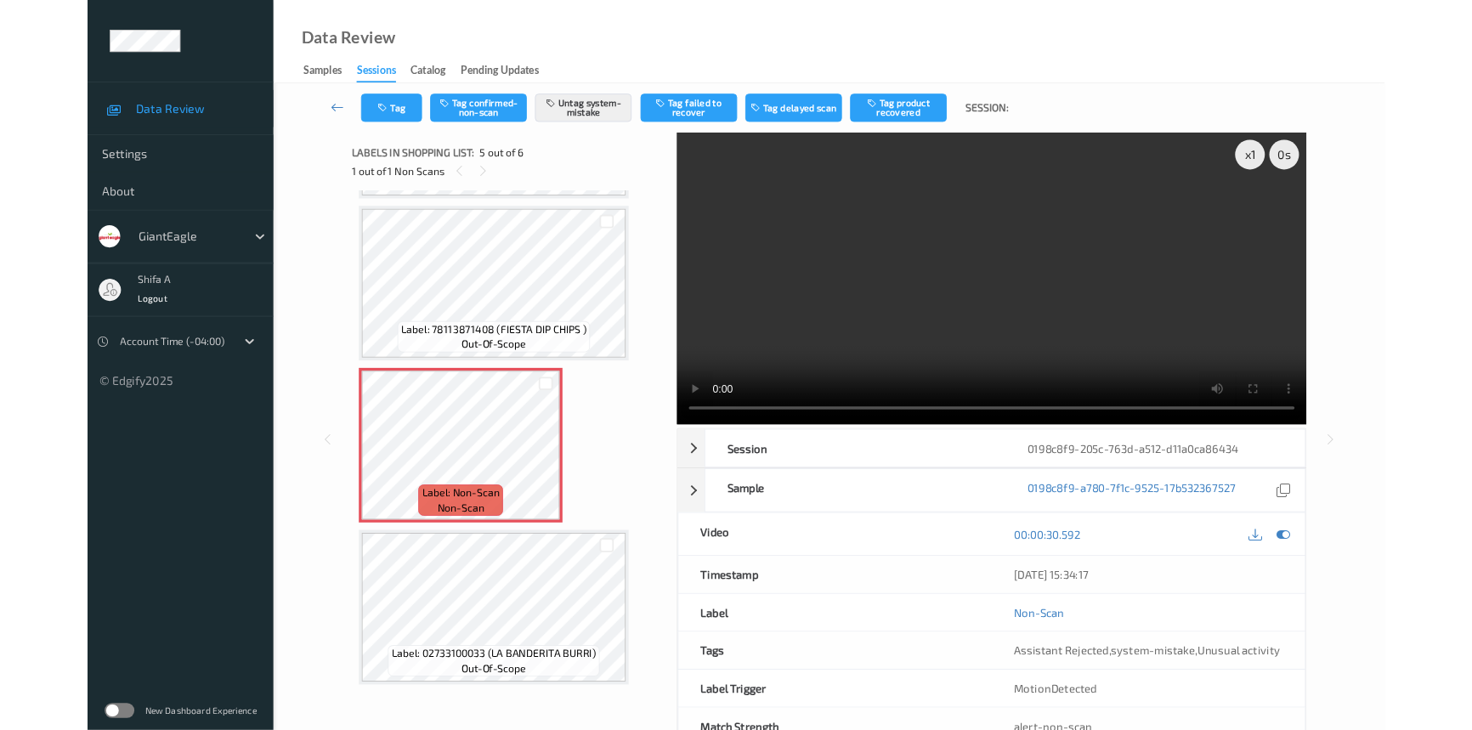
scroll to position [543, 0]
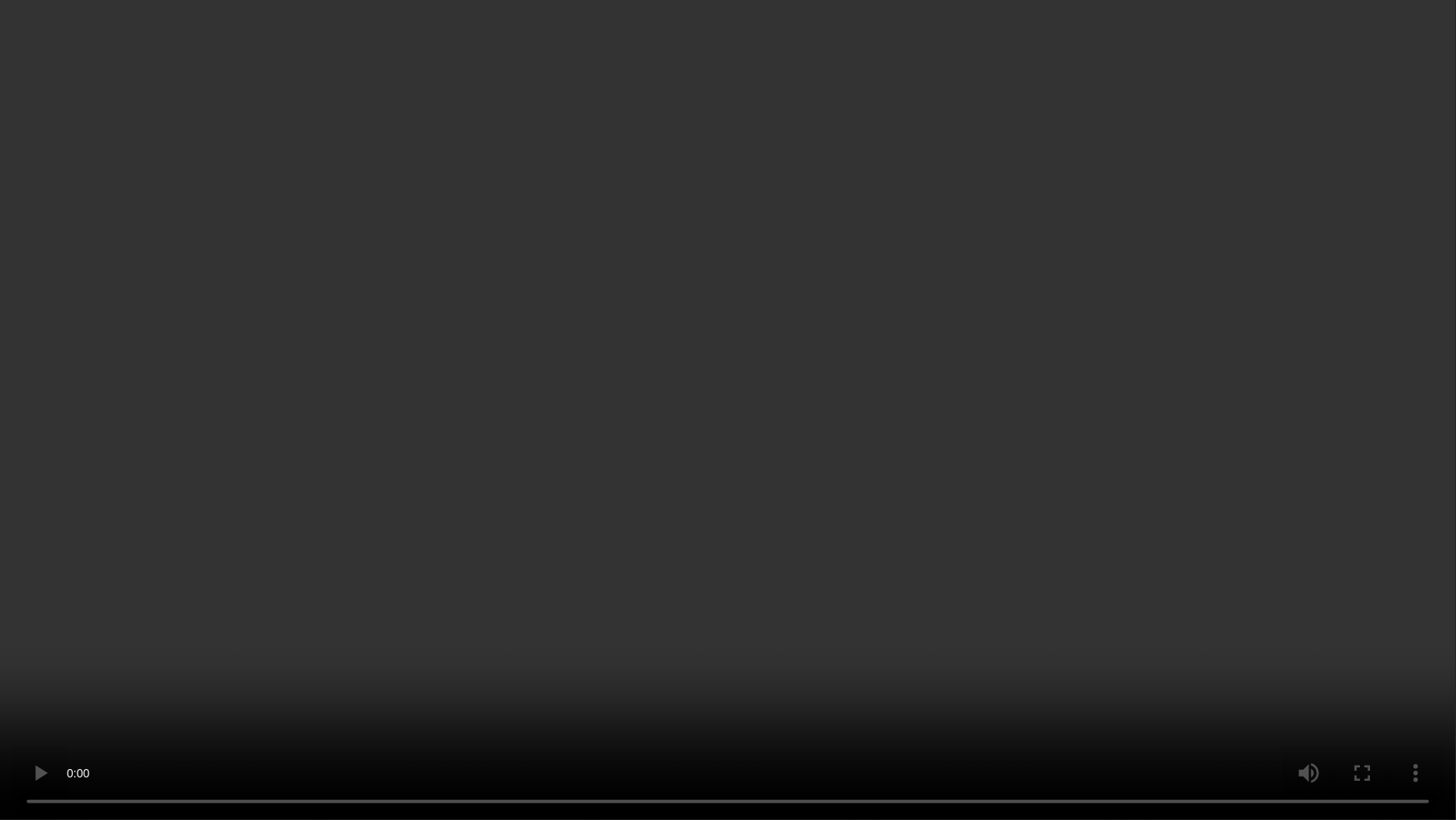
click at [236, 716] on video at bounding box center [728, 410] width 1456 height 820
click at [905, 685] on video at bounding box center [728, 410] width 1456 height 820
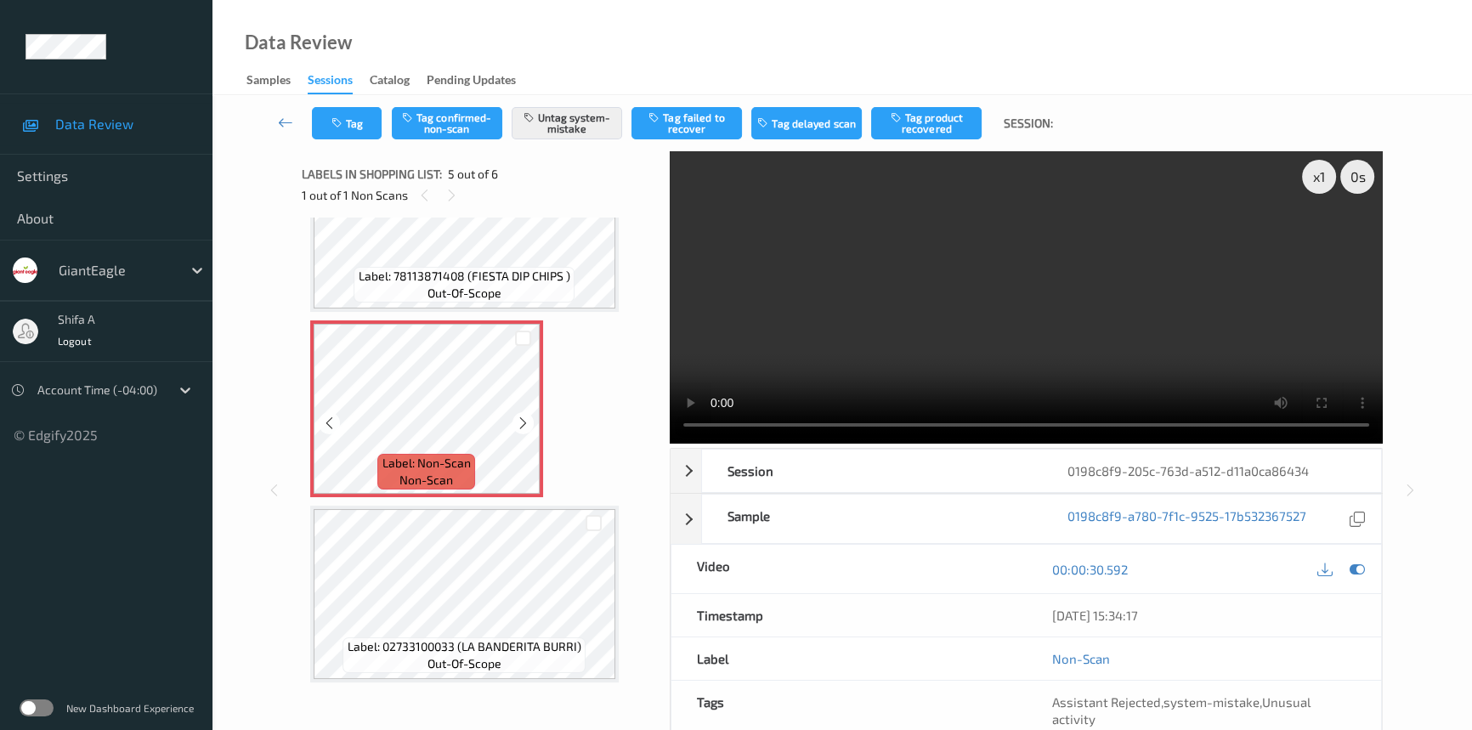
scroll to position [115, 0]
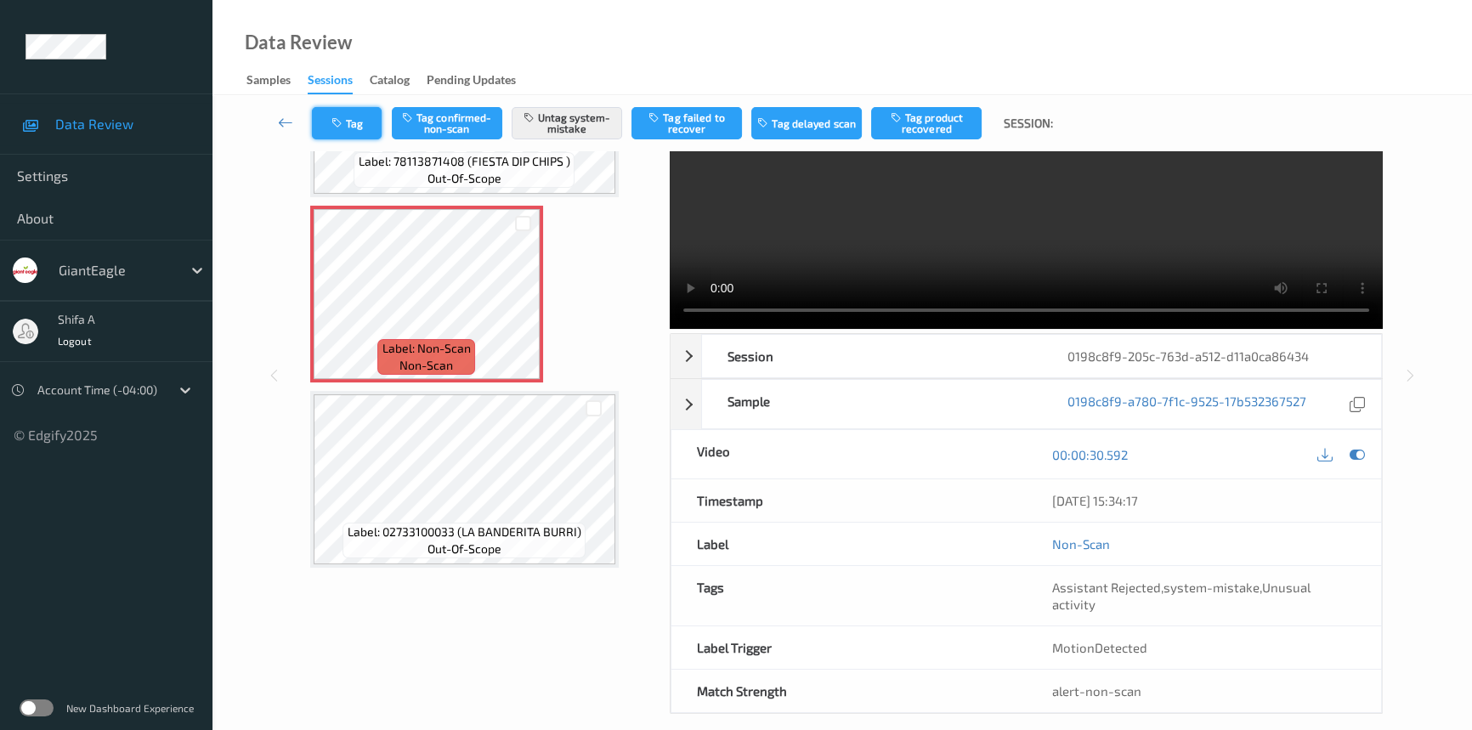
click at [357, 127] on button "Tag" at bounding box center [347, 123] width 70 height 32
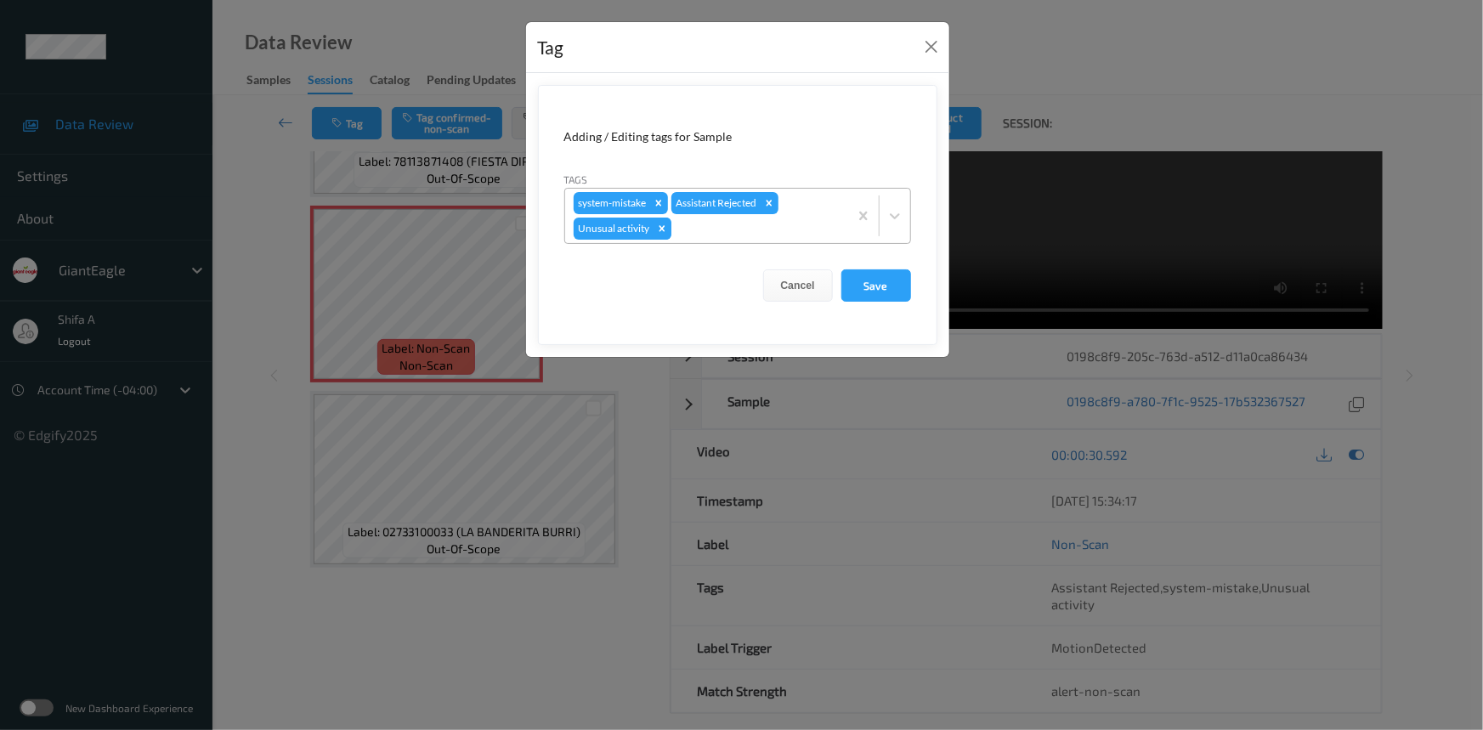
click at [659, 232] on icon "Remove Unusual activity" at bounding box center [662, 229] width 12 height 12
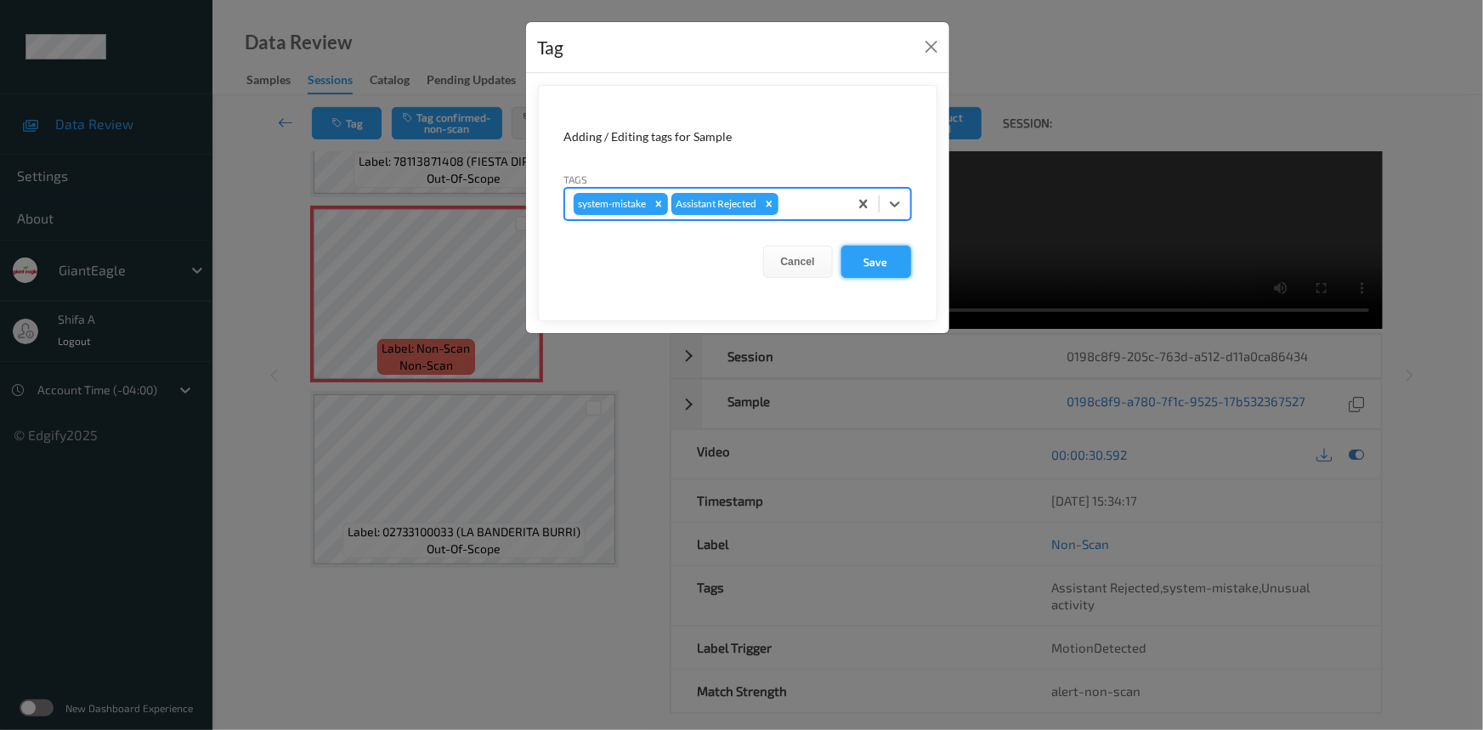
click at [875, 264] on button "Save" at bounding box center [876, 262] width 70 height 32
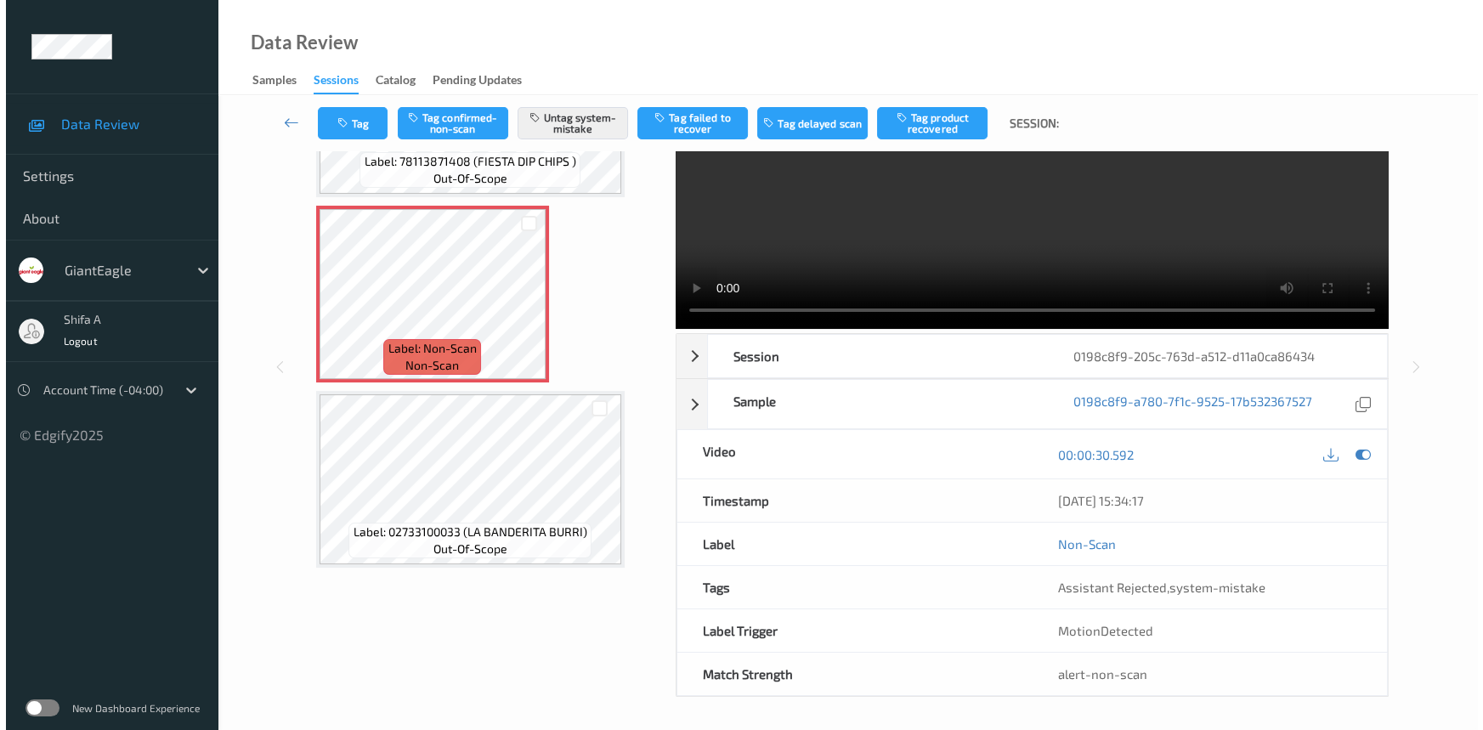
scroll to position [0, 0]
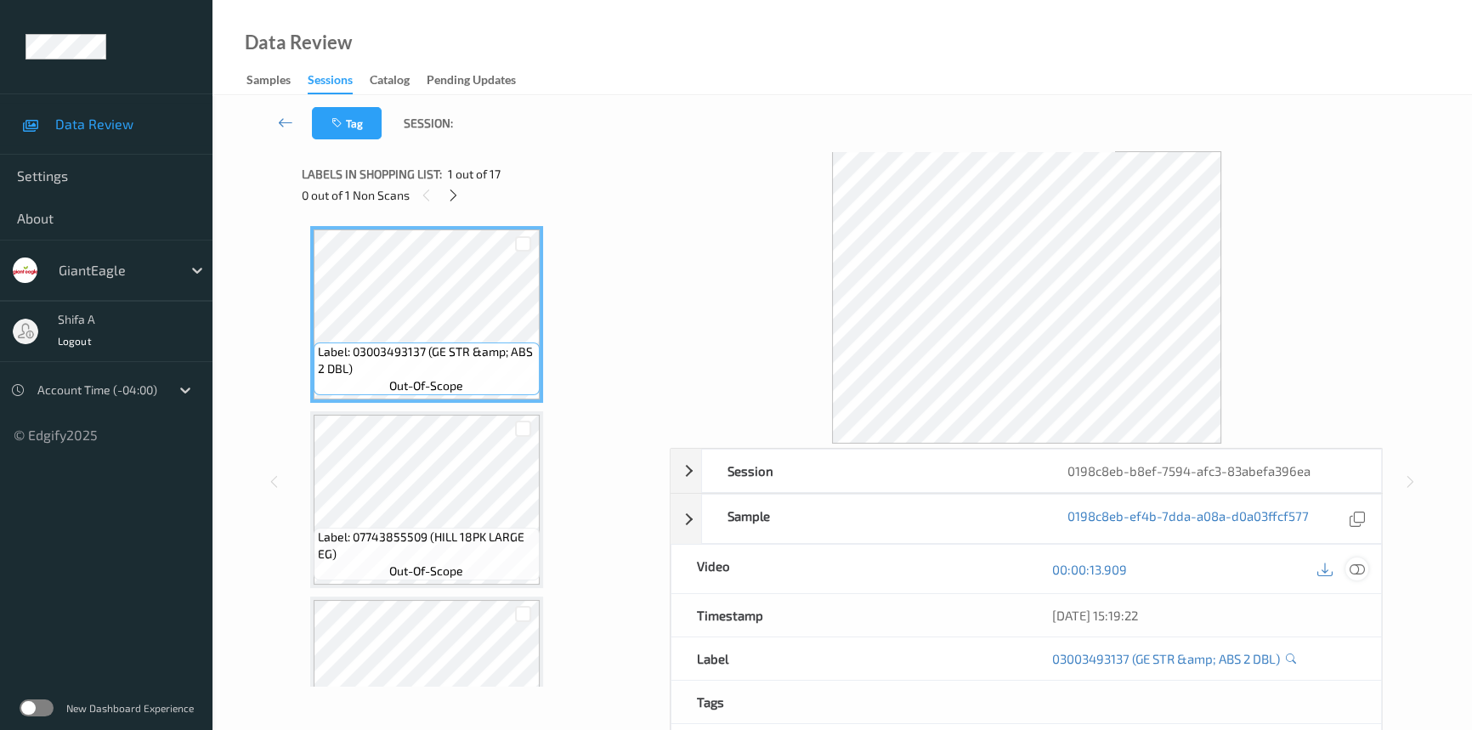
click at [1354, 573] on icon at bounding box center [1357, 569] width 15 height 15
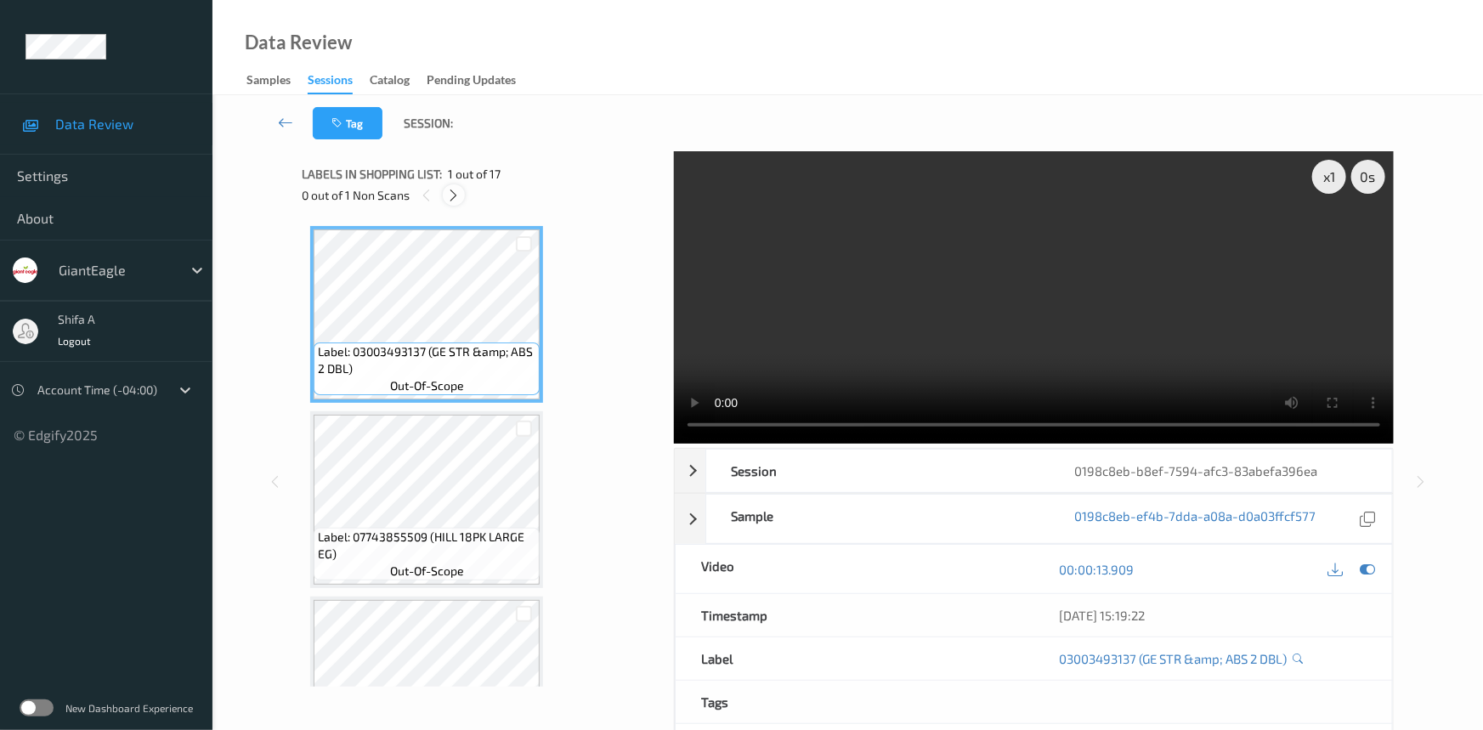
click at [450, 197] on icon at bounding box center [454, 195] width 14 height 15
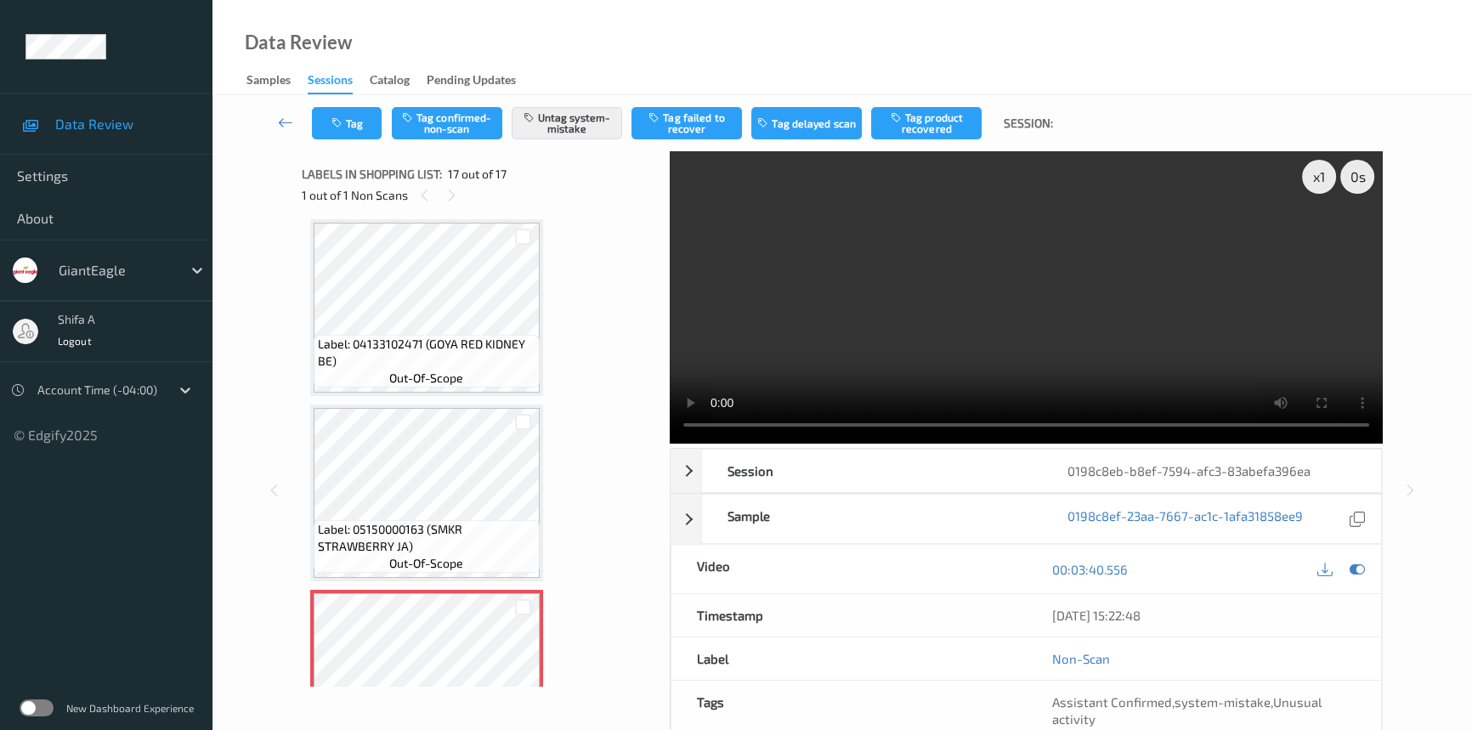
scroll to position [2678, 0]
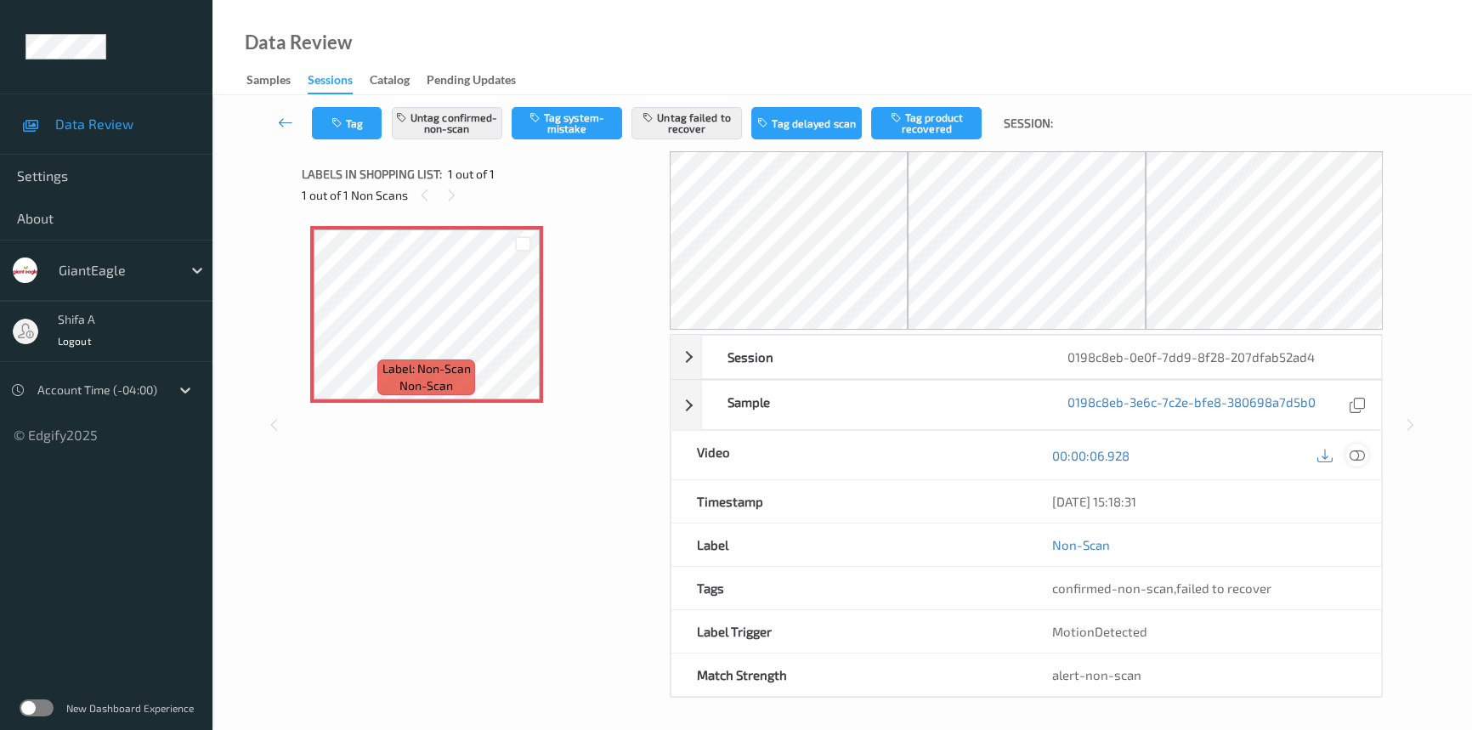
click at [1352, 450] on icon at bounding box center [1357, 455] width 15 height 15
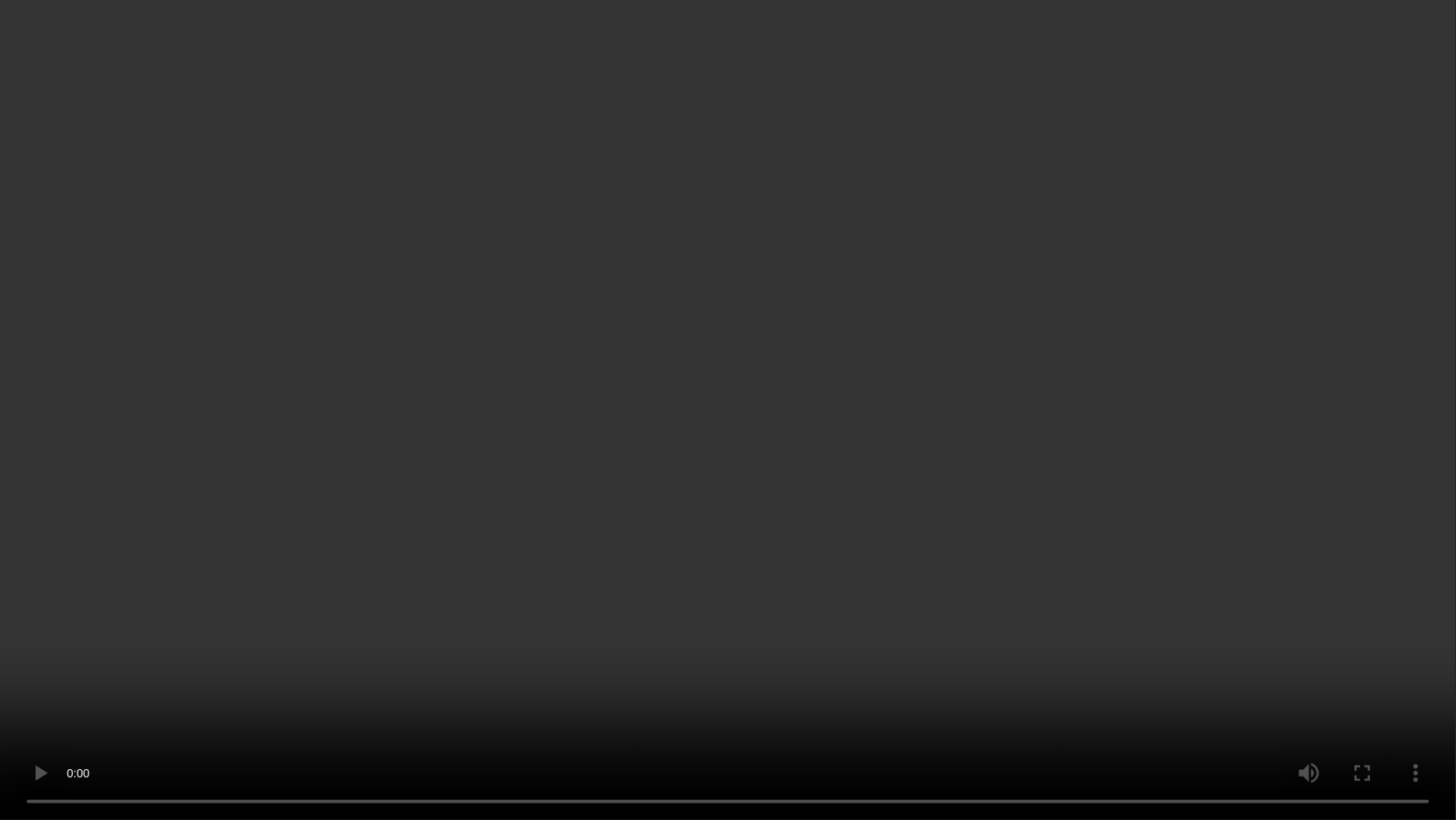
click at [613, 390] on video at bounding box center [728, 410] width 1456 height 820
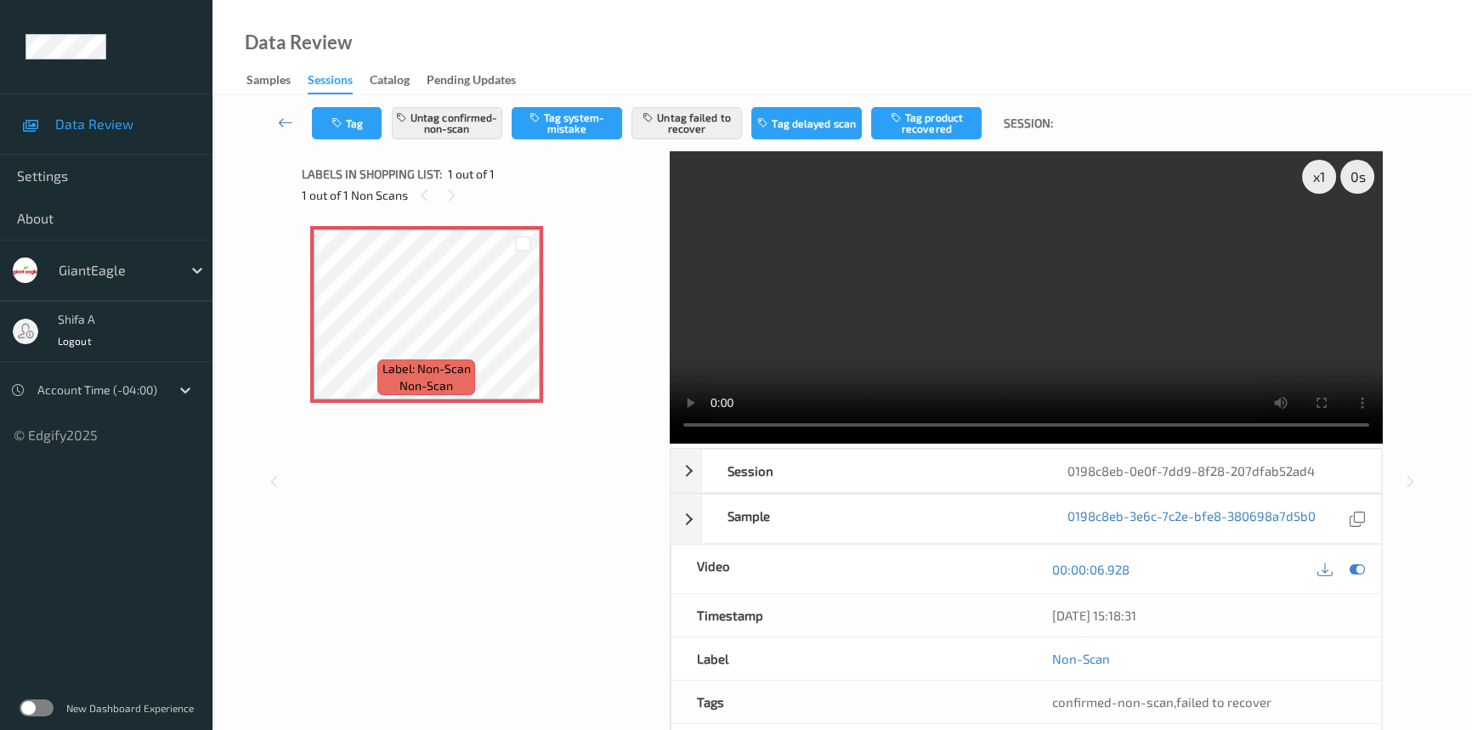
click at [765, 338] on video at bounding box center [1026, 297] width 713 height 292
click at [1011, 315] on video at bounding box center [1026, 297] width 713 height 292
click at [902, 337] on video at bounding box center [1026, 297] width 713 height 292
click at [799, 365] on video at bounding box center [1026, 297] width 713 height 292
click at [688, 127] on button "Untag failed to recover" at bounding box center [686, 123] width 110 height 32
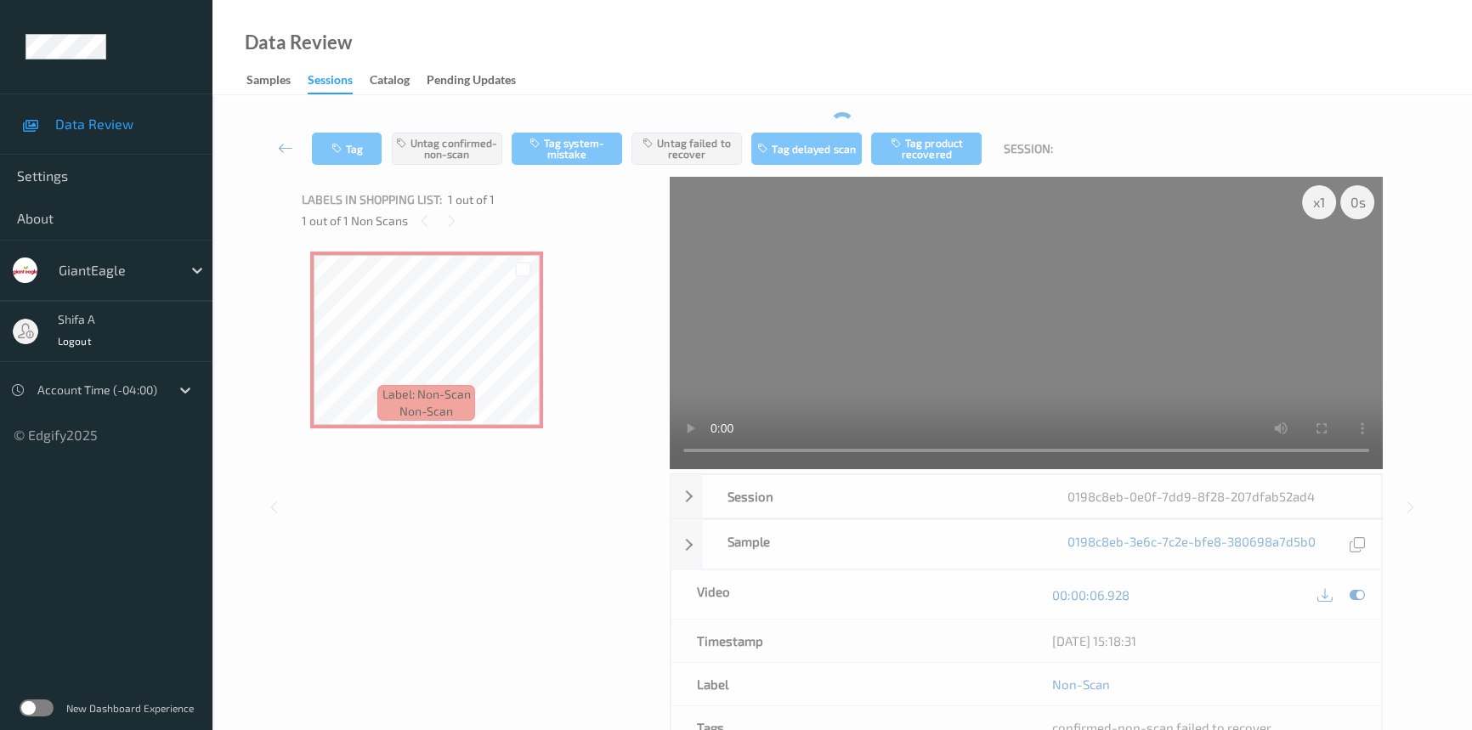
click at [1027, 2] on div "Data Review Samples Sessions Catalog Pending Updates" at bounding box center [841, 47] width 1259 height 95
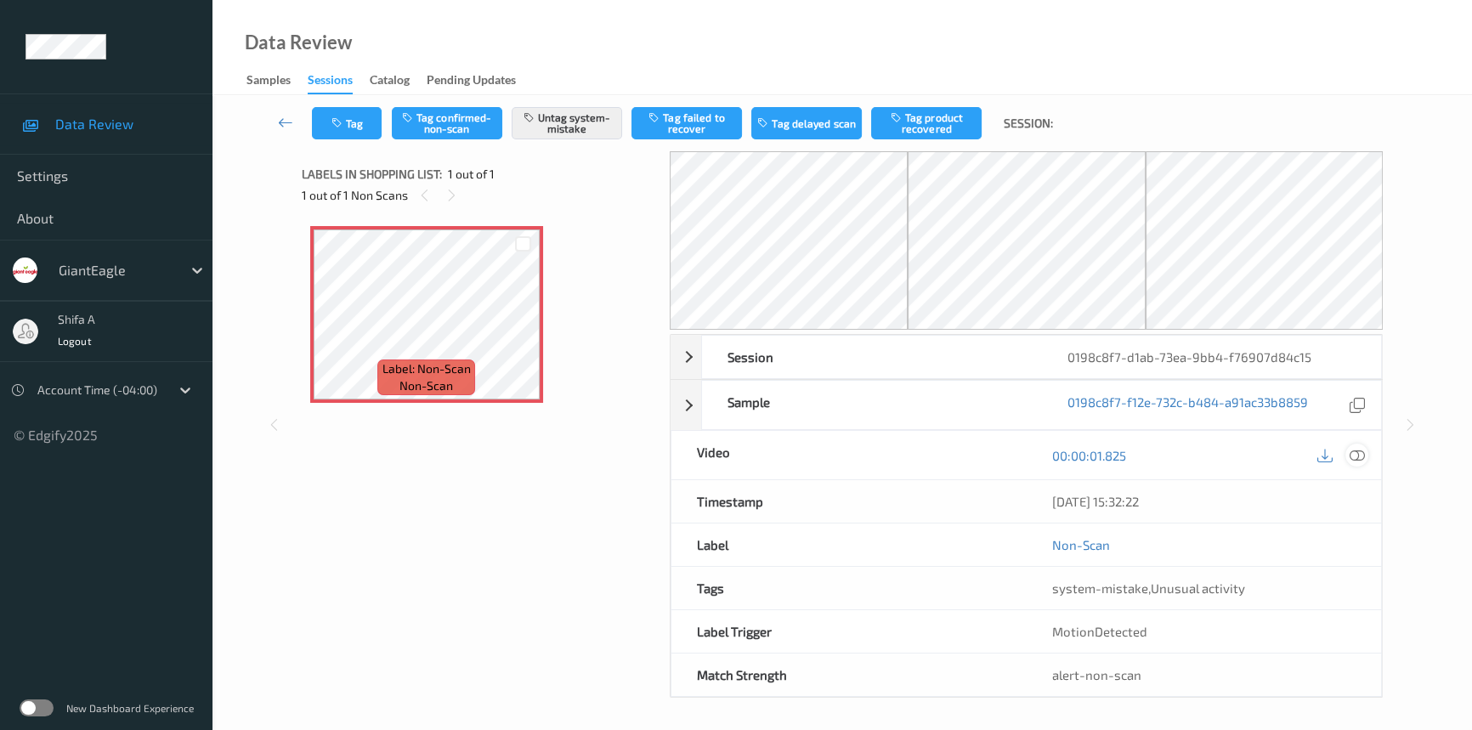
click at [1361, 456] on icon at bounding box center [1357, 455] width 15 height 15
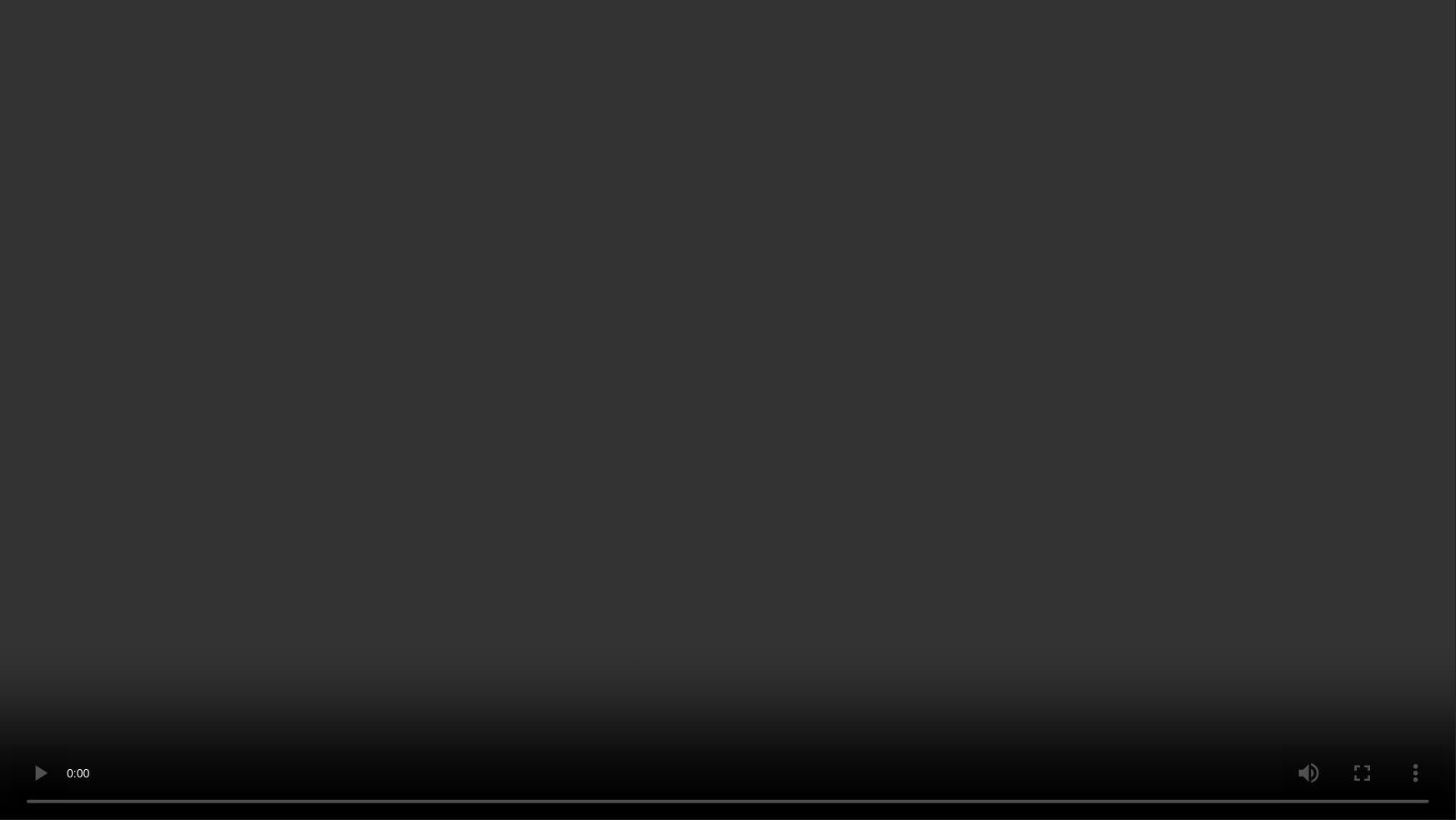
click at [1123, 475] on video at bounding box center [728, 410] width 1456 height 820
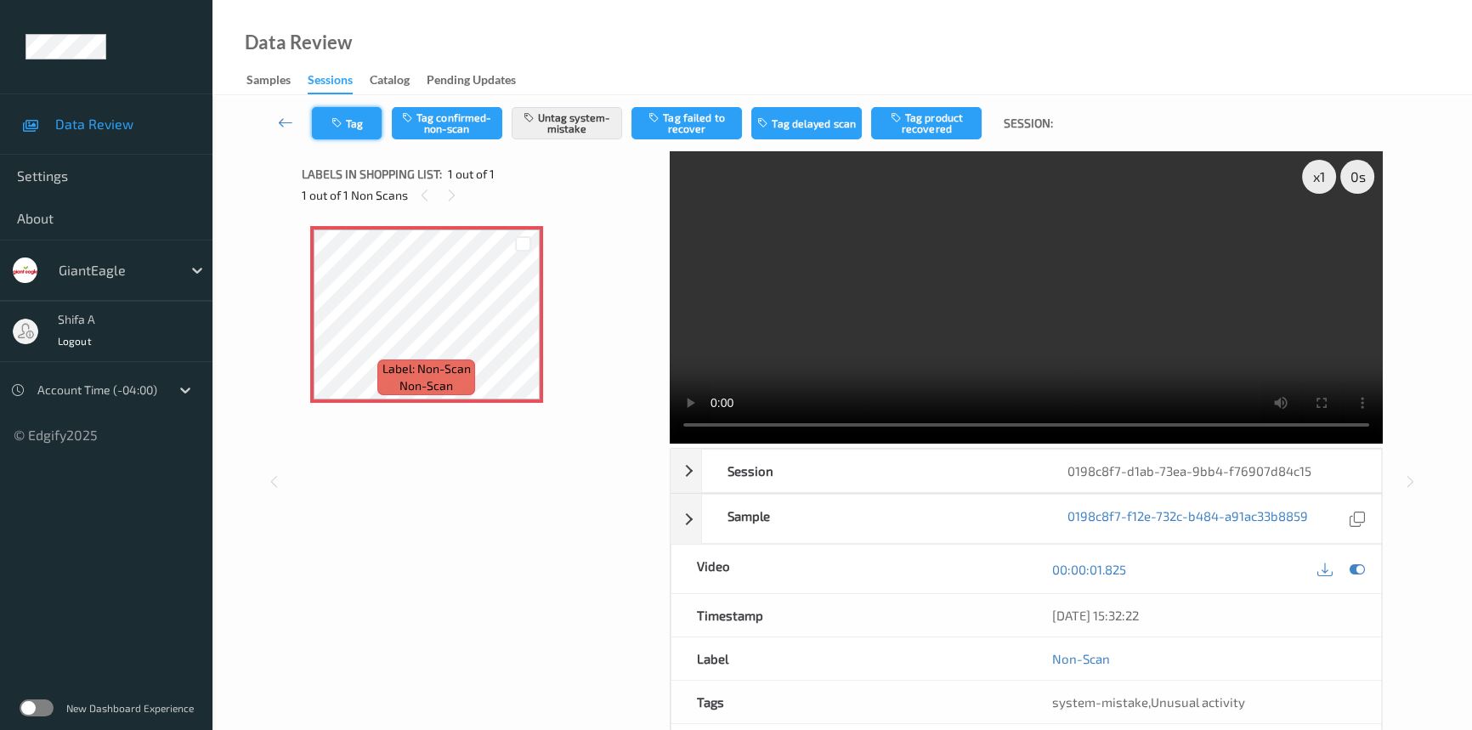
click at [331, 132] on button "Tag" at bounding box center [347, 123] width 70 height 32
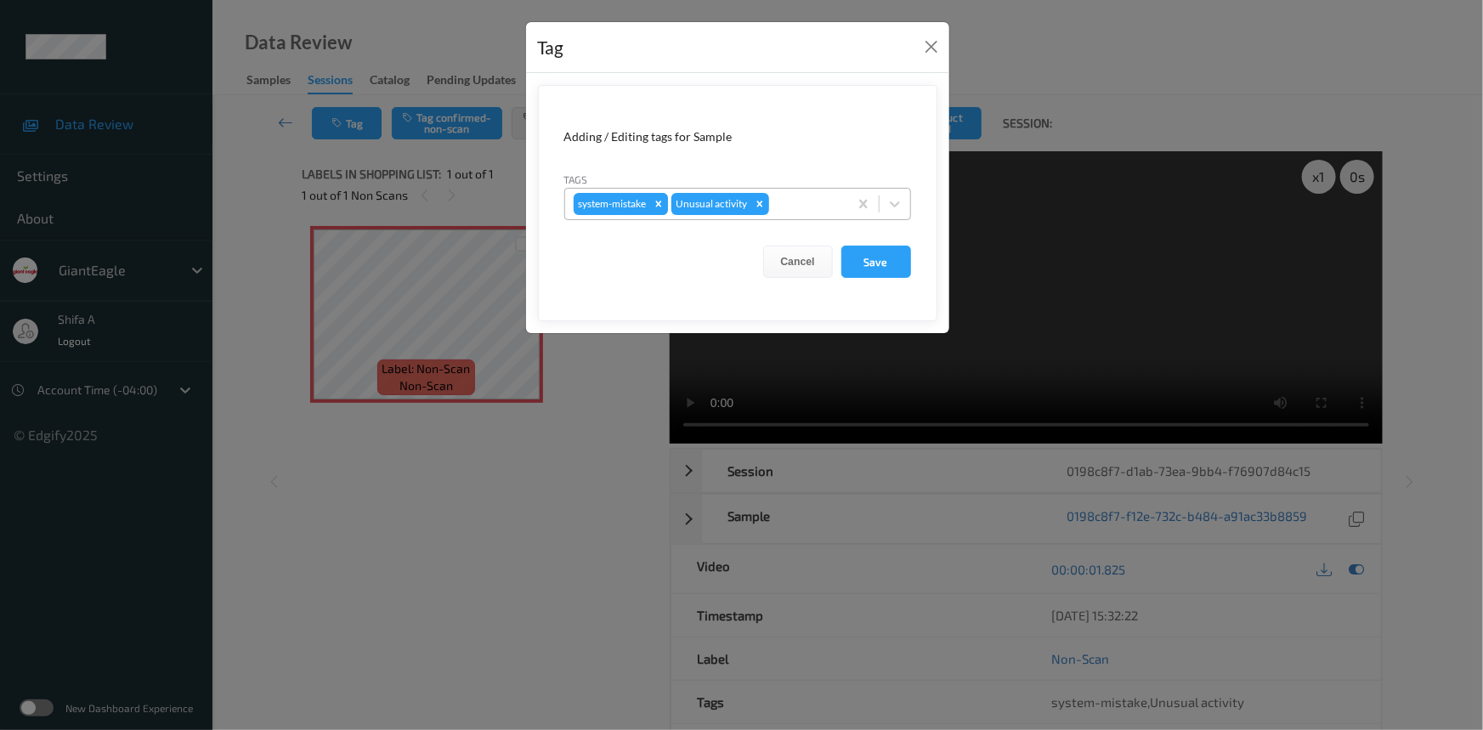
click at [660, 203] on icon "Remove system-mistake" at bounding box center [658, 204] width 6 height 6
click at [658, 203] on icon "Remove Unusual activity" at bounding box center [662, 204] width 12 height 12
click at [883, 263] on button "Save" at bounding box center [876, 262] width 70 height 32
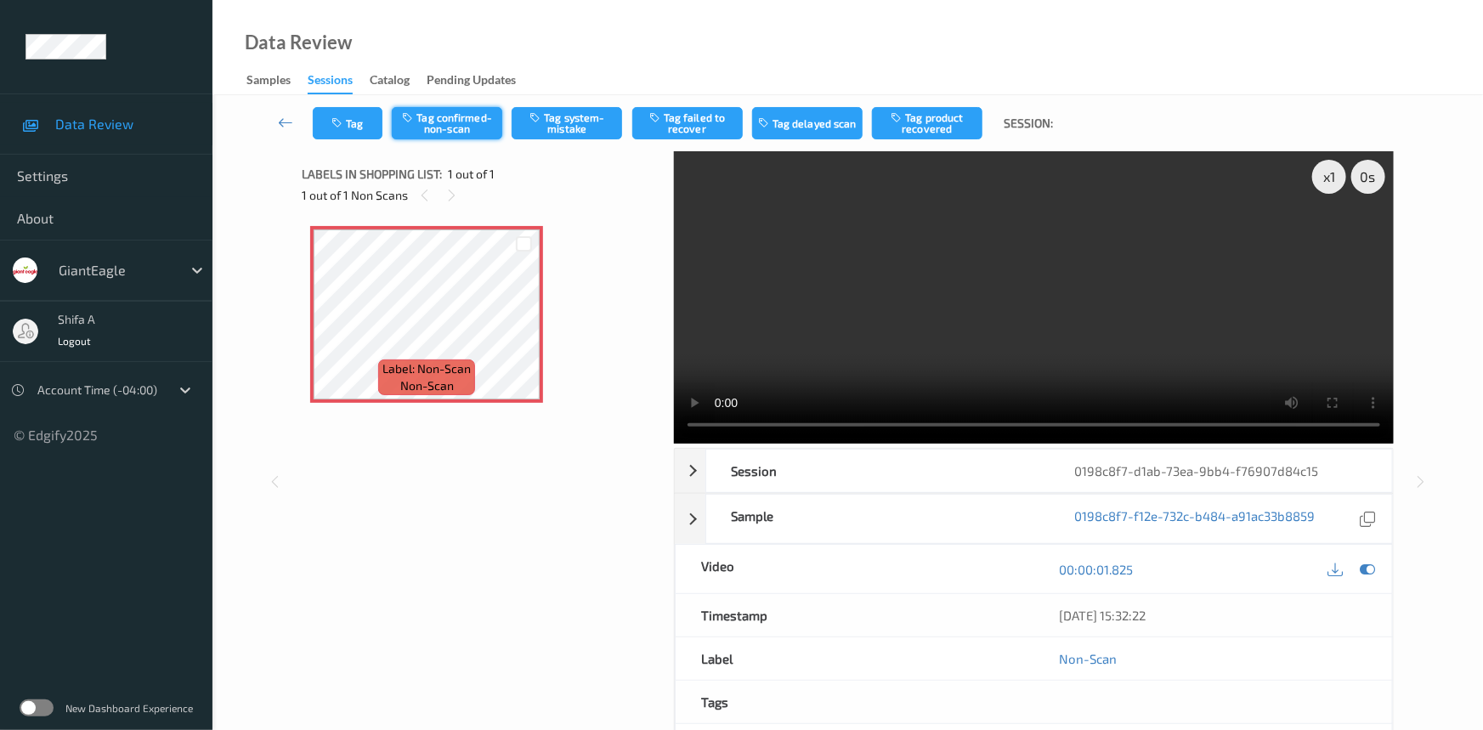
click at [464, 122] on button "Tag confirmed-non-scan" at bounding box center [447, 123] width 110 height 32
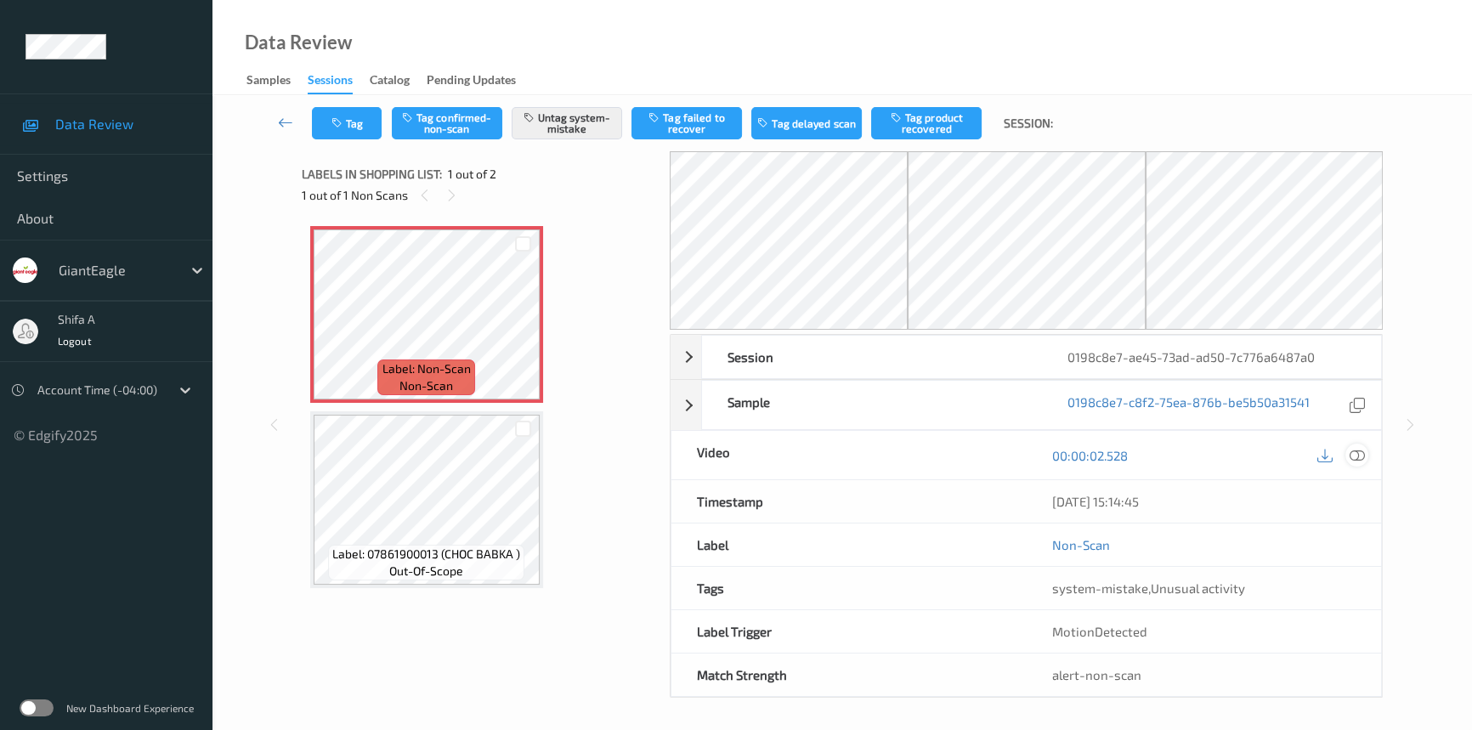
click at [1351, 452] on icon at bounding box center [1357, 455] width 15 height 15
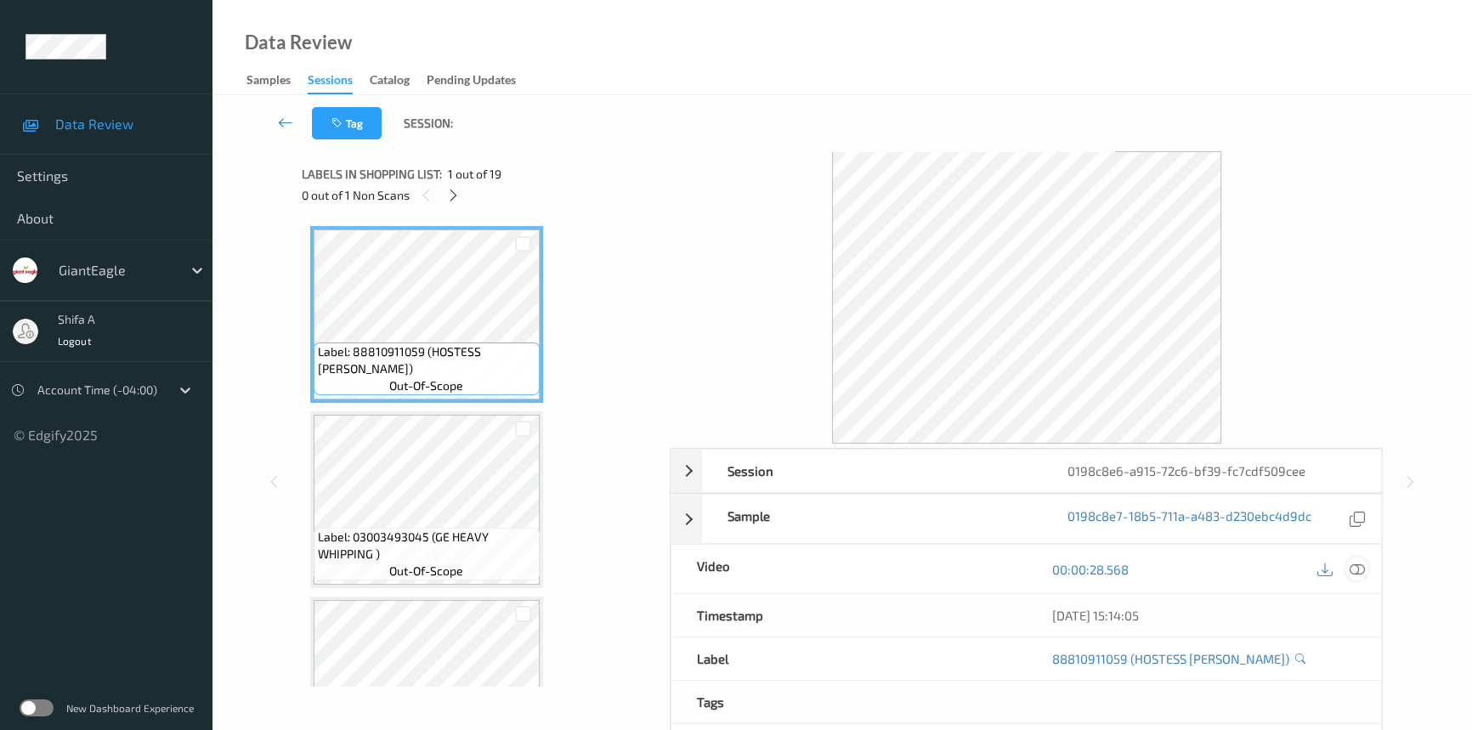
click at [1354, 563] on icon at bounding box center [1357, 569] width 15 height 15
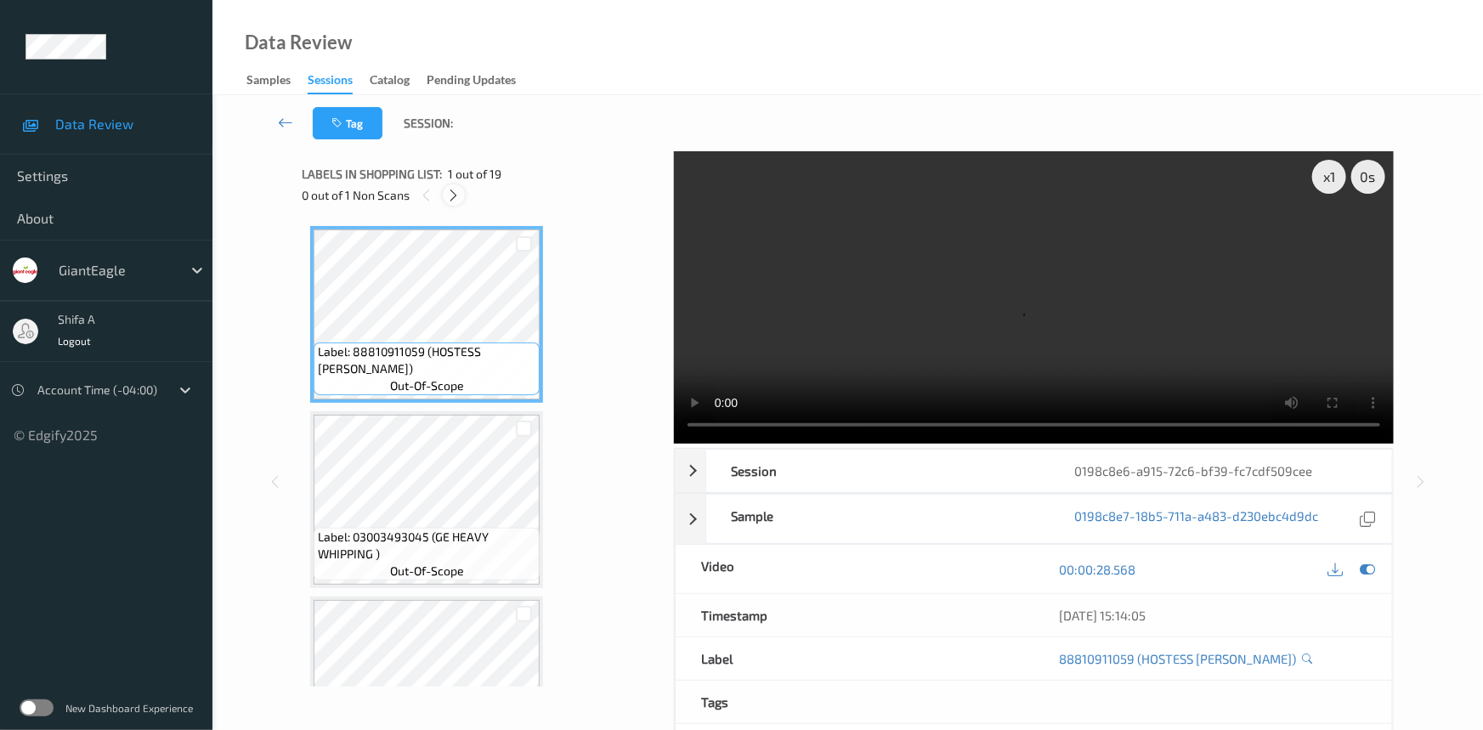
click at [455, 188] on icon at bounding box center [454, 195] width 14 height 15
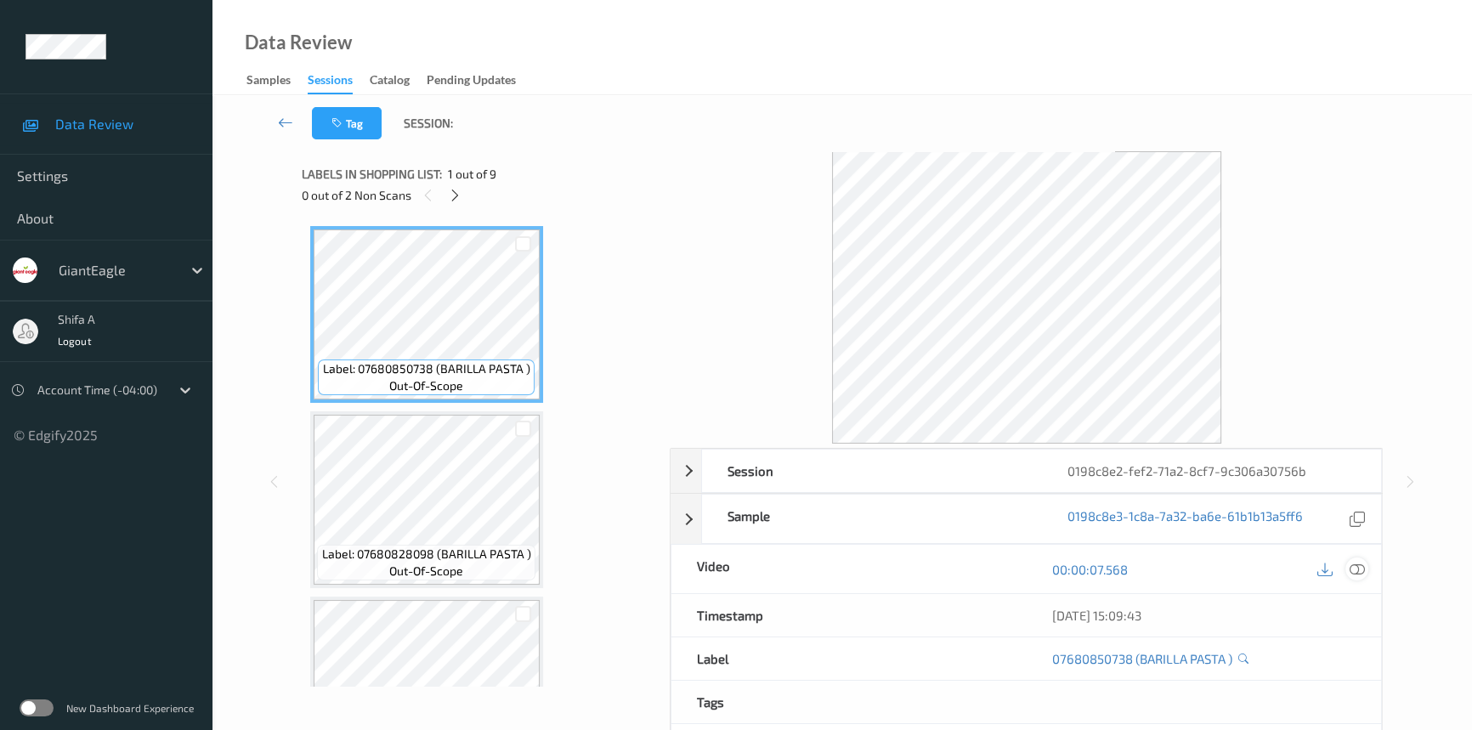
click at [1350, 573] on icon at bounding box center [1357, 569] width 15 height 15
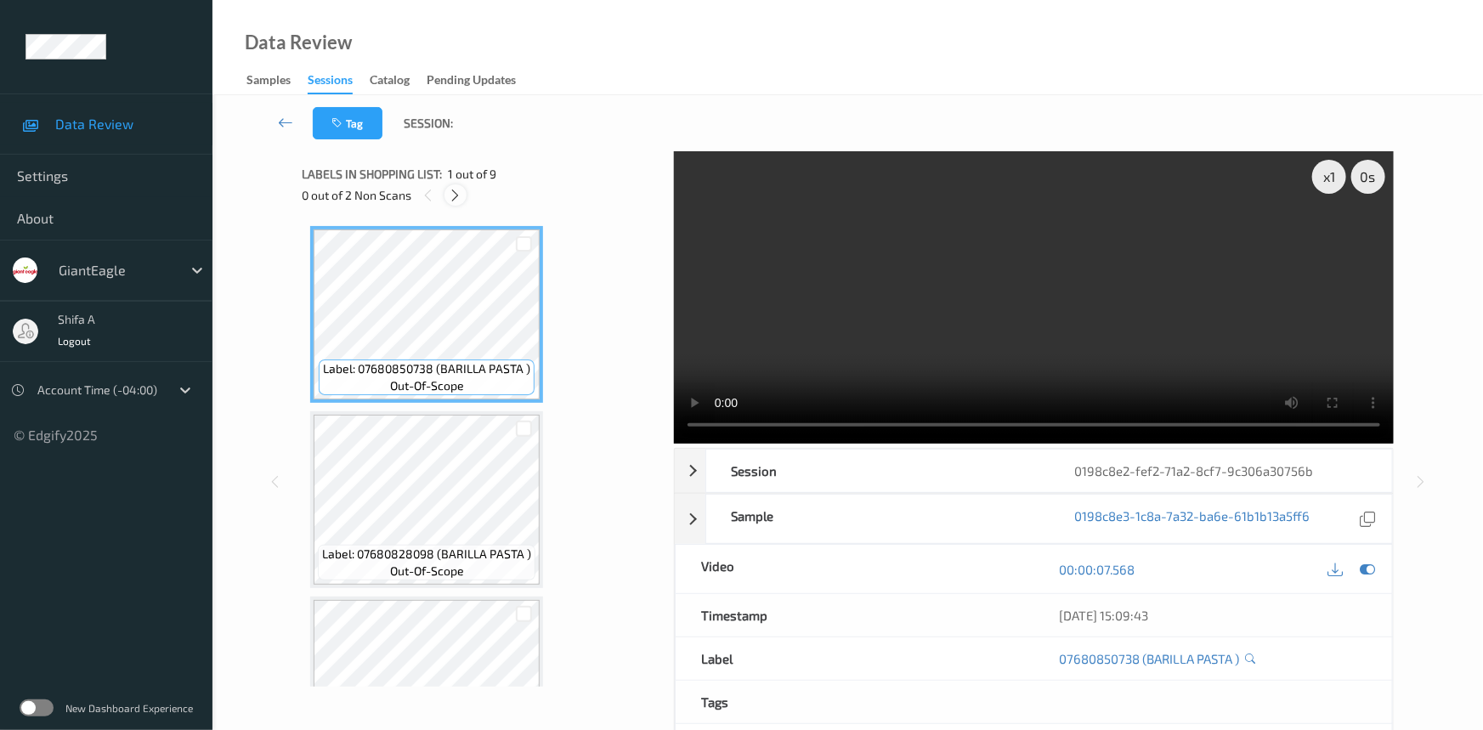
click at [454, 203] on div at bounding box center [454, 194] width 21 height 21
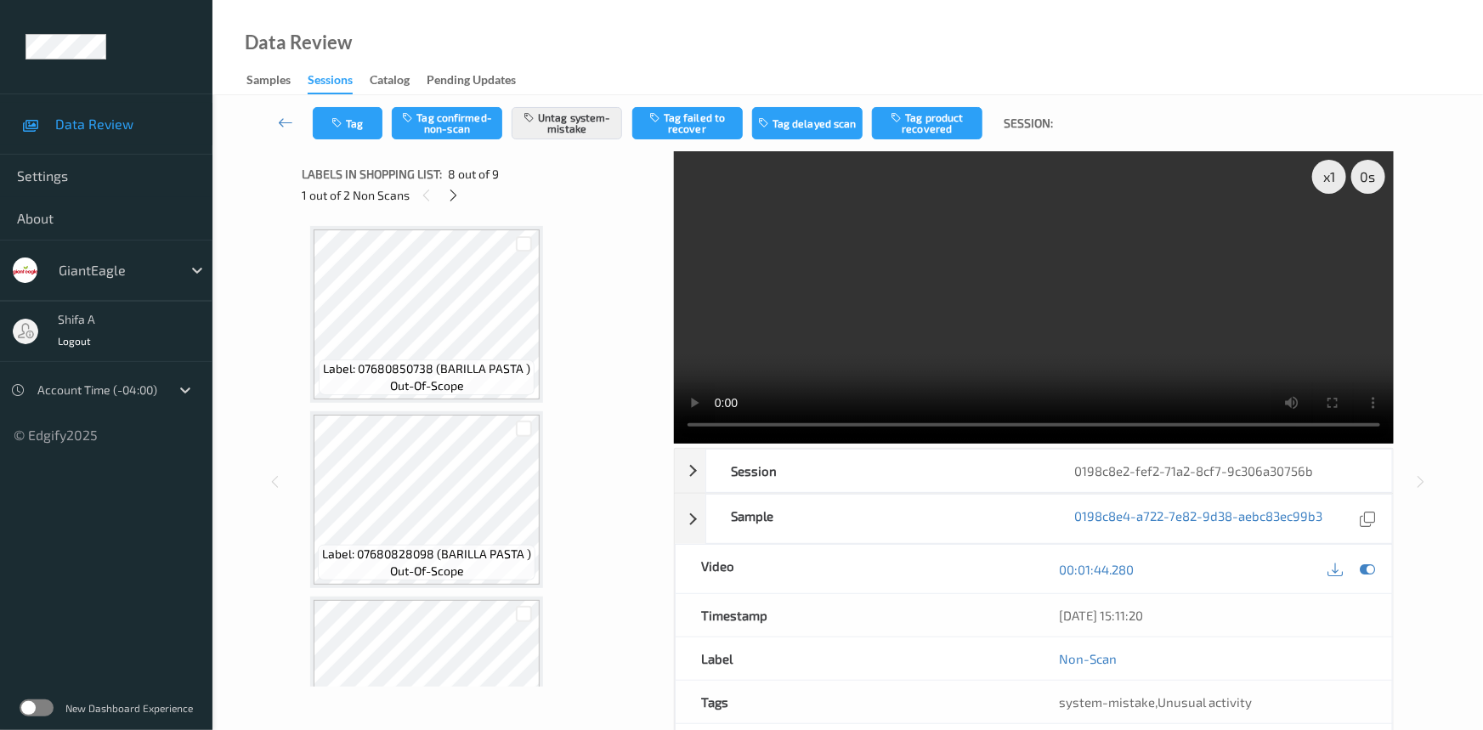
scroll to position [1116, 0]
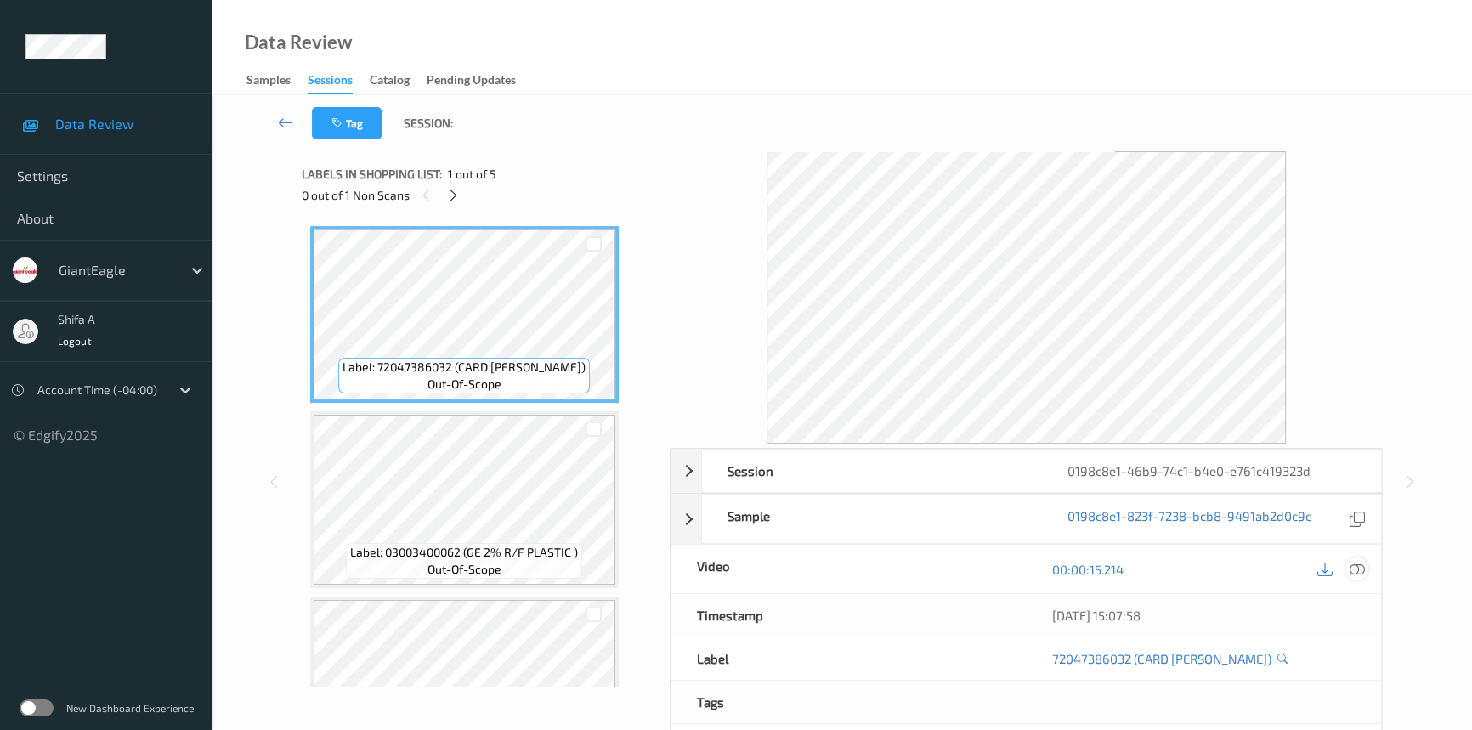
click at [1351, 569] on icon at bounding box center [1357, 569] width 15 height 15
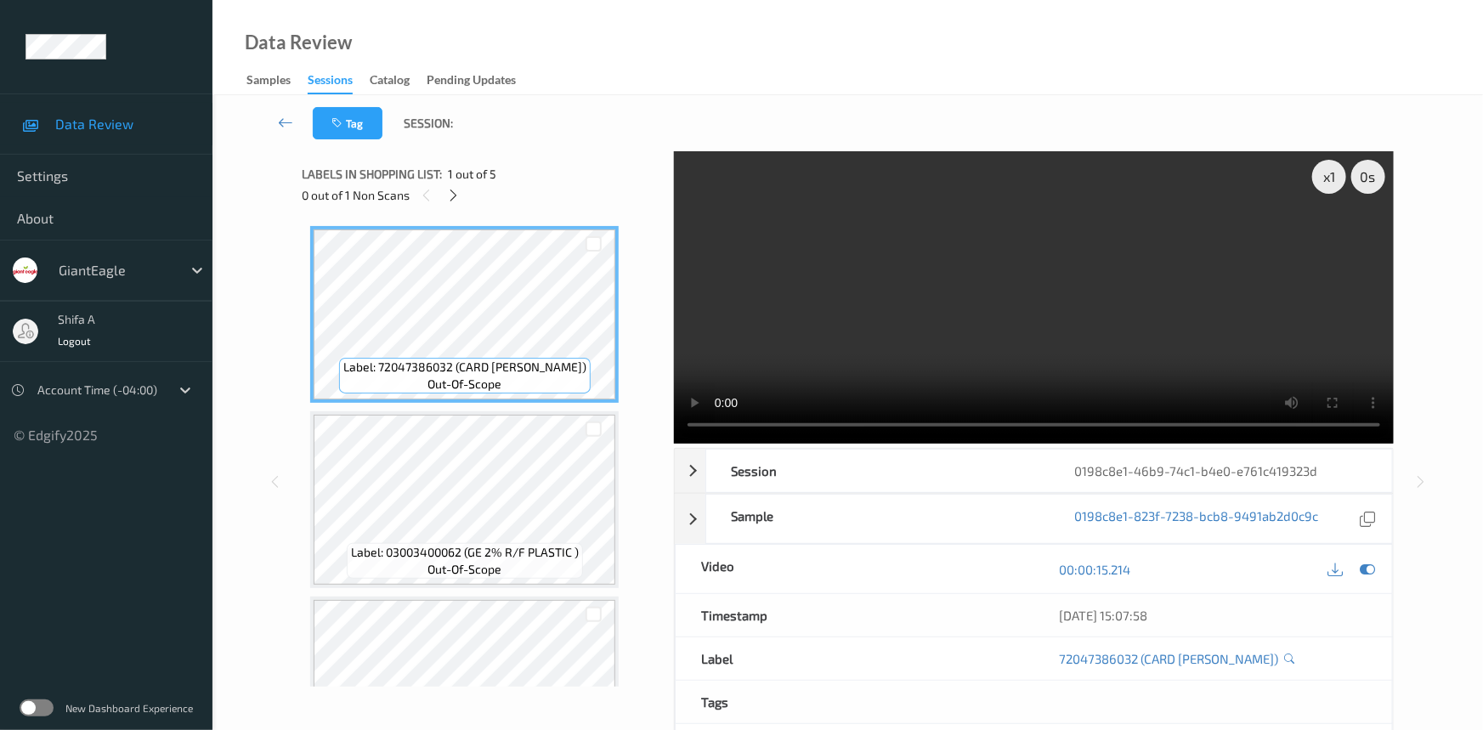
click at [459, 207] on div "Labels in shopping list: 1 out of 5 0 out of 1 Non Scans" at bounding box center [482, 184] width 360 height 66
click at [456, 201] on icon at bounding box center [454, 195] width 14 height 15
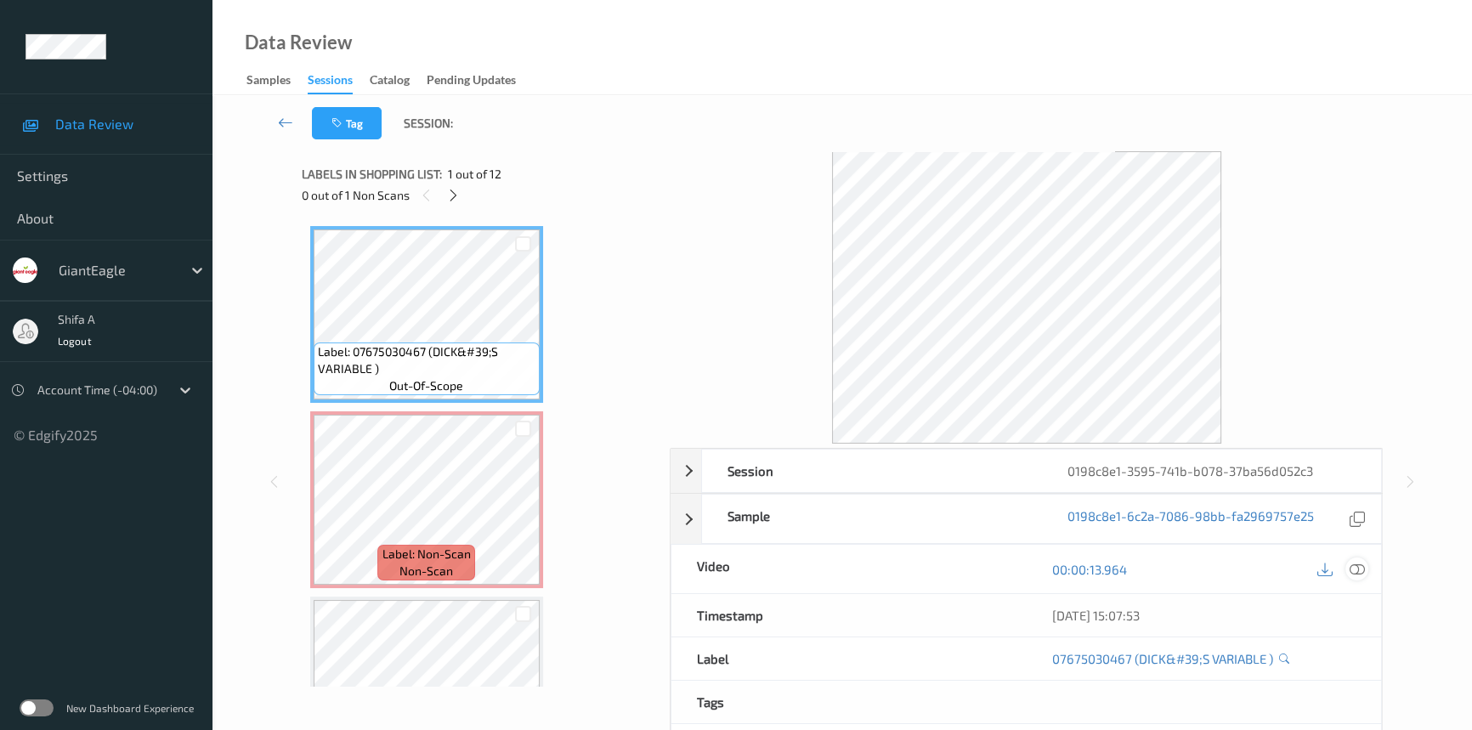
click at [1361, 564] on icon at bounding box center [1357, 569] width 15 height 15
click at [1359, 573] on icon at bounding box center [1357, 569] width 15 height 15
click at [1353, 570] on icon at bounding box center [1357, 569] width 15 height 15
